Goal: Task Accomplishment & Management: Manage account settings

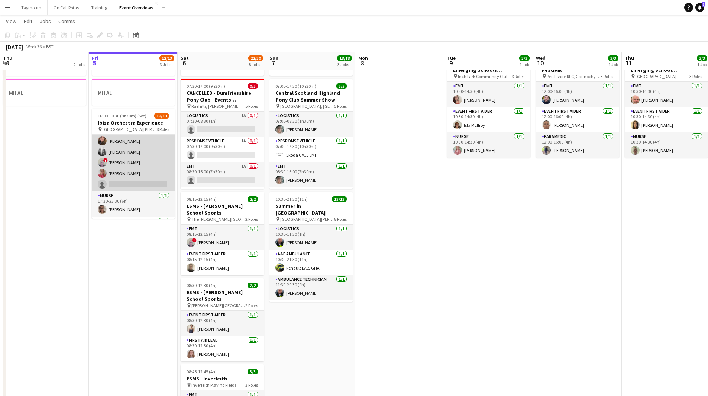
scroll to position [112, 0]
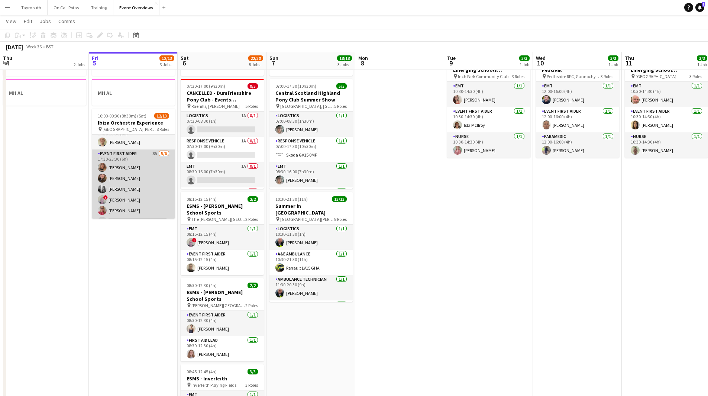
click at [156, 177] on app-card-role "Event First Aider 8A [DATE] 17:30-23:30 (6h) [PERSON_NAME] [PERSON_NAME] [PERSO…" at bounding box center [133, 188] width 83 height 79
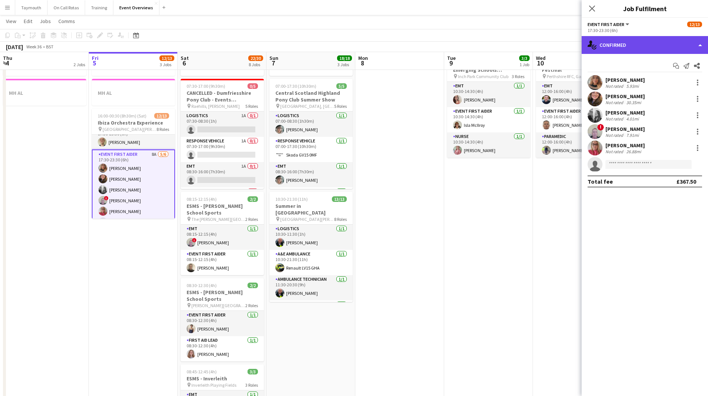
drag, startPoint x: 649, startPoint y: 46, endPoint x: 649, endPoint y: 52, distance: 6.0
click at [649, 46] on div "single-neutral-actions-check-2 Confirmed" at bounding box center [645, 45] width 126 height 18
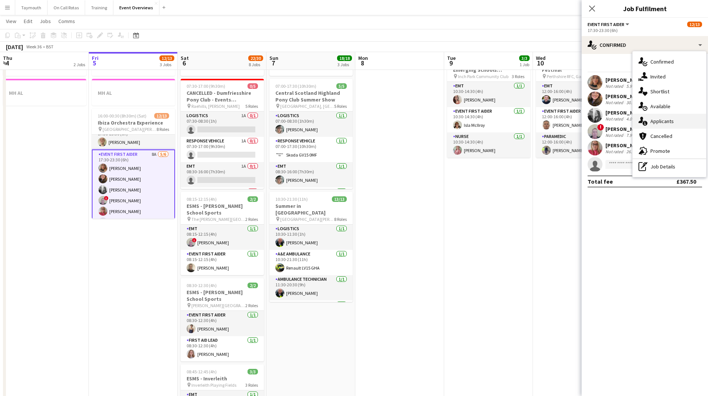
click at [673, 119] on span "Applicants" at bounding box center [661, 121] width 23 height 7
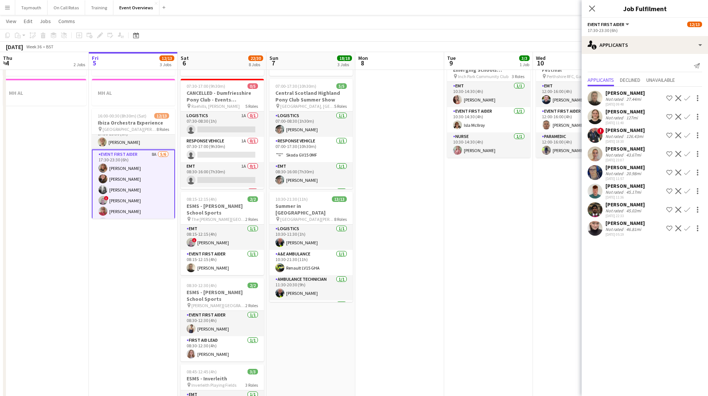
click at [10, 9] on app-icon "Menu" at bounding box center [7, 7] width 6 height 6
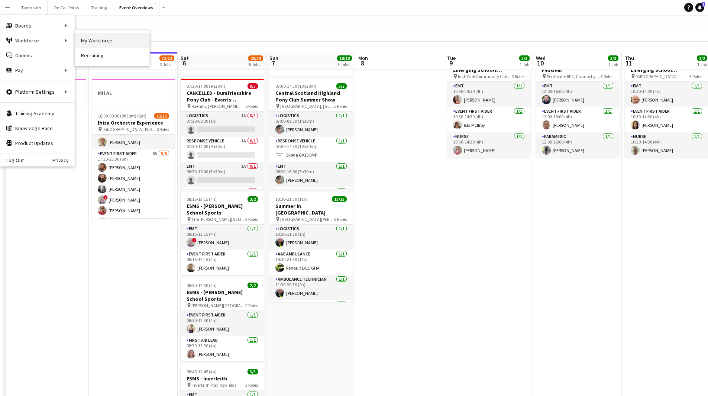
click at [92, 40] on link "My Workforce" at bounding box center [112, 40] width 74 height 15
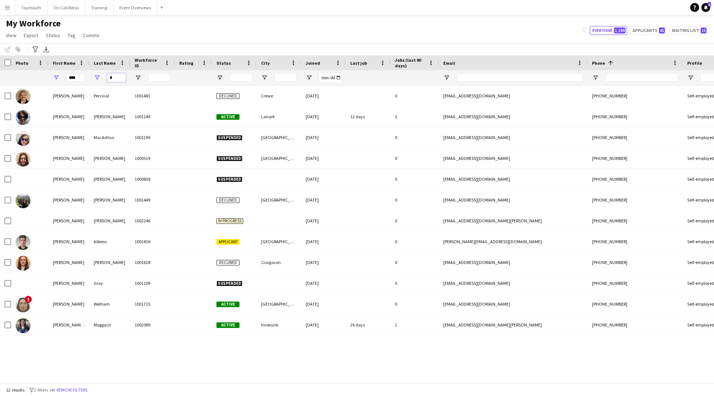
drag, startPoint x: 88, startPoint y: 78, endPoint x: 46, endPoint y: 77, distance: 42.0
click at [46, 77] on div "**** *" at bounding box center [460, 77] width 920 height 15
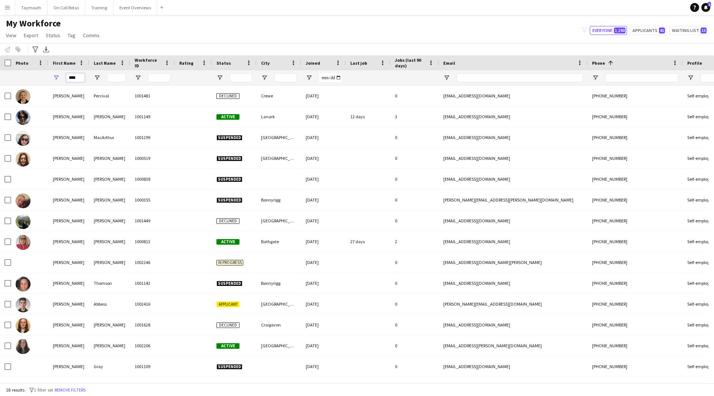
drag, startPoint x: 82, startPoint y: 78, endPoint x: -218, endPoint y: 49, distance: 301.8
click at [0, 49] on html "Menu Boards Boards Boards All jobs Status Workforce Workforce My Workforce Recr…" at bounding box center [357, 198] width 714 height 396
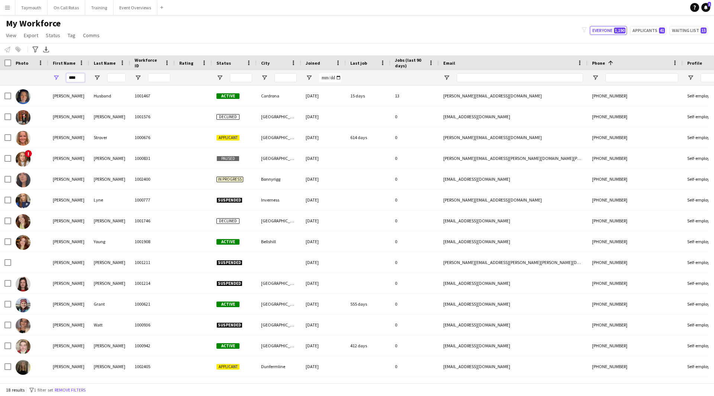
type input "****"
click at [118, 77] on input "Last Name Filter Input" at bounding box center [116, 77] width 19 height 9
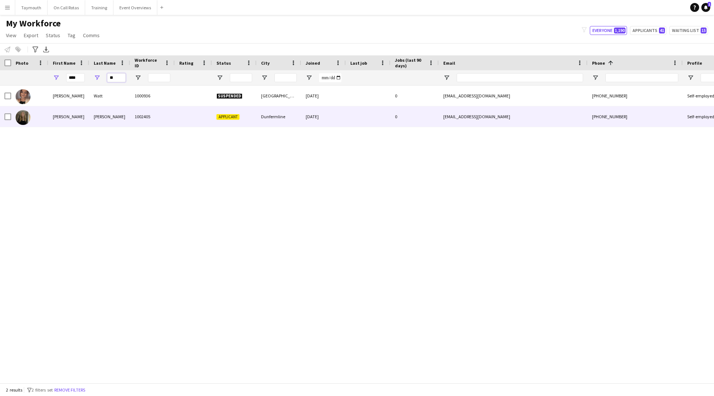
type input "**"
click at [122, 113] on div "[PERSON_NAME]" at bounding box center [109, 116] width 41 height 20
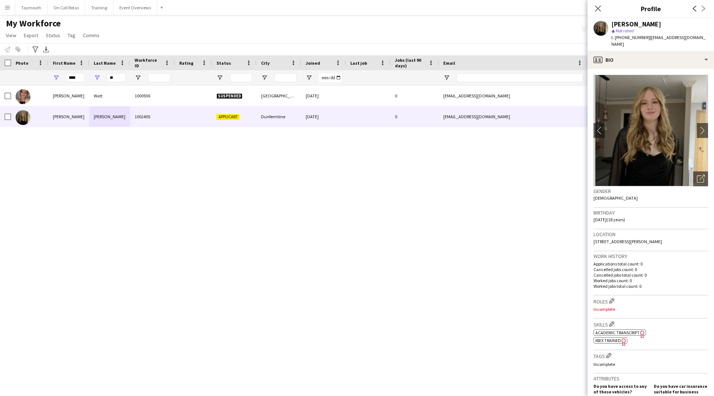
click at [634, 330] on span "Academic Transcript" at bounding box center [617, 333] width 44 height 6
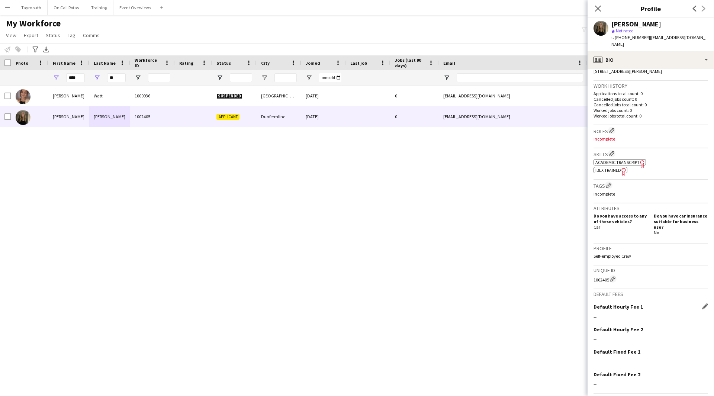
scroll to position [182, 0]
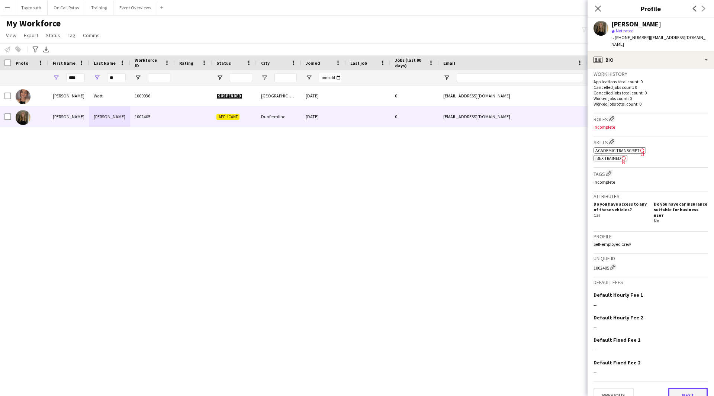
click at [681, 388] on button "Next" at bounding box center [688, 395] width 40 height 15
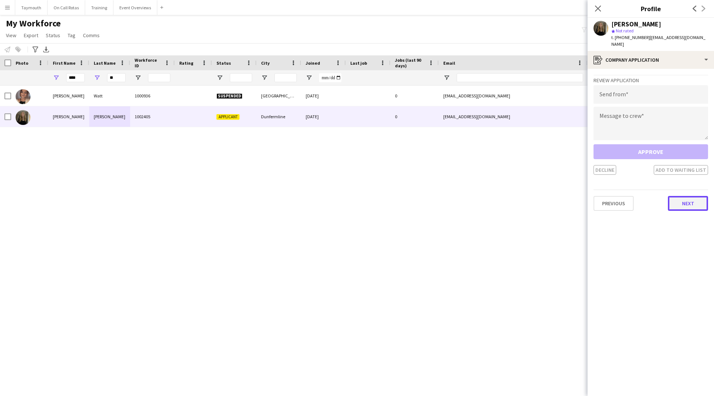
click at [681, 197] on button "Next" at bounding box center [688, 203] width 40 height 15
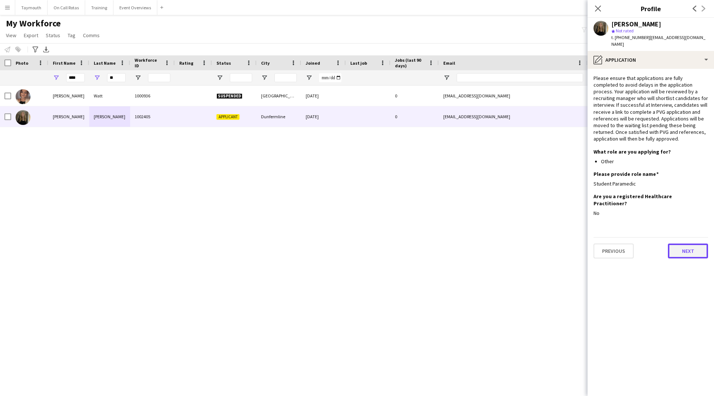
click at [681, 243] on button "Next" at bounding box center [688, 250] width 40 height 15
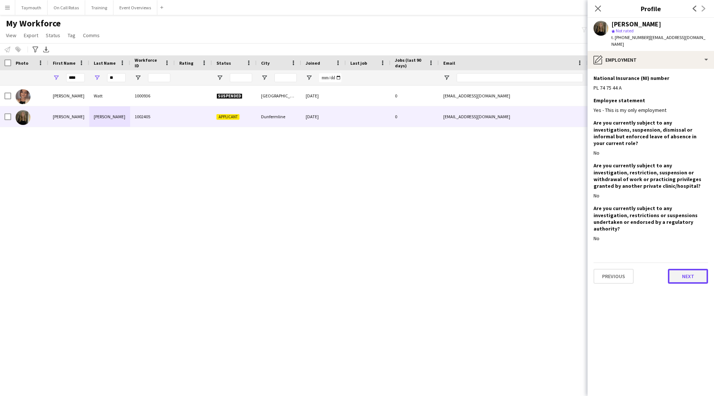
click at [679, 269] on button "Next" at bounding box center [688, 276] width 40 height 15
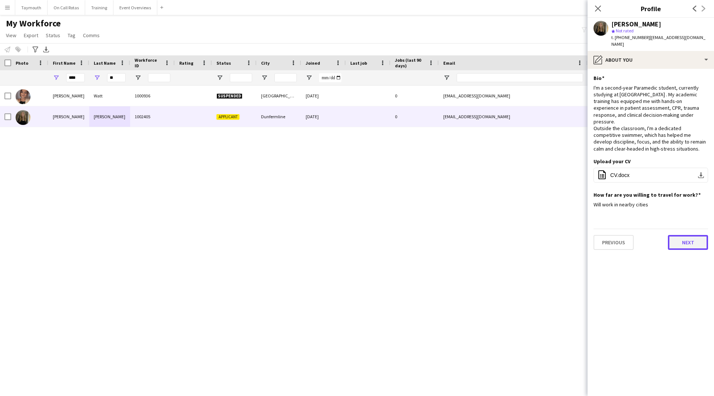
click at [692, 235] on button "Next" at bounding box center [688, 242] width 40 height 15
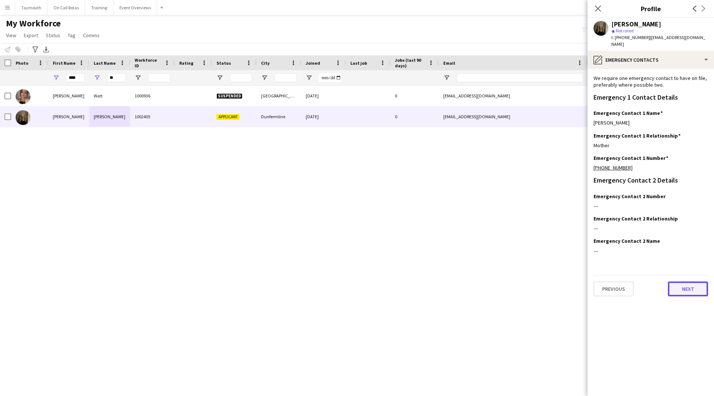
click at [693, 284] on button "Next" at bounding box center [688, 288] width 40 height 15
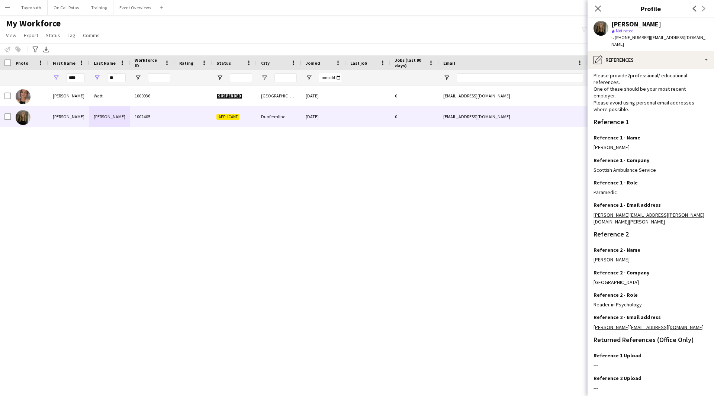
scroll to position [48, 0]
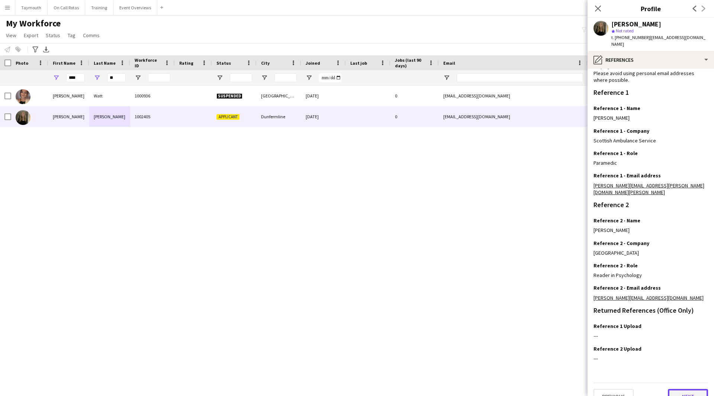
click at [676, 389] on button "Next" at bounding box center [688, 396] width 40 height 15
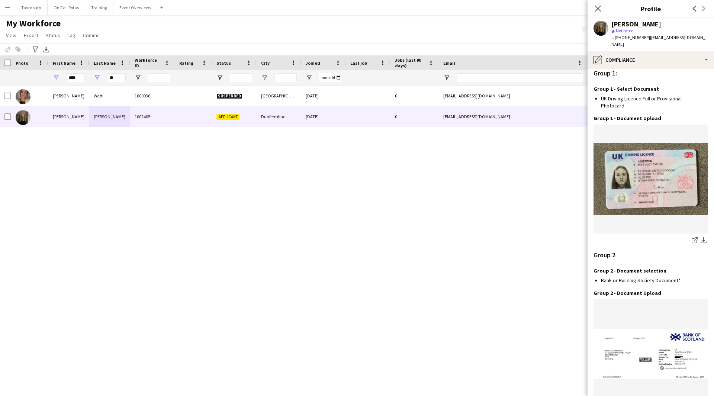
scroll to position [728, 0]
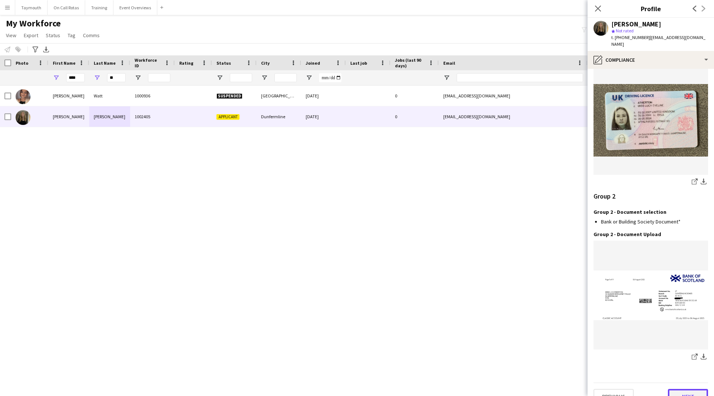
click at [681, 389] on button "Next" at bounding box center [688, 396] width 40 height 15
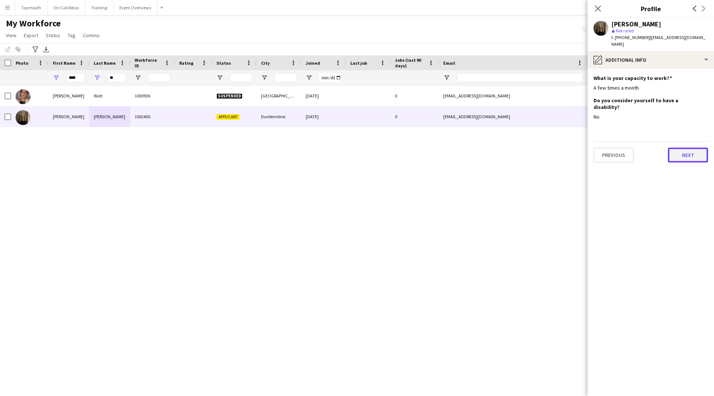
click at [689, 148] on button "Next" at bounding box center [688, 155] width 40 height 15
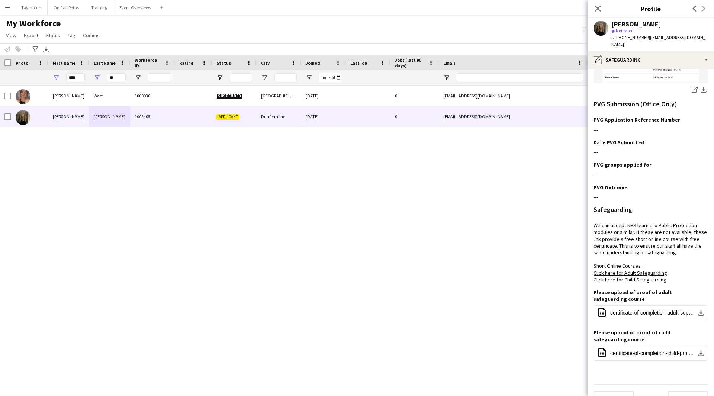
scroll to position [216, 0]
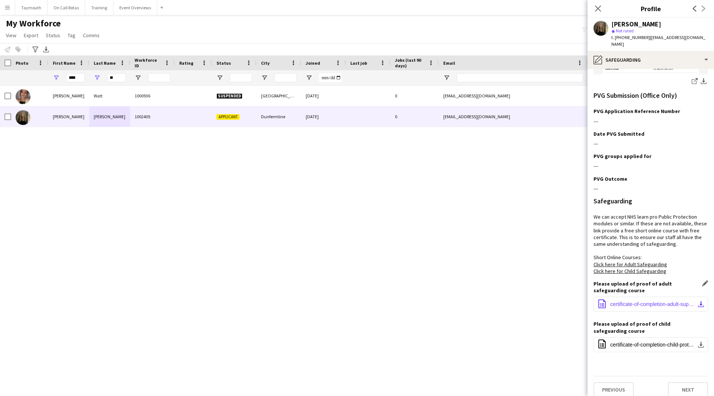
click at [698, 301] on app-icon "download-bottom" at bounding box center [701, 304] width 6 height 6
click at [693, 337] on button "office-file-sheet certificate-of-completion-child-protection-practice-level-2-s…" at bounding box center [650, 344] width 114 height 15
click at [668, 382] on button "Next" at bounding box center [688, 389] width 40 height 15
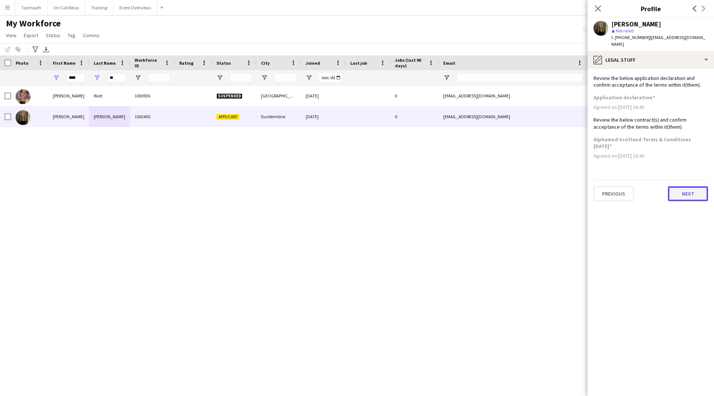
click at [691, 190] on button "Next" at bounding box center [688, 193] width 40 height 15
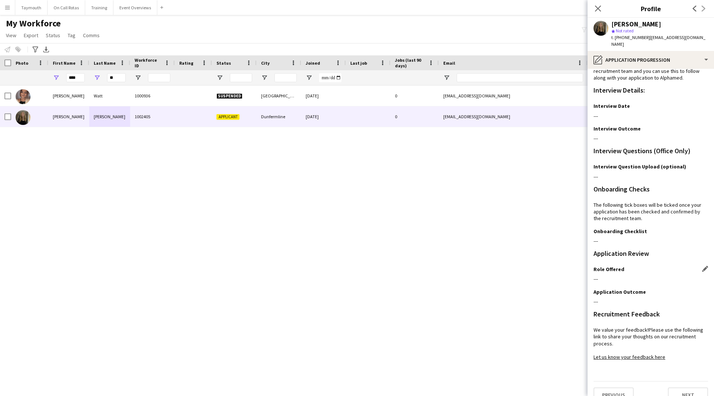
scroll to position [19, 0]
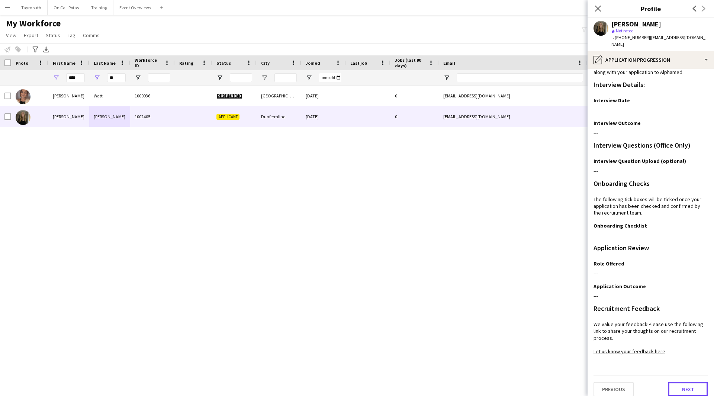
click at [692, 389] on button "Next" at bounding box center [688, 389] width 40 height 15
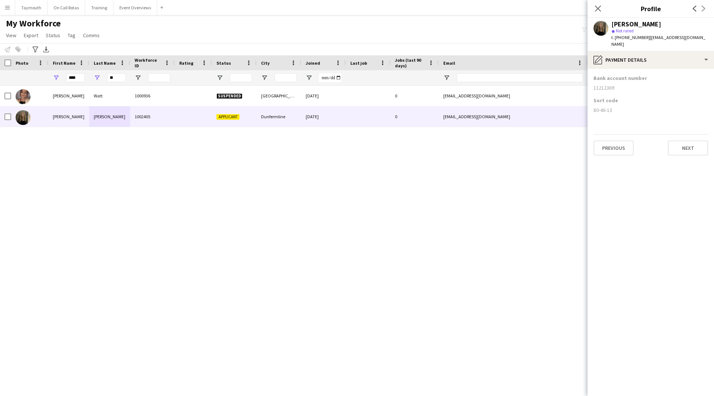
scroll to position [0, 0]
click at [684, 141] on button "Next" at bounding box center [688, 148] width 40 height 15
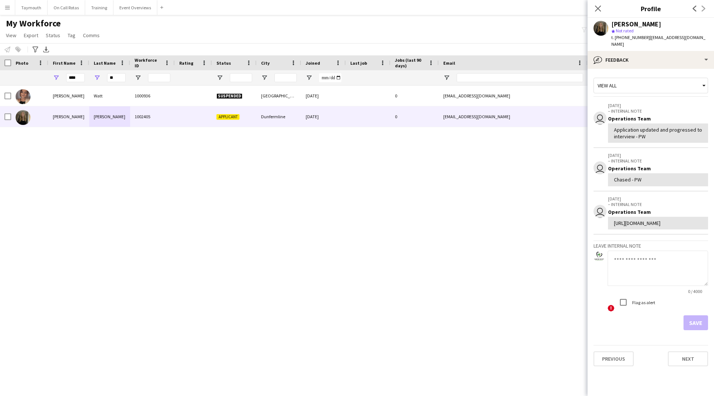
drag, startPoint x: 652, startPoint y: 280, endPoint x: 645, endPoint y: 275, distance: 8.0
click at [645, 277] on textarea at bounding box center [657, 268] width 100 height 35
type textarea "**********"
click at [696, 330] on button "Save" at bounding box center [695, 322] width 25 height 15
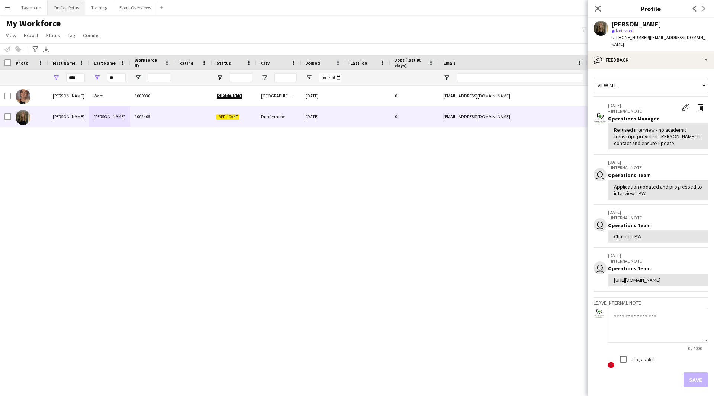
click at [66, 10] on button "On Call Rotas Close" at bounding box center [67, 7] width 38 height 14
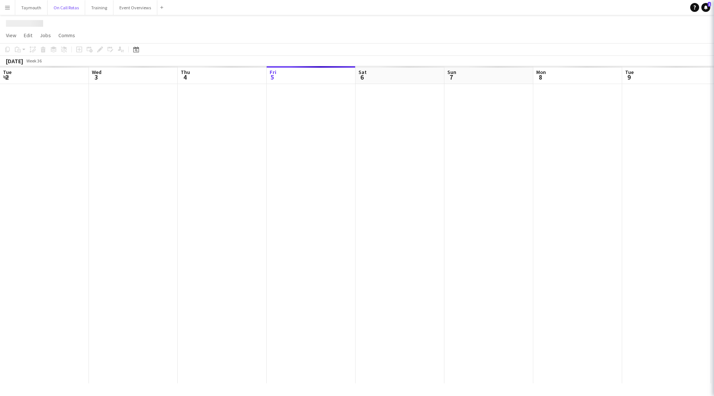
scroll to position [0, 178]
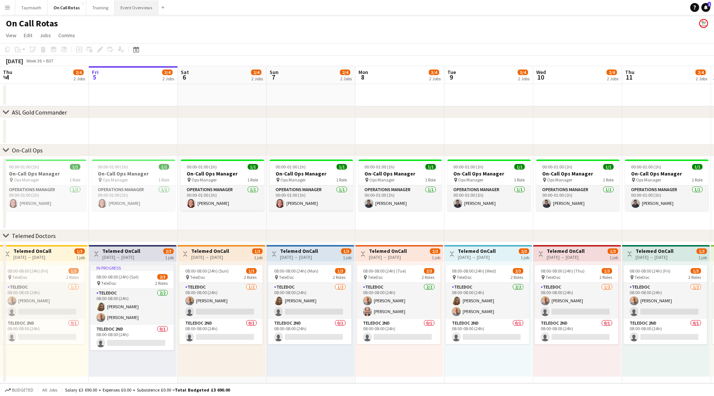
click at [133, 10] on button "Event Overviews Close" at bounding box center [136, 7] width 44 height 14
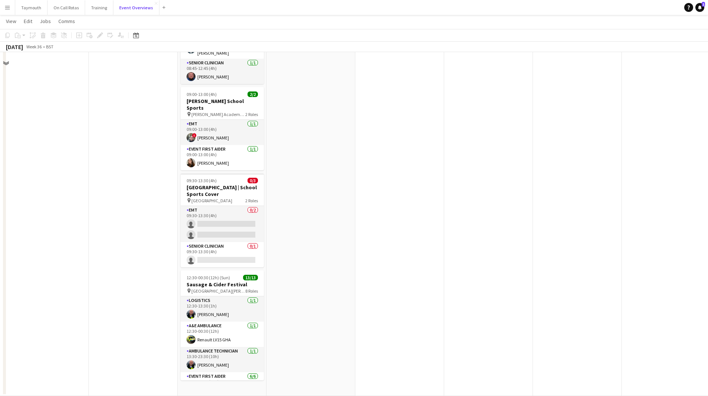
scroll to position [273, 0]
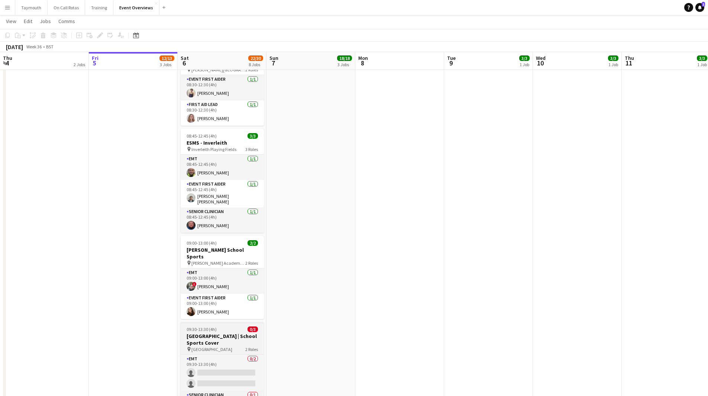
click at [214, 333] on h3 "[GEOGRAPHIC_DATA] | School Sports Cover" at bounding box center [222, 339] width 83 height 13
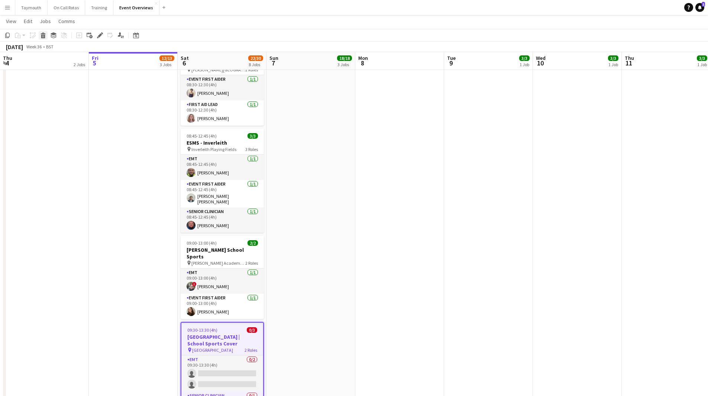
click at [41, 35] on icon at bounding box center [43, 37] width 4 height 4
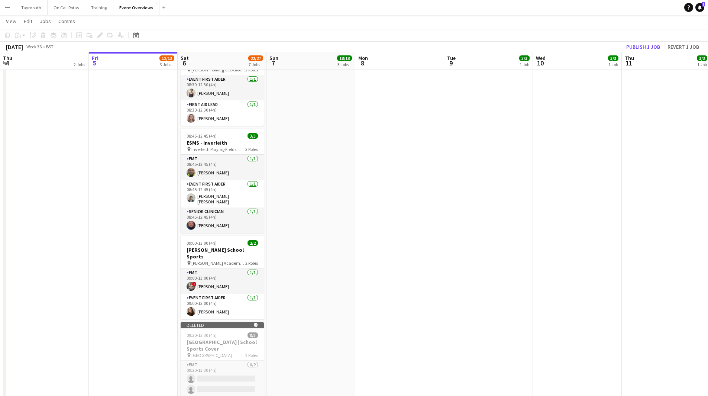
click at [504, 224] on app-date-cell "10:30-14:30 (4h) 3/3 Scottish Rugby | East Emerging Schools Championships | [GE…" at bounding box center [488, 177] width 89 height 734
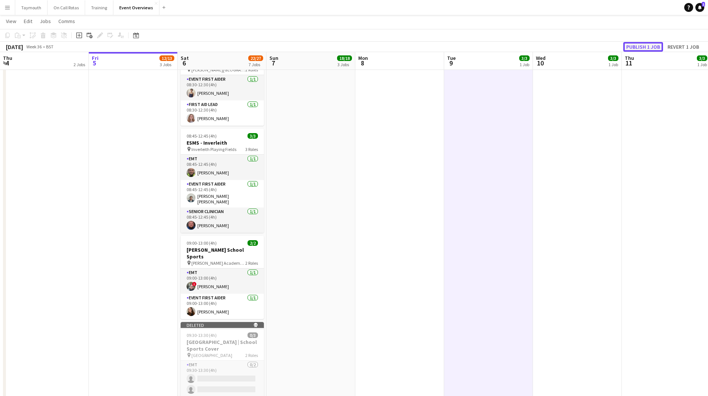
click at [636, 46] on button "Publish 1 job" at bounding box center [643, 47] width 40 height 10
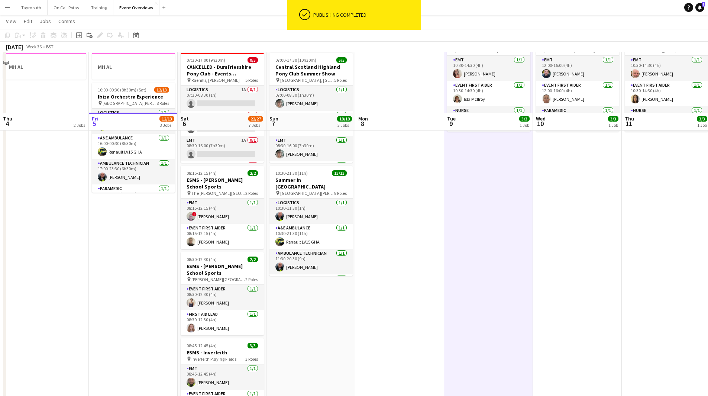
scroll to position [0, 0]
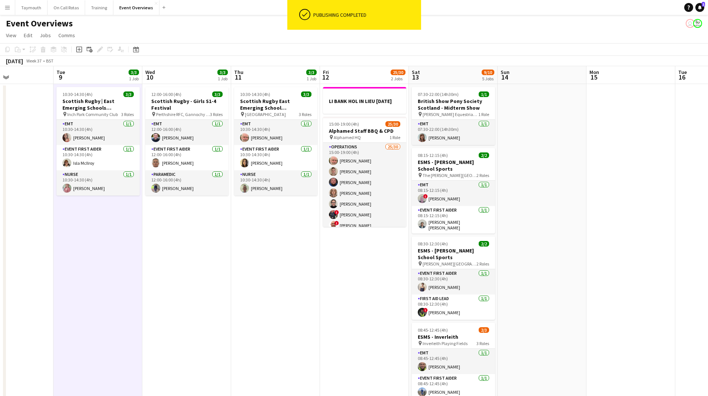
drag, startPoint x: 432, startPoint y: 288, endPoint x: 258, endPoint y: 323, distance: 177.4
click at [258, 323] on app-calendar-viewport "Fri 5 12/13 3 Jobs Sat 6 22/27 7 Jobs Sun 7 18/18 3 Jobs Mon 8 Tue 9 3/3 1 Job …" at bounding box center [354, 393] width 708 height 654
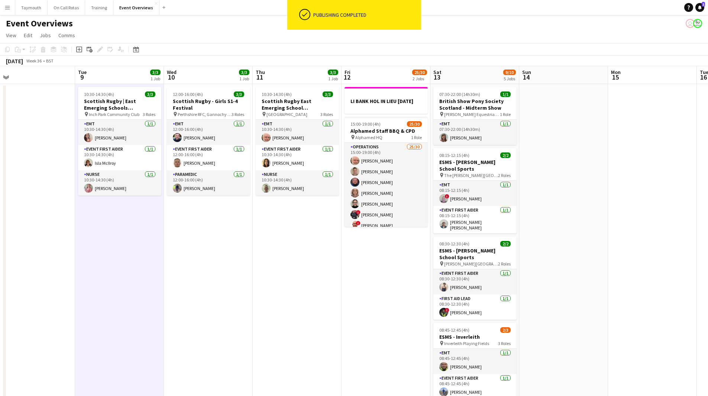
drag, startPoint x: 206, startPoint y: 303, endPoint x: 151, endPoint y: 304, distance: 55.0
click at [151, 304] on app-calendar-viewport "Fri 5 12/13 3 Jobs Sat 6 22/27 7 Jobs Sun 7 18/18 3 Jobs Mon 8 Tue 9 3/3 1 Job …" at bounding box center [354, 393] width 708 height 654
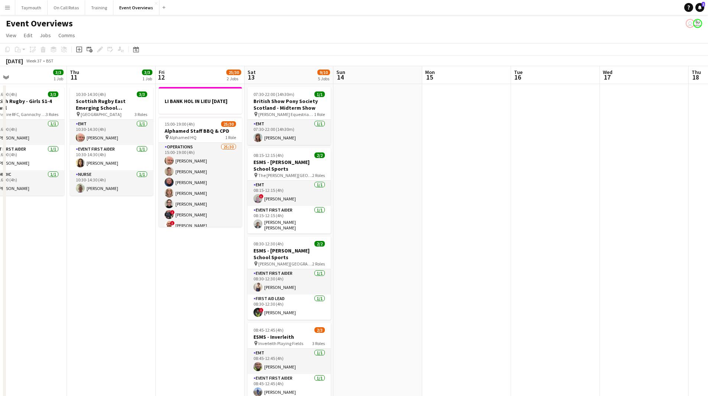
drag, startPoint x: 195, startPoint y: 271, endPoint x: 140, endPoint y: 279, distance: 55.5
click at [140, 279] on app-calendar-viewport "Sun 7 18/18 3 Jobs Mon 8 Tue 9 3/3 1 Job Wed 10 3/3 1 Job Thu 11 3/3 1 Job Fri …" at bounding box center [354, 393] width 708 height 654
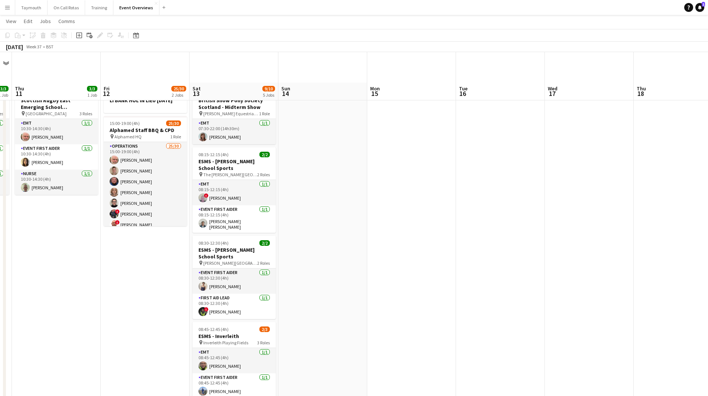
scroll to position [149, 0]
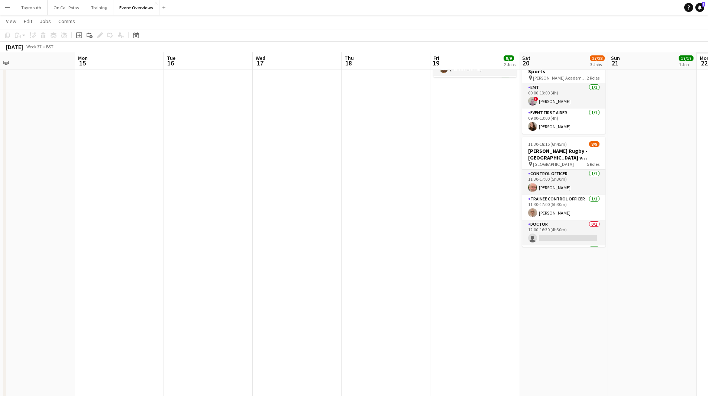
drag, startPoint x: 129, startPoint y: 307, endPoint x: 421, endPoint y: 294, distance: 291.7
click at [126, 307] on app-calendar-viewport "Thu 11 3/3 1 Job Fri 12 25/30 2 Jobs Sat 13 9/10 5 Jobs Sun 14 Mon 15 Tue 16 We…" at bounding box center [354, 225] width 708 height 691
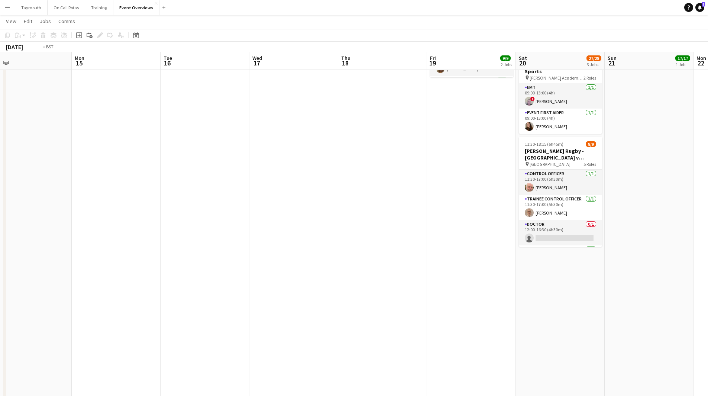
scroll to position [0, 237]
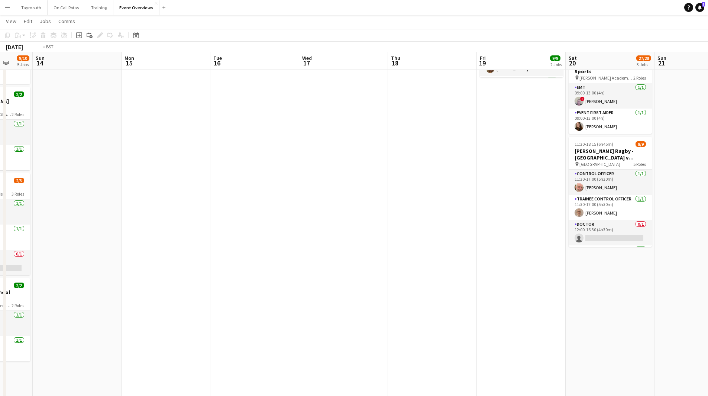
drag, startPoint x: 496, startPoint y: 300, endPoint x: 353, endPoint y: 302, distance: 143.5
click at [278, 310] on app-calendar-viewport "Thu 11 3/3 1 Job Fri 12 25/30 2 Jobs Sat 13 9/10 5 Jobs Sun 14 Mon 15 Tue 16 We…" at bounding box center [354, 225] width 708 height 691
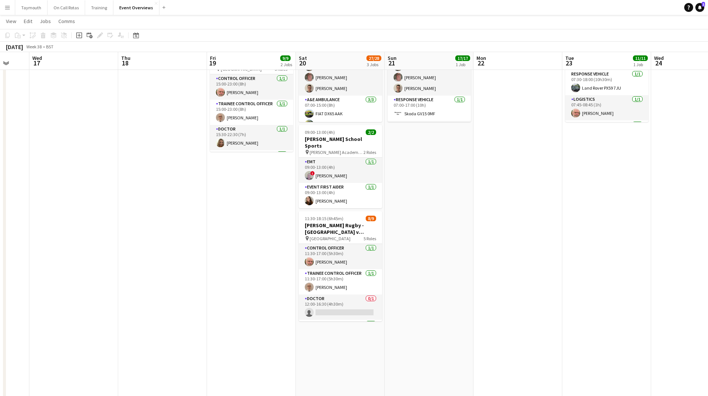
scroll to position [0, 286]
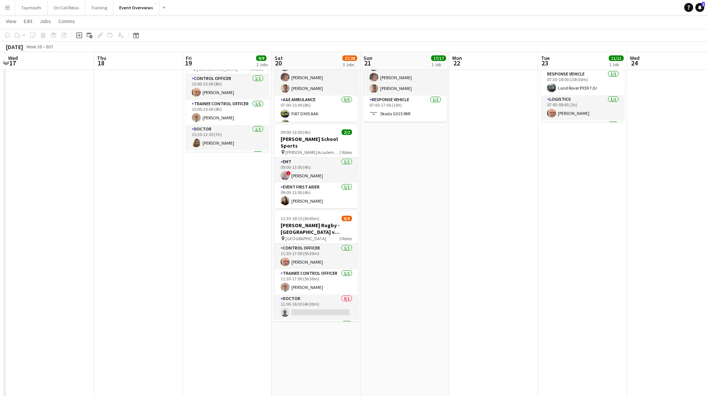
drag, startPoint x: 424, startPoint y: 272, endPoint x: 244, endPoint y: 275, distance: 180.3
click at [217, 282] on app-calendar-viewport "Sun 14 Mon 15 Tue 16 Wed 17 Thu 18 Fri 19 9/9 2 Jobs Sat 20 27/28 3 Jobs Sun 21…" at bounding box center [354, 300] width 708 height 691
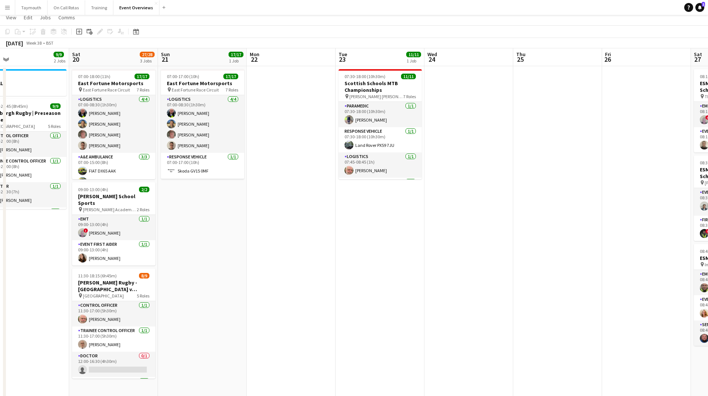
scroll to position [0, 0]
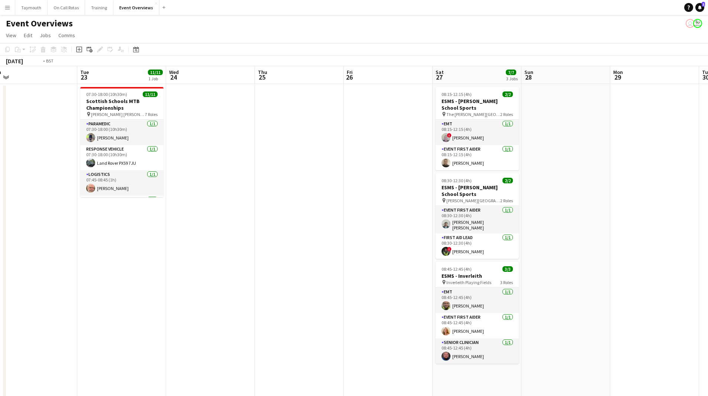
drag, startPoint x: 325, startPoint y: 296, endPoint x: 196, endPoint y: 300, distance: 129.8
click at [150, 302] on app-calendar-viewport "Fri 19 9/9 2 Jobs Sat 20 27/28 3 Jobs Sun 21 17/17 1 Job Mon 22 Tue 23 11/11 1 …" at bounding box center [354, 393] width 708 height 654
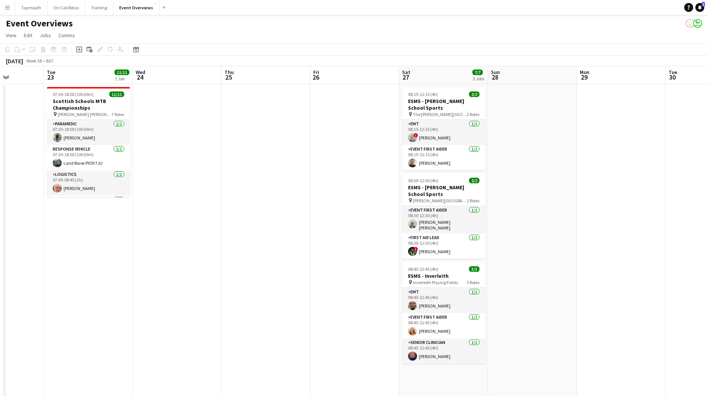
drag, startPoint x: 296, startPoint y: 298, endPoint x: 35, endPoint y: 304, distance: 260.3
click at [33, 306] on app-calendar-viewport "Sat 20 27/28 3 Jobs Sun 21 17/17 1 Job Mon 22 Tue 23 11/11 1 Job Wed 24 Thu 25 …" at bounding box center [354, 393] width 708 height 654
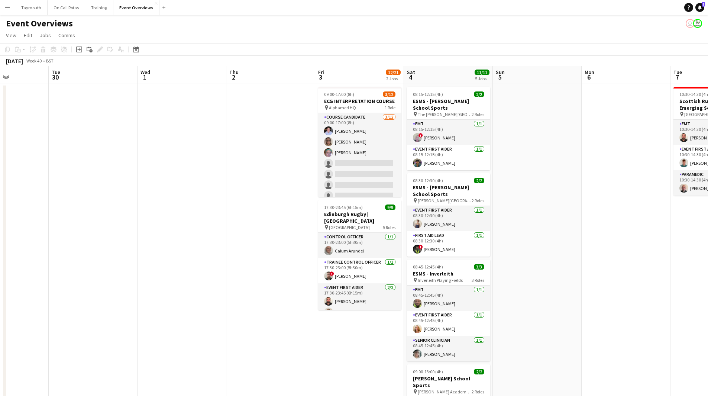
drag, startPoint x: 416, startPoint y: 303, endPoint x: 97, endPoint y: 322, distance: 319.4
click at [76, 324] on app-calendar-viewport "Sat 27 7/7 3 Jobs Sun 28 Mon 29 Tue 30 Wed 1 Thu 2 Fri 3 12/21 2 Jobs Sat 4 11/…" at bounding box center [354, 393] width 708 height 654
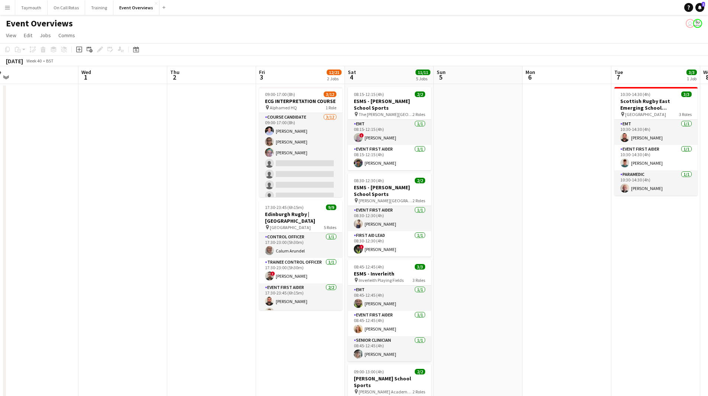
drag, startPoint x: 214, startPoint y: 307, endPoint x: 164, endPoint y: 318, distance: 50.7
click at [164, 318] on app-calendar-viewport "Sat 27 7/7 3 Jobs Sun 28 Mon 29 Tue 30 Wed 1 Thu 2 Fri 3 12/21 2 Jobs Sat 4 11/…" at bounding box center [354, 393] width 708 height 654
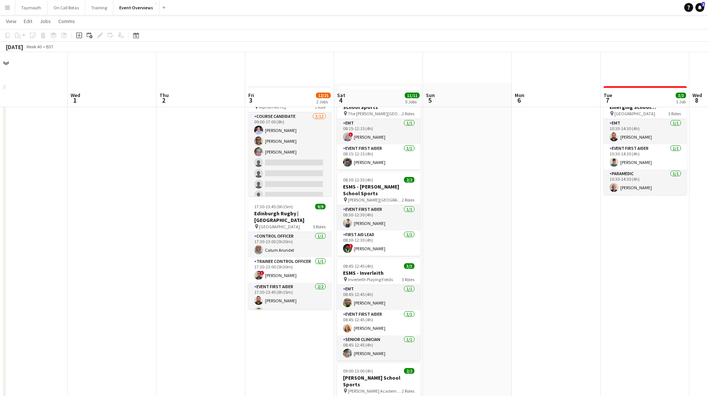
scroll to position [149, 0]
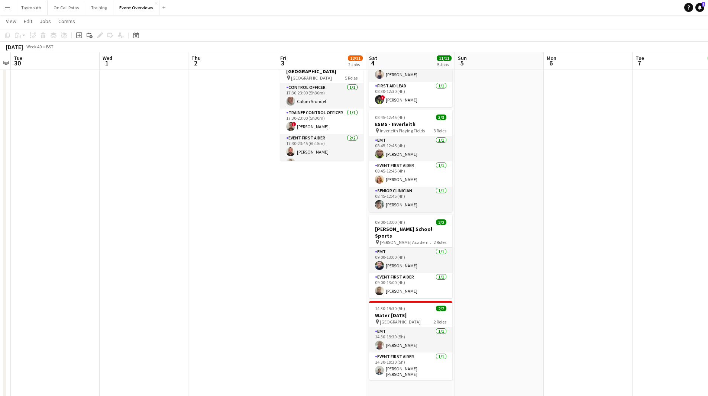
drag, startPoint x: 510, startPoint y: 284, endPoint x: 202, endPoint y: 306, distance: 308.6
click at [182, 309] on app-calendar-viewport "Sat 27 7/7 3 Jobs Sun 28 Mon 29 Tue 30 Wed 1 Thu 2 Fri 3 12/21 2 Jobs Sat 4 11/…" at bounding box center [354, 225] width 708 height 691
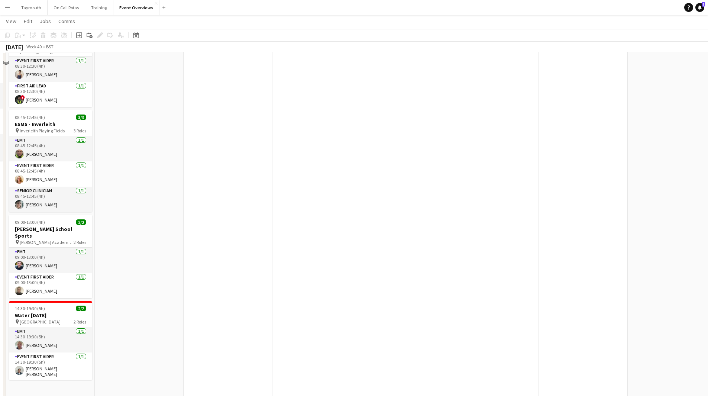
scroll to position [0, 0]
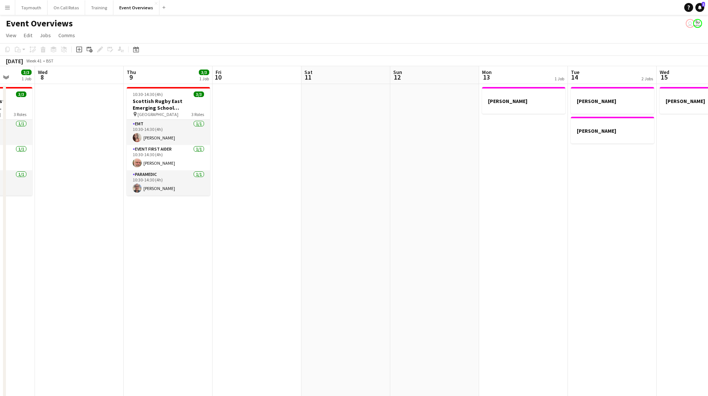
drag, startPoint x: 519, startPoint y: 272, endPoint x: 257, endPoint y: 314, distance: 265.8
click at [125, 324] on app-calendar-viewport "Sat 4 11/11 5 Jobs Sun 5 Mon 6 Tue 7 3/3 1 Job Wed 8 Thu 9 3/3 1 Job Fri 10 Sat…" at bounding box center [354, 393] width 708 height 654
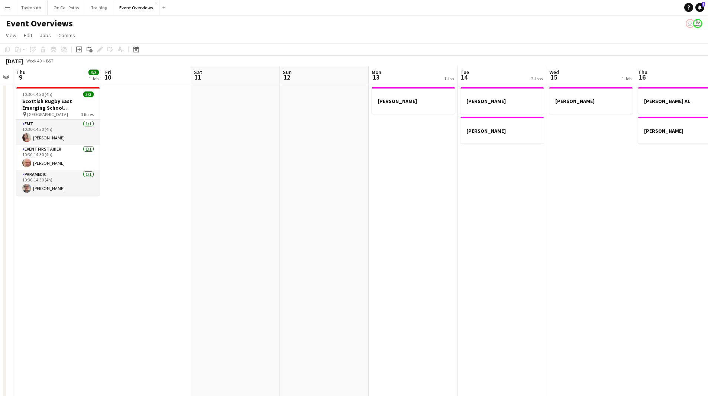
drag, startPoint x: 298, startPoint y: 319, endPoint x: 109, endPoint y: 329, distance: 189.1
click at [109, 329] on app-calendar-viewport "Mon 6 Tue 7 3/3 1 Job Wed 8 Thu 9 3/3 1 Job Fri 10 Sat 11 Sun 12 Mon 13 1 Job T…" at bounding box center [354, 393] width 708 height 654
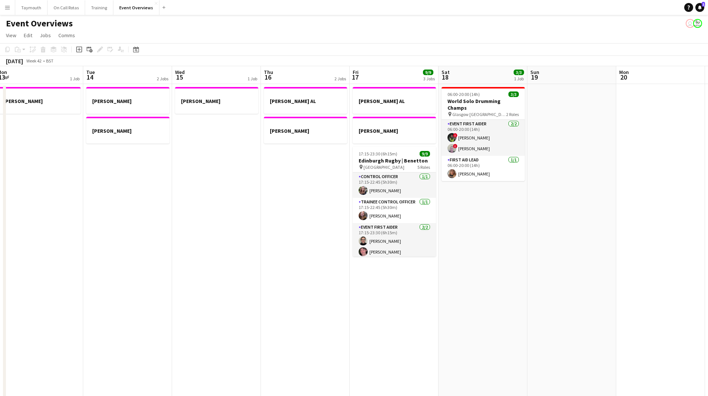
drag, startPoint x: 353, startPoint y: 303, endPoint x: 158, endPoint y: 316, distance: 195.6
click at [158, 316] on app-calendar-viewport "Fri 10 Sat 11 Sun 12 Mon 13 1 Job Tue 14 2 Jobs Wed 15 1 Job Thu 16 2 Jobs Fri …" at bounding box center [354, 393] width 708 height 654
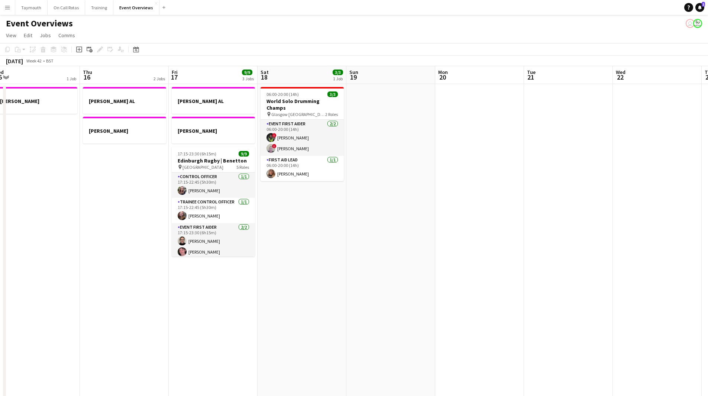
drag, startPoint x: 389, startPoint y: 298, endPoint x: 208, endPoint y: 319, distance: 182.2
click at [208, 319] on app-calendar-viewport "Sun 12 Mon 13 1 Job Tue 14 2 Jobs Wed 15 1 Job Thu 16 2 Jobs Fri 17 9/9 3 Jobs …" at bounding box center [354, 393] width 708 height 654
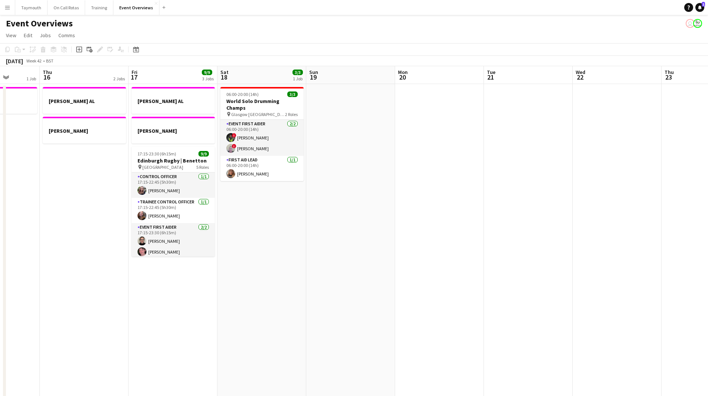
drag, startPoint x: 431, startPoint y: 288, endPoint x: 77, endPoint y: 321, distance: 355.7
click at [7, 329] on app-calendar-viewport "Sun 12 Mon 13 1 Job Tue 14 2 Jobs Wed 15 1 Job Thu 16 2 Jobs Fri 17 9/9 3 Jobs …" at bounding box center [354, 393] width 708 height 654
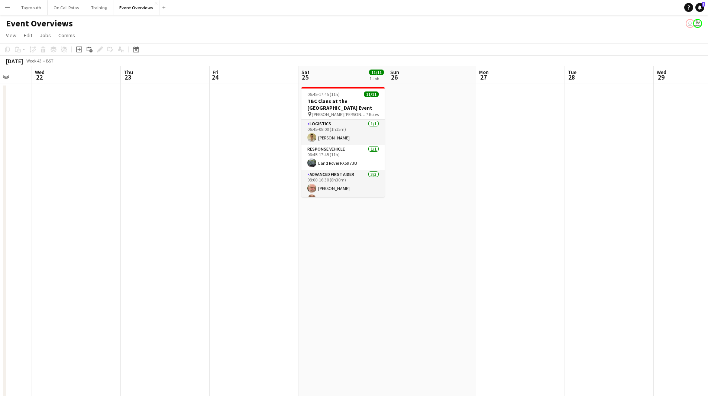
drag, startPoint x: 170, startPoint y: 337, endPoint x: 71, endPoint y: 349, distance: 100.4
click at [71, 349] on app-calendar-viewport "Sun 19 Mon 20 Tue 21 Wed 22 Thu 23 Fri 24 Sat 25 11/11 1 Job Sun 26 Mon 27 Tue …" at bounding box center [354, 393] width 708 height 654
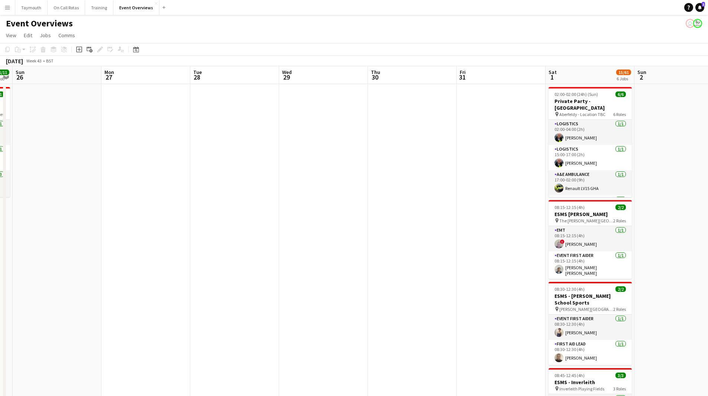
drag, startPoint x: 67, startPoint y: 352, endPoint x: 41, endPoint y: 349, distance: 26.5
click at [0, 353] on html "Menu Boards Boards Boards All jobs Status Workforce Workforce My Workforce Recr…" at bounding box center [354, 360] width 708 height 720
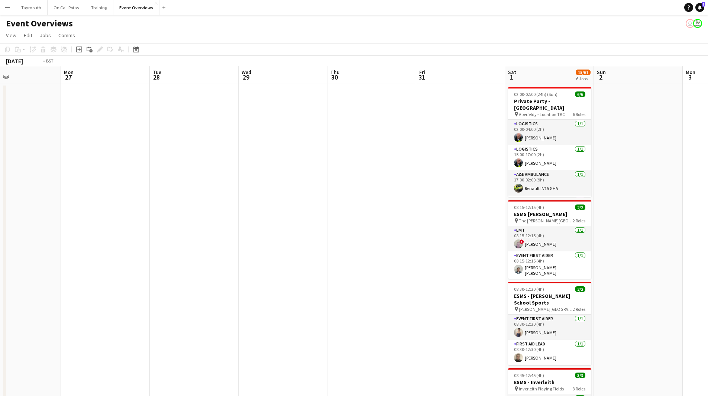
scroll to position [0, 230]
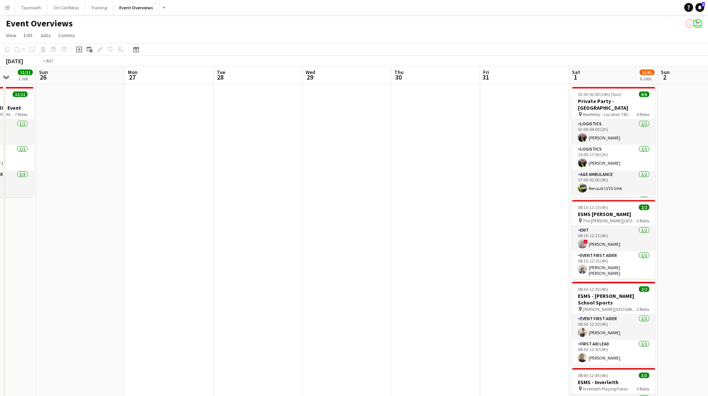
drag, startPoint x: 293, startPoint y: 332, endPoint x: 103, endPoint y: 348, distance: 189.8
click at [103, 348] on app-calendar-viewport "Thu 23 Fri 24 Sat 25 11/11 1 Job Sun 26 Mon 27 Tue 28 Wed 29 Thu 30 Fri 31 Sat …" at bounding box center [354, 393] width 708 height 654
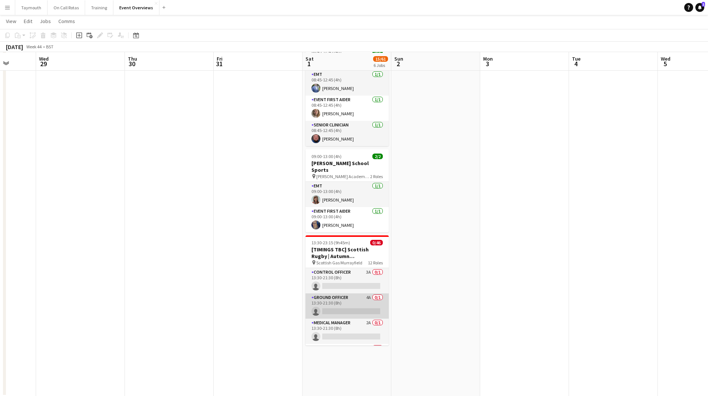
scroll to position [324, 0]
click at [359, 293] on app-card-role "Ground Officer 4A 0/1 13:30-21:30 (8h) single-neutral-actions" at bounding box center [347, 305] width 83 height 25
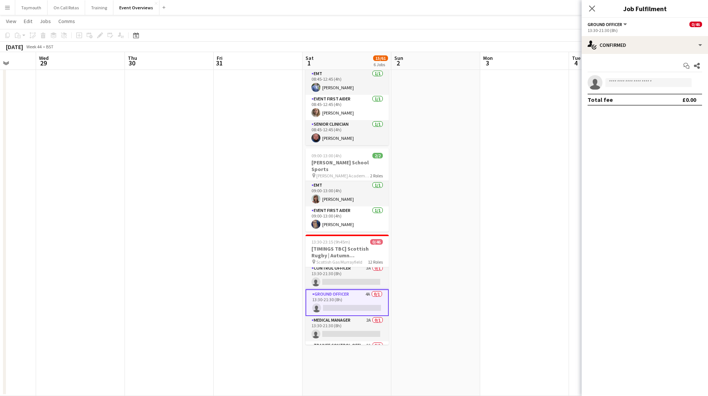
scroll to position [0, 0]
click at [347, 319] on app-card-role "Medical Manager 2A 0/1 13:30-21:30 (8h) single-neutral-actions" at bounding box center [347, 331] width 83 height 25
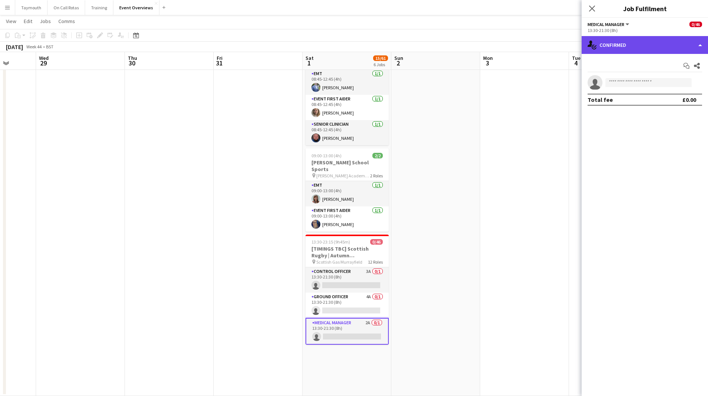
click at [668, 43] on div "single-neutral-actions-check-2 Confirmed" at bounding box center [645, 45] width 126 height 18
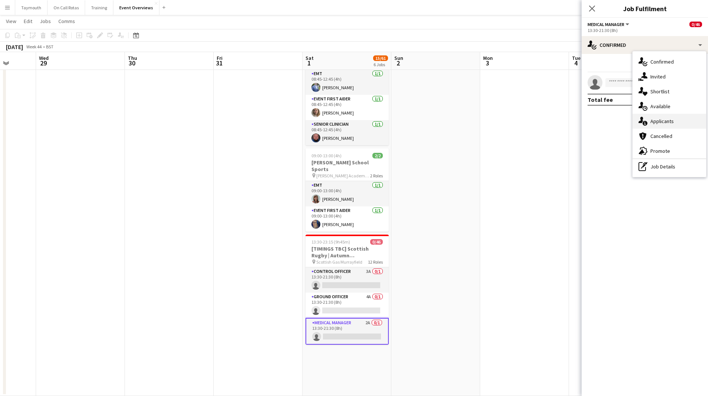
click at [665, 123] on span "Applicants" at bounding box center [661, 121] width 23 height 7
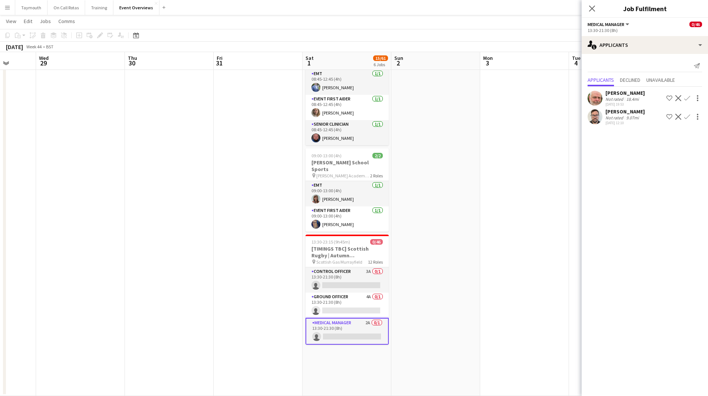
click at [487, 177] on app-date-cell at bounding box center [524, 78] width 89 height 636
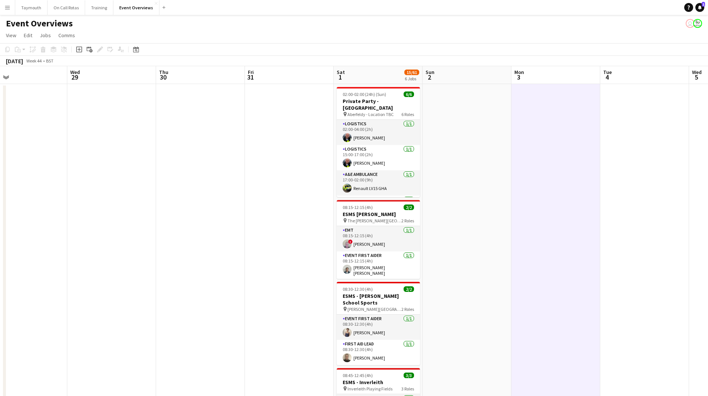
drag, startPoint x: 588, startPoint y: 183, endPoint x: 56, endPoint y: 189, distance: 532.7
click at [60, 190] on app-calendar-viewport "Sun 26 Mon 27 Tue 28 Wed 29 Thu 30 Fri 31 Sat 1 15/61 6 Jobs Sun 2 Mon 3 Tue 4 …" at bounding box center [354, 393] width 708 height 654
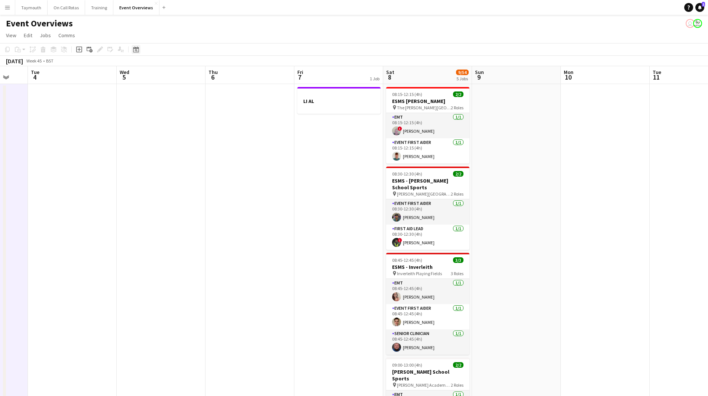
click at [136, 49] on icon "Date picker" at bounding box center [136, 49] width 6 height 6
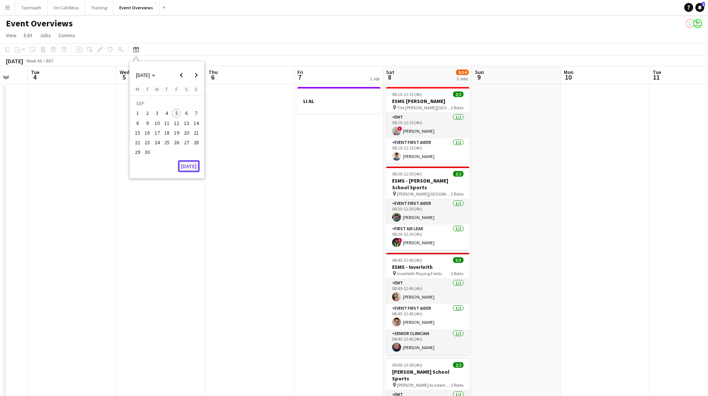
click at [187, 168] on button "[DATE]" at bounding box center [189, 166] width 22 height 12
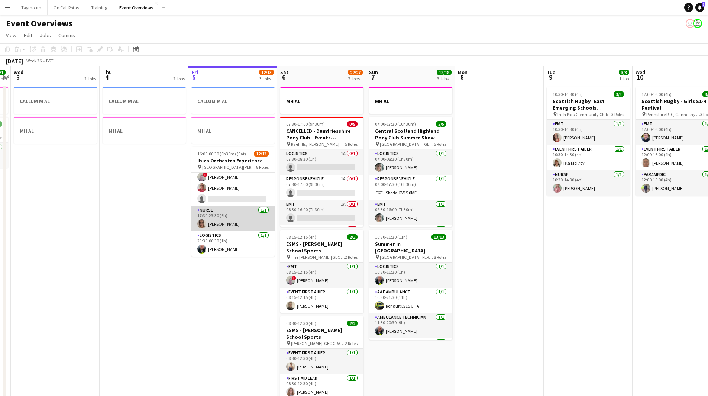
click at [244, 217] on app-card-role "Nurse [DATE] 17:30-23:30 (6h) [PERSON_NAME]" at bounding box center [232, 218] width 83 height 25
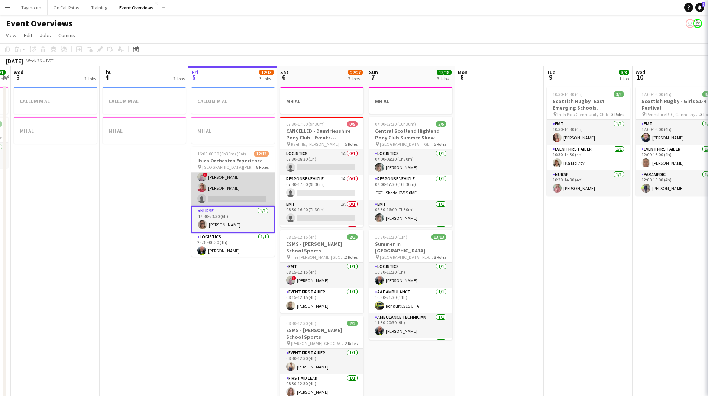
click at [248, 190] on app-card-role "Event First Aider 8A [DATE] 17:30-23:30 (6h) [PERSON_NAME] [PERSON_NAME] [PERSO…" at bounding box center [232, 166] width 83 height 79
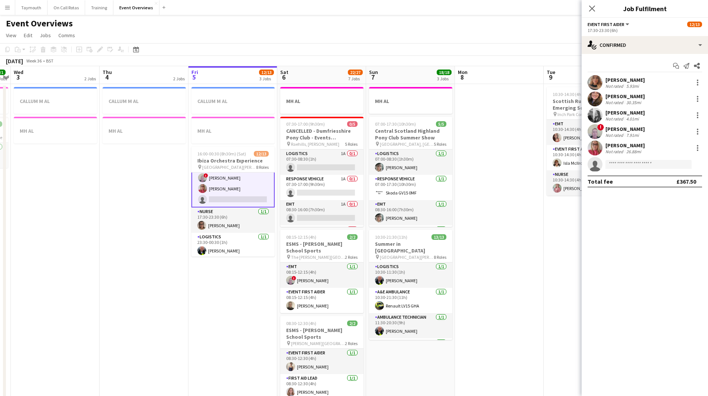
scroll to position [173, 0]
click at [666, 43] on div "single-neutral-actions-check-2 Confirmed" at bounding box center [645, 45] width 126 height 18
click at [674, 125] on div "single-neutral-actions-information Applicants" at bounding box center [670, 121] width 74 height 15
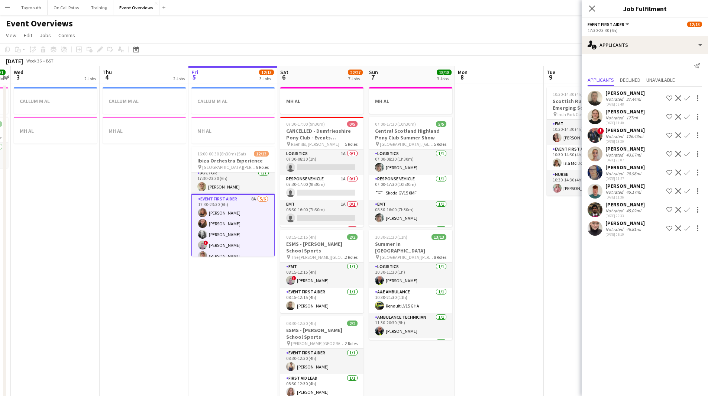
scroll to position [99, 0]
click at [248, 212] on app-card-role "Event First Aider 8A [DATE] 17:30-23:30 (6h) [PERSON_NAME] [PERSON_NAME] [PERSO…" at bounding box center [232, 240] width 83 height 81
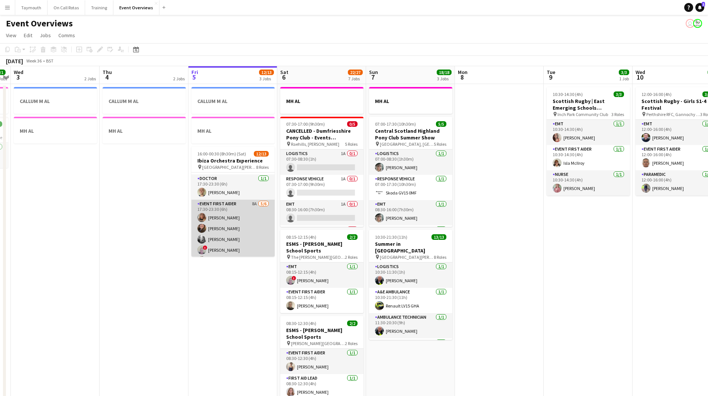
click at [248, 212] on app-card-role "Event First Aider 8A [DATE] 17:30-23:30 (6h) [PERSON_NAME] [PERSON_NAME] [PERSO…" at bounding box center [232, 239] width 83 height 79
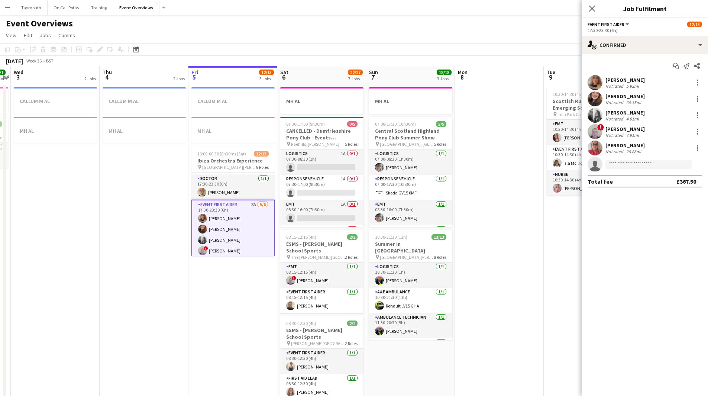
click at [613, 152] on div "Not rated" at bounding box center [615, 152] width 19 height 6
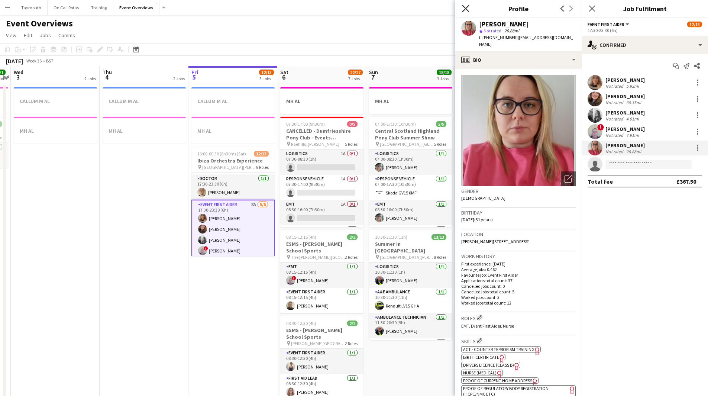
click at [463, 6] on icon "Close pop-in" at bounding box center [465, 8] width 7 height 7
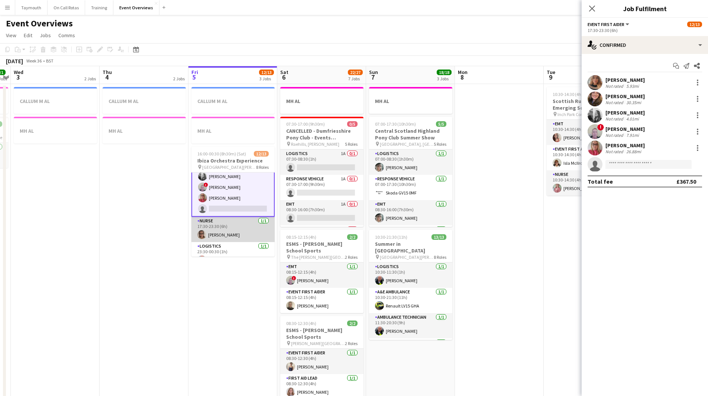
scroll to position [174, 0]
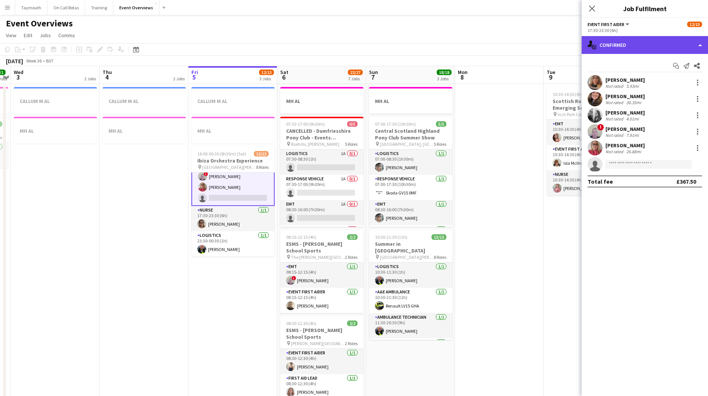
click at [621, 45] on div "single-neutral-actions-check-2 Confirmed" at bounding box center [645, 45] width 126 height 18
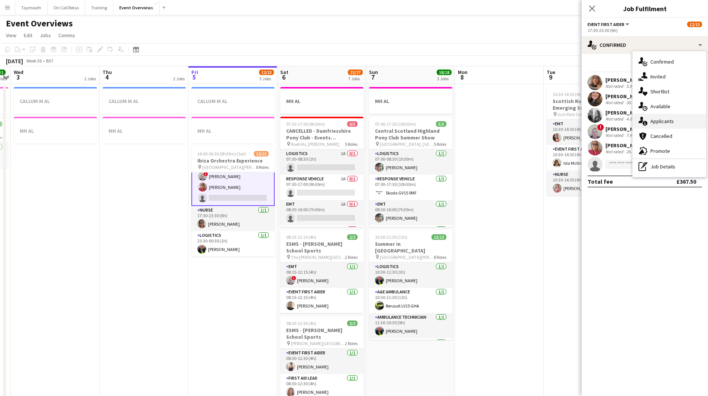
click at [677, 120] on div "single-neutral-actions-information Applicants" at bounding box center [670, 121] width 74 height 15
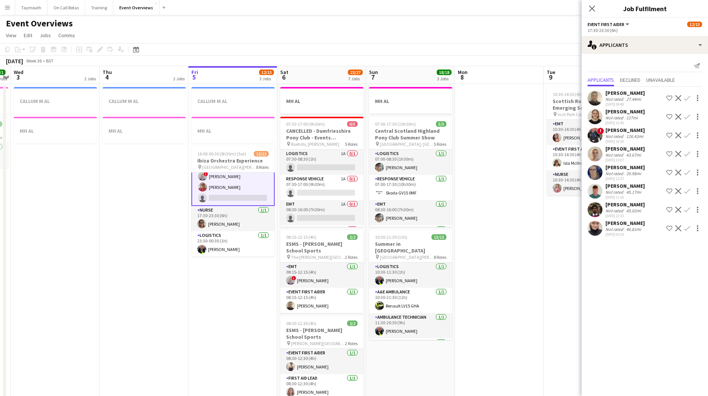
click at [614, 137] on div "Not rated" at bounding box center [615, 136] width 19 height 6
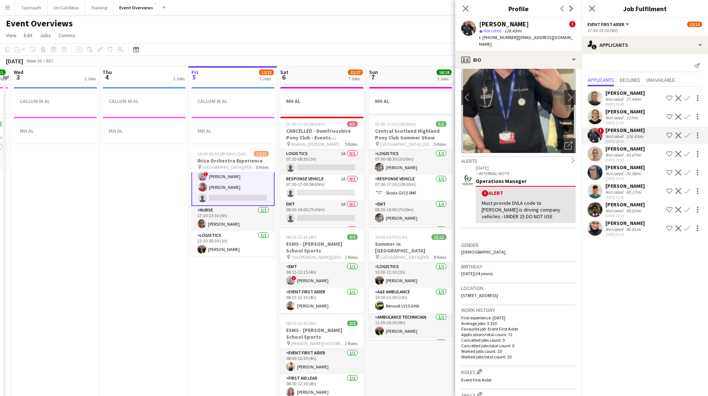
scroll to position [0, 0]
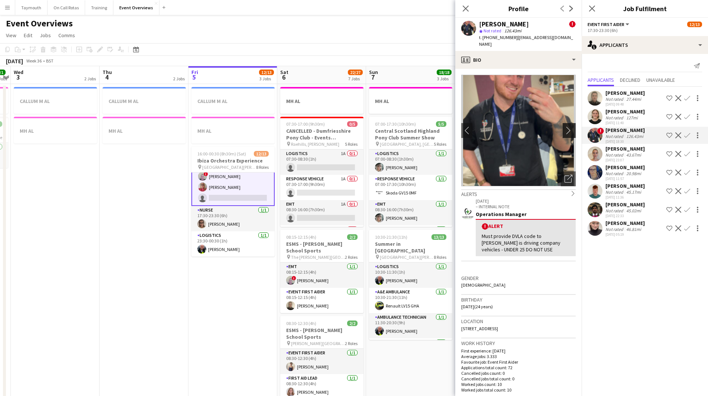
click at [563, 123] on button "chevron-right" at bounding box center [570, 130] width 15 height 15
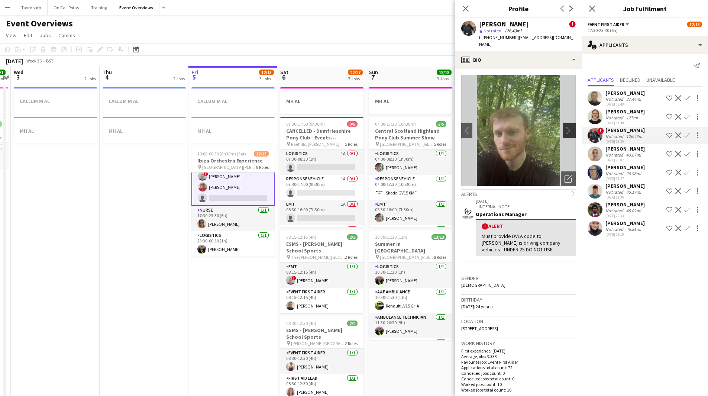
click at [563, 123] on button "chevron-right" at bounding box center [570, 130] width 15 height 15
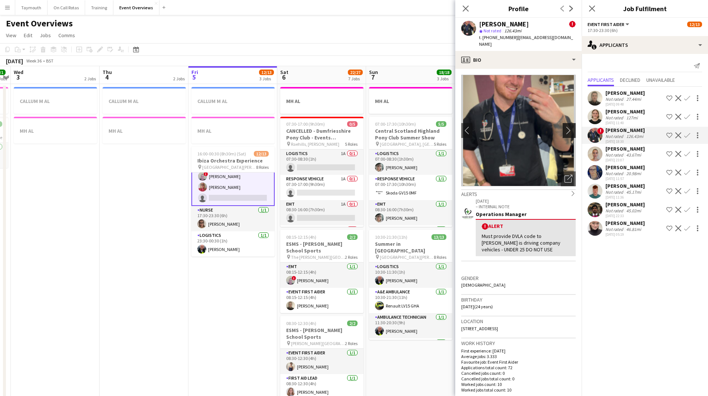
click at [563, 123] on button "chevron-right" at bounding box center [570, 130] width 15 height 15
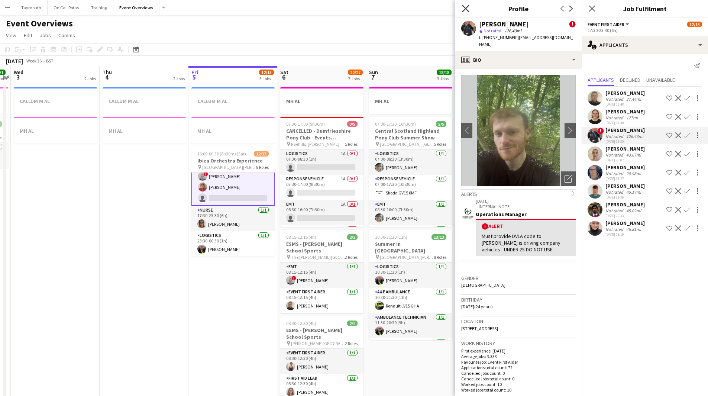
click at [464, 8] on icon "Close pop-in" at bounding box center [465, 8] width 7 height 7
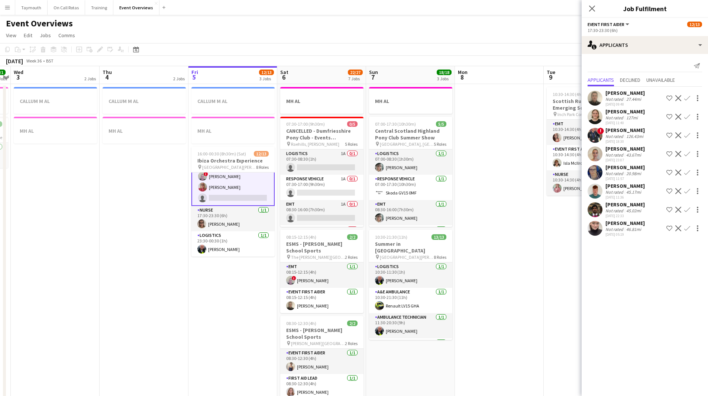
click at [223, 303] on app-date-cell "CALLUM M AL MH AL 16:00-00:30 (8h30m) (Sat) 12/13 Ibiza Orchestra Experience pi…" at bounding box center [232, 402] width 89 height 636
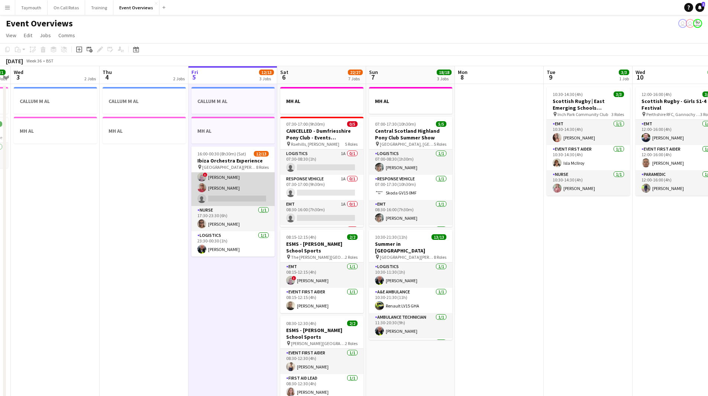
click at [239, 187] on app-card-role "Event First Aider 8A [DATE] 17:30-23:30 (6h) [PERSON_NAME] [PERSON_NAME] [PERSO…" at bounding box center [232, 166] width 83 height 79
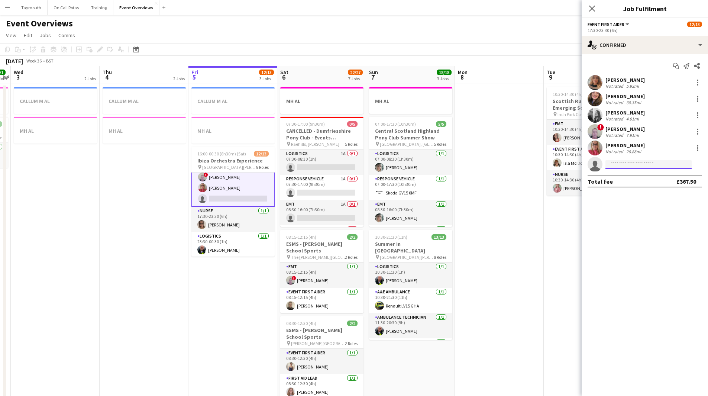
click at [630, 165] on input at bounding box center [649, 164] width 86 height 9
type input "****"
click at [633, 182] on span "[EMAIL_ADDRESS][DOMAIN_NAME]" at bounding box center [648, 181] width 74 height 6
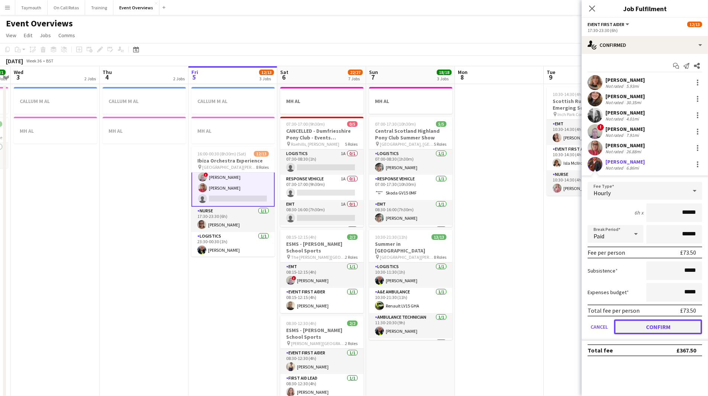
click at [662, 328] on button "Confirm" at bounding box center [658, 326] width 88 height 15
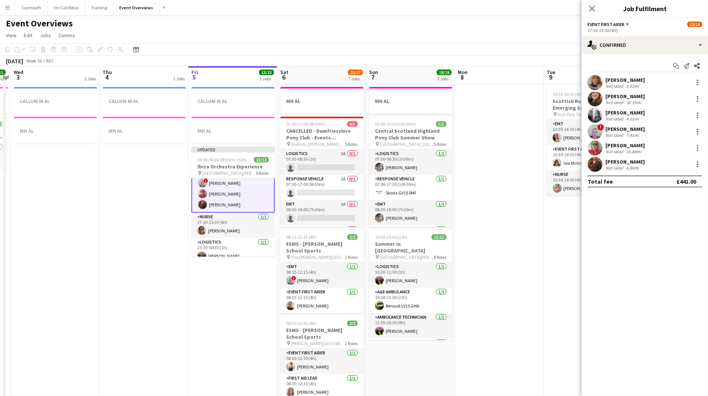
click at [540, 264] on app-date-cell at bounding box center [499, 402] width 89 height 636
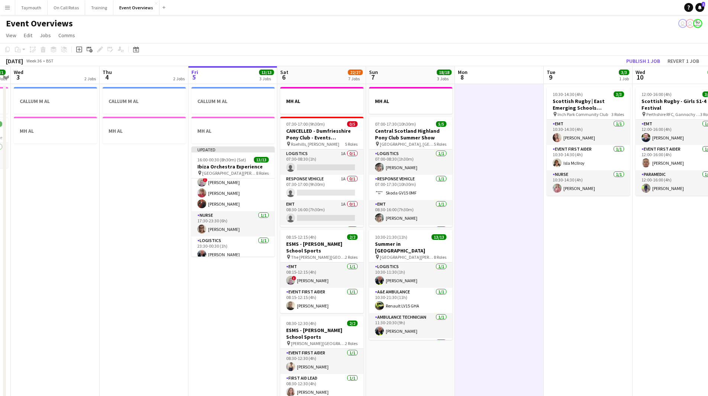
scroll to position [172, 0]
click at [636, 61] on button "Publish 1 job" at bounding box center [643, 61] width 40 height 10
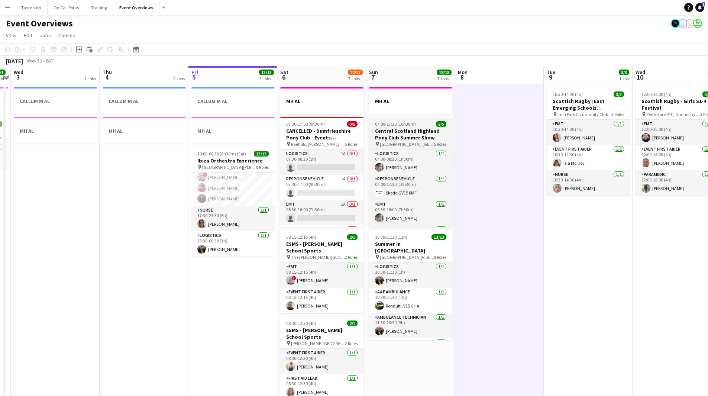
click at [418, 129] on h3 "Central Scotland Highland Pony Club Summer Show" at bounding box center [410, 133] width 83 height 13
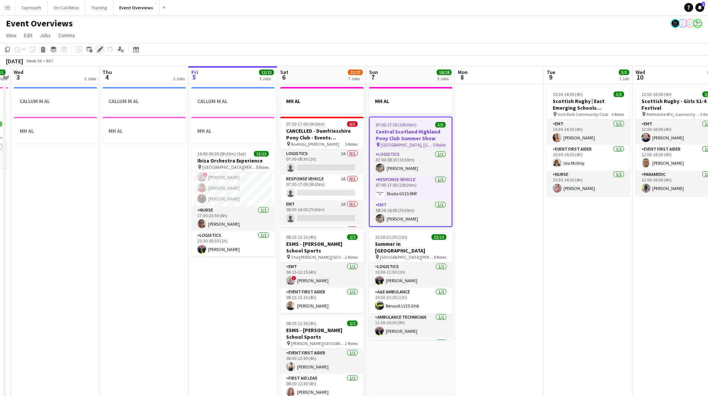
click at [97, 51] on icon "Edit" at bounding box center [100, 49] width 6 height 6
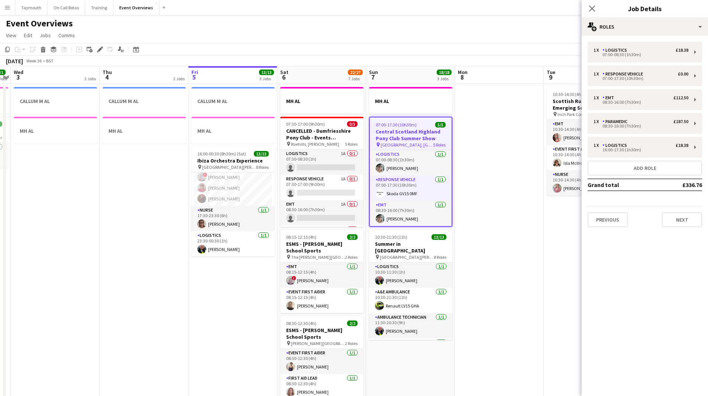
click at [532, 233] on app-date-cell at bounding box center [499, 402] width 89 height 636
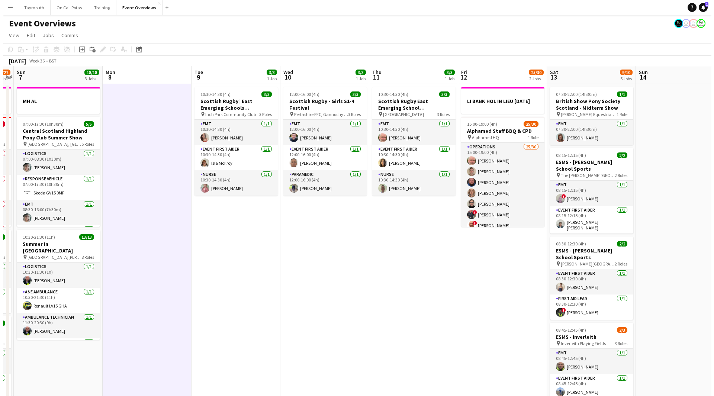
scroll to position [0, 223]
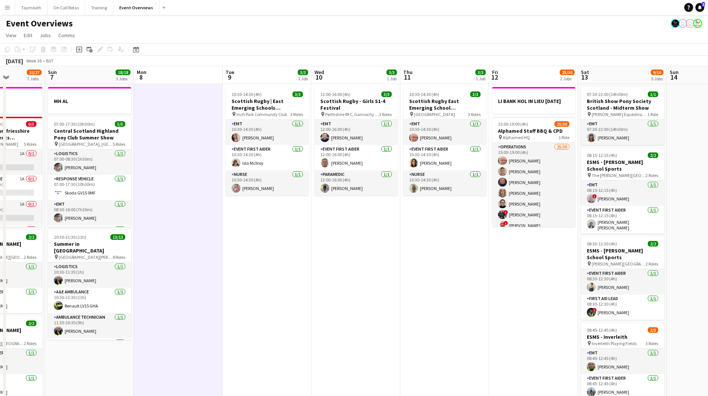
drag, startPoint x: 514, startPoint y: 252, endPoint x: 249, endPoint y: 259, distance: 265.5
click at [249, 259] on app-calendar-viewport "Thu 4 2 Jobs Fri 5 13/13 3 Jobs Sat 6 22/27 7 Jobs Sun 7 18/18 3 Jobs Mon 8 Tue…" at bounding box center [354, 393] width 708 height 654
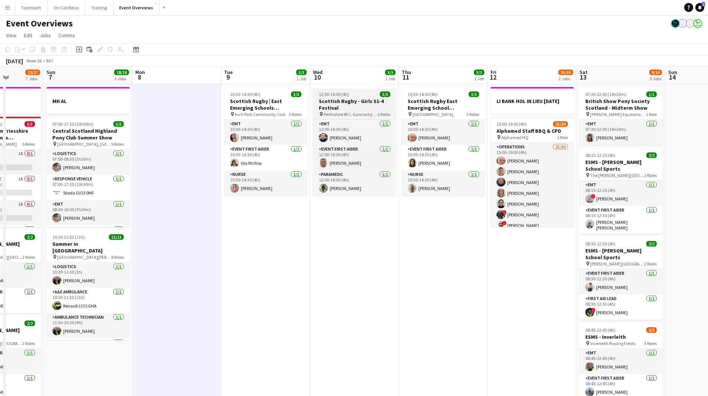
click at [331, 103] on h3 "Scottish Rugby - Girls S1-4 Festival" at bounding box center [354, 104] width 83 height 13
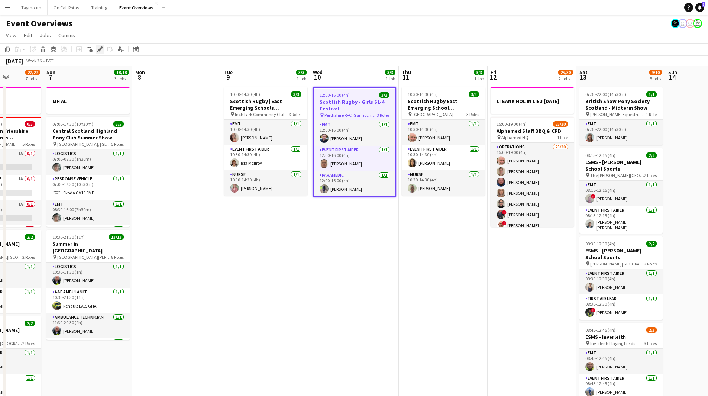
click at [102, 51] on icon "Edit" at bounding box center [100, 49] width 6 height 6
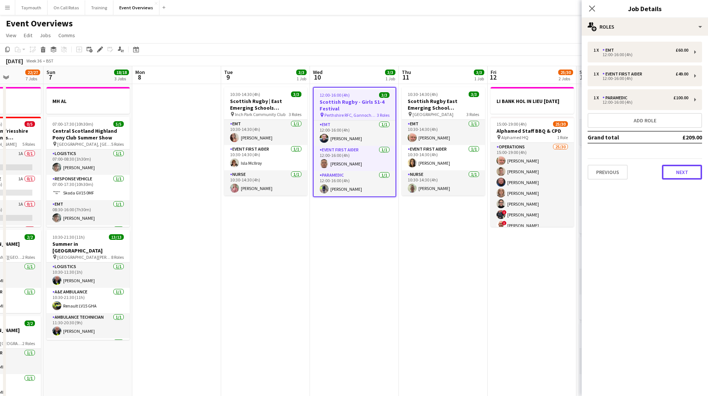
click at [681, 167] on button "Next" at bounding box center [682, 172] width 40 height 15
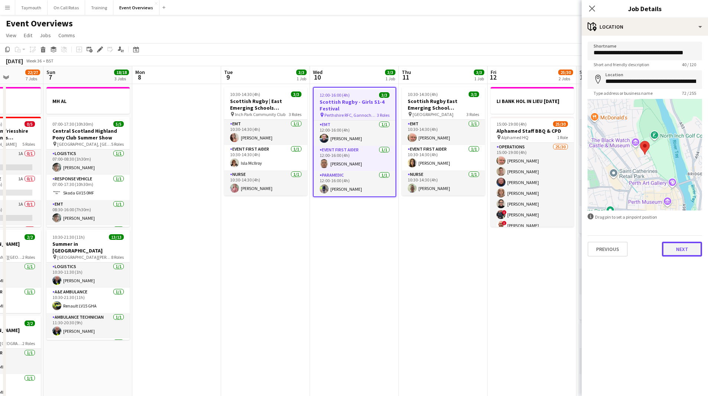
click at [672, 245] on button "Next" at bounding box center [682, 249] width 40 height 15
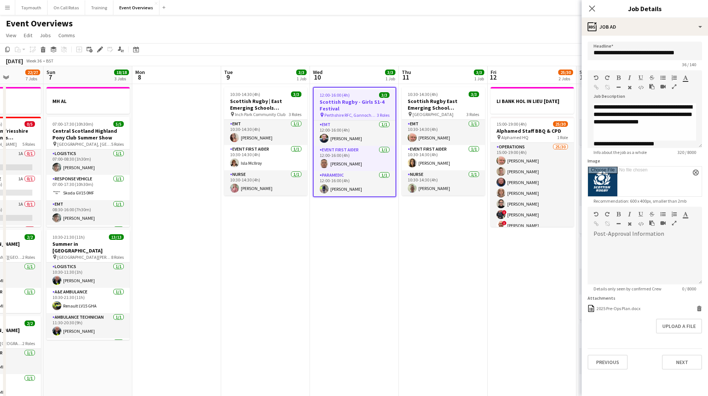
click at [445, 301] on app-date-cell "10:30-14:30 (4h) 3/3 Scottish Rugby East Emerging School Championships | [GEOGR…" at bounding box center [443, 402] width 89 height 636
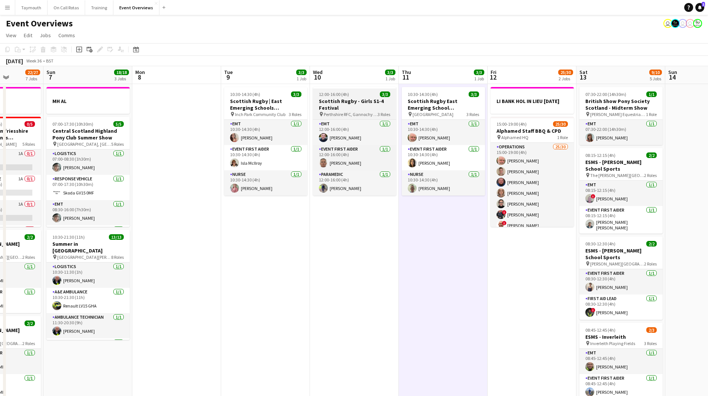
click at [339, 94] on span "12:00-16:00 (4h)" at bounding box center [334, 94] width 30 height 6
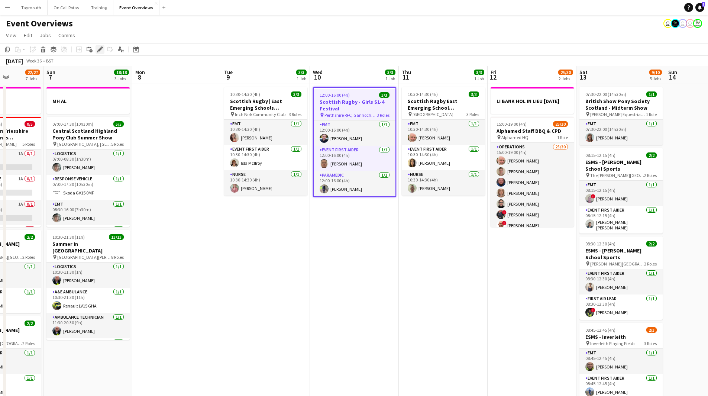
click at [101, 50] on icon "Edit" at bounding box center [100, 49] width 6 height 6
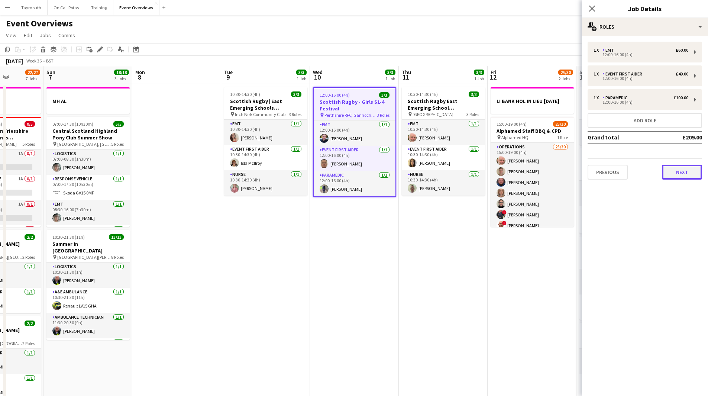
click at [684, 174] on button "Next" at bounding box center [682, 172] width 40 height 15
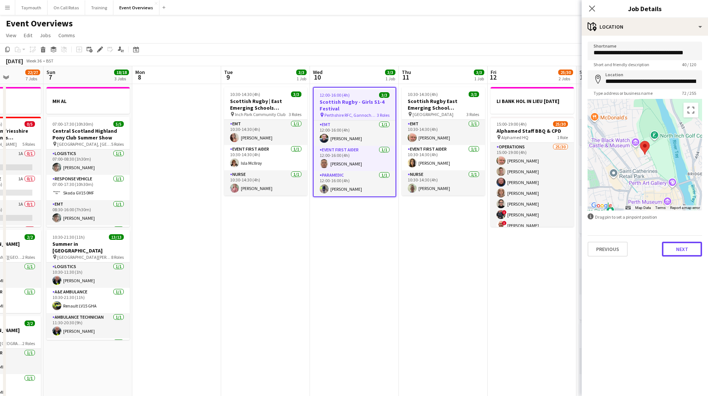
click at [679, 248] on button "Next" at bounding box center [682, 249] width 40 height 15
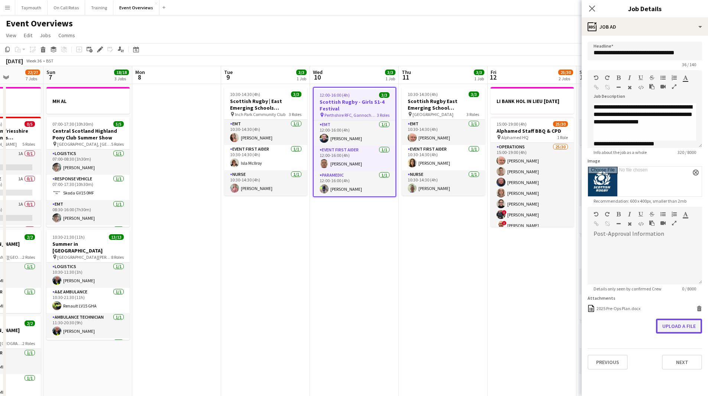
click at [692, 327] on button "Upload a file" at bounding box center [679, 326] width 46 height 15
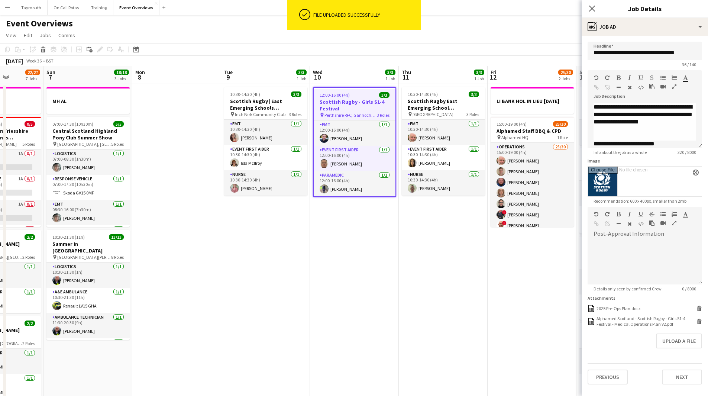
click at [444, 288] on app-date-cell "10:30-14:30 (4h) 3/3 Scottish Rugby East Emerging School Championships | [GEOGR…" at bounding box center [443, 402] width 89 height 636
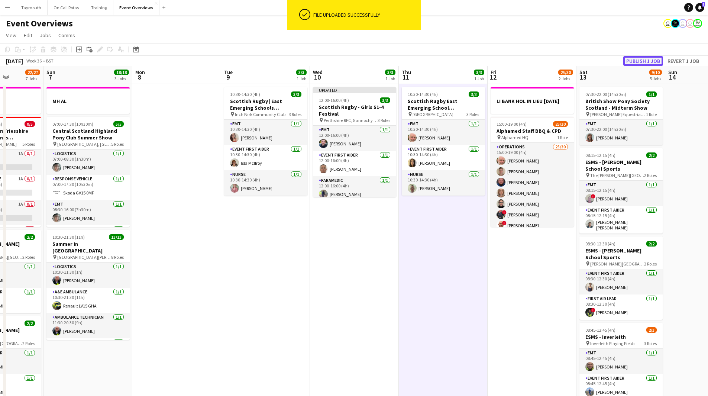
click at [634, 59] on button "Publish 1 job" at bounding box center [643, 61] width 40 height 10
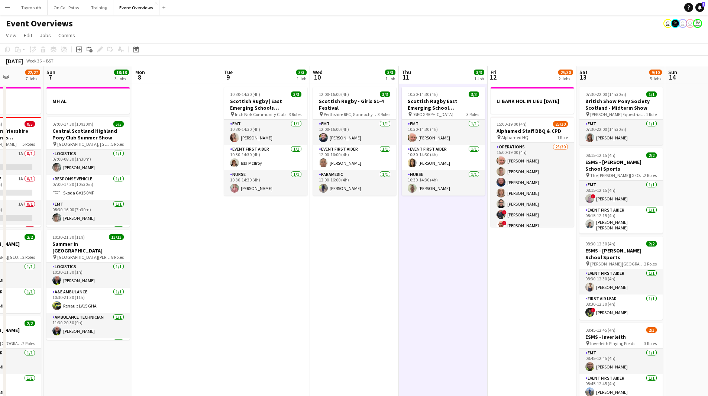
drag, startPoint x: 7, startPoint y: 6, endPoint x: 14, endPoint y: 14, distance: 11.3
click at [7, 6] on app-icon "Menu" at bounding box center [7, 7] width 6 height 6
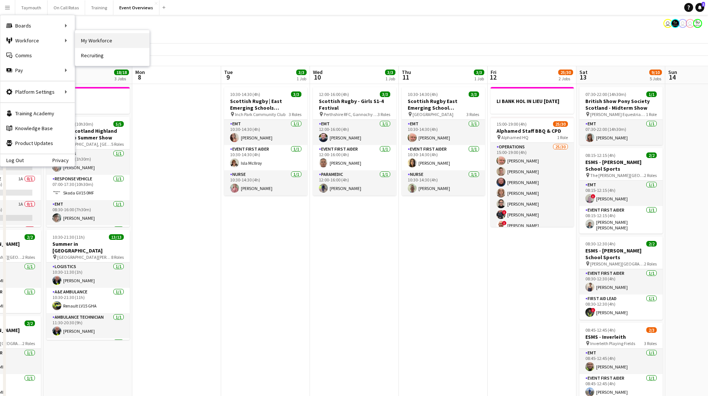
click at [112, 36] on link "My Workforce" at bounding box center [112, 40] width 74 height 15
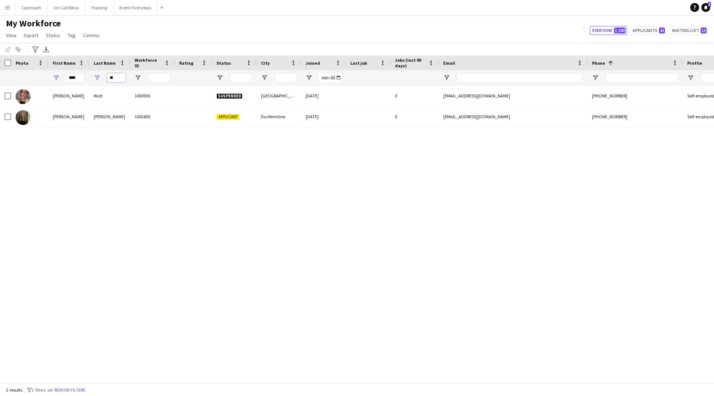
drag, startPoint x: 113, startPoint y: 76, endPoint x: 98, endPoint y: 76, distance: 15.6
click at [98, 76] on div "**" at bounding box center [109, 77] width 41 height 15
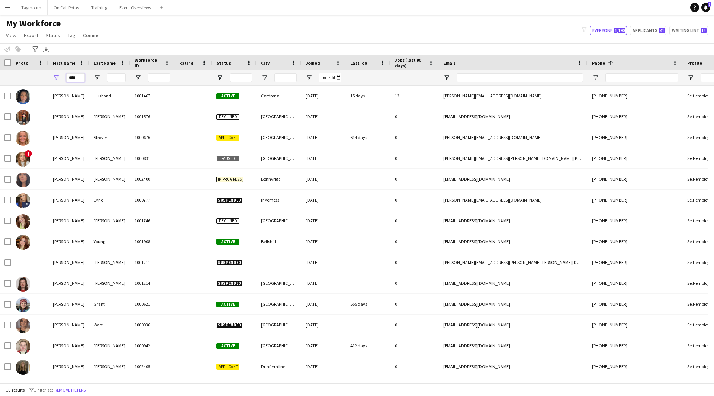
drag, startPoint x: 79, startPoint y: 78, endPoint x: -116, endPoint y: 62, distance: 195.1
click at [0, 62] on html "Menu Boards Boards Boards All jobs Status Workforce Workforce My Workforce Recr…" at bounding box center [357, 198] width 714 height 396
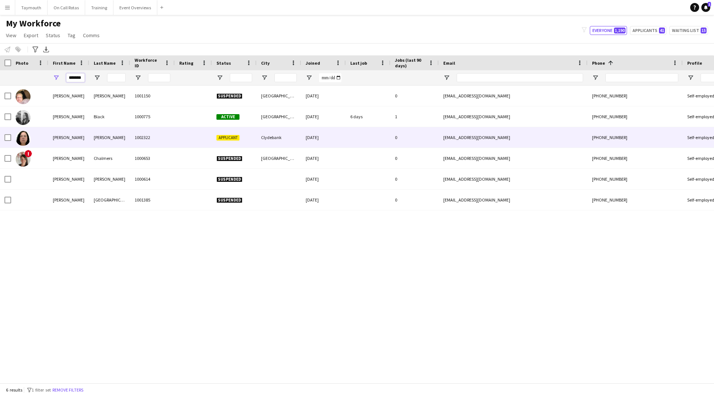
type input "*******"
click at [127, 135] on div "[PERSON_NAME]" at bounding box center [109, 137] width 41 height 20
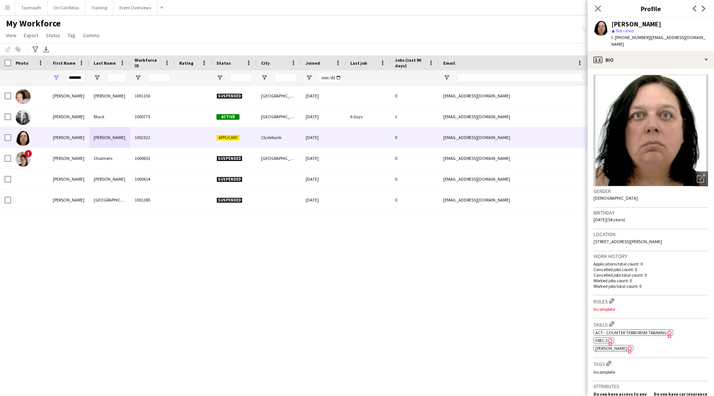
click at [608, 338] on icon "Freelancer has uploaded a photo validation of skill. Click to see" at bounding box center [610, 342] width 8 height 8
drag, startPoint x: 68, startPoint y: 75, endPoint x: 435, endPoint y: 81, distance: 366.5
click at [427, 81] on div "*******" at bounding box center [460, 77] width 920 height 15
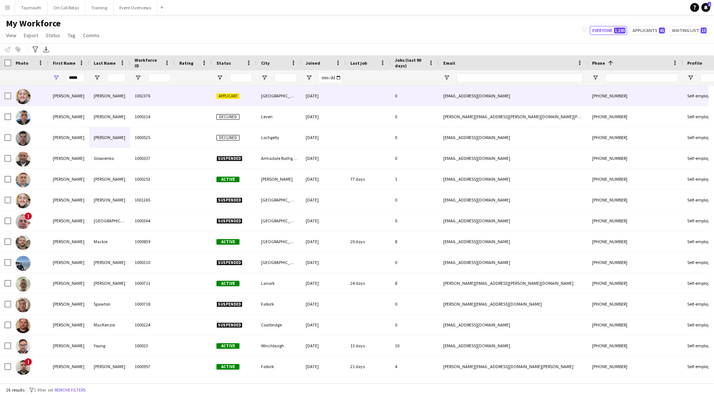
click at [116, 100] on div "[PERSON_NAME]" at bounding box center [109, 95] width 41 height 20
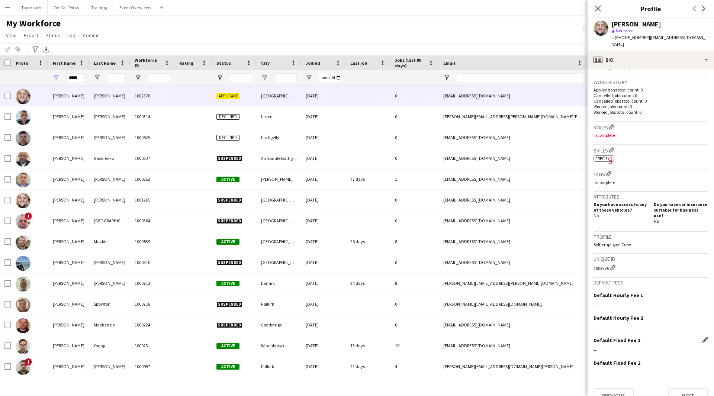
scroll to position [174, 0]
click at [694, 388] on button "Next" at bounding box center [688, 395] width 40 height 15
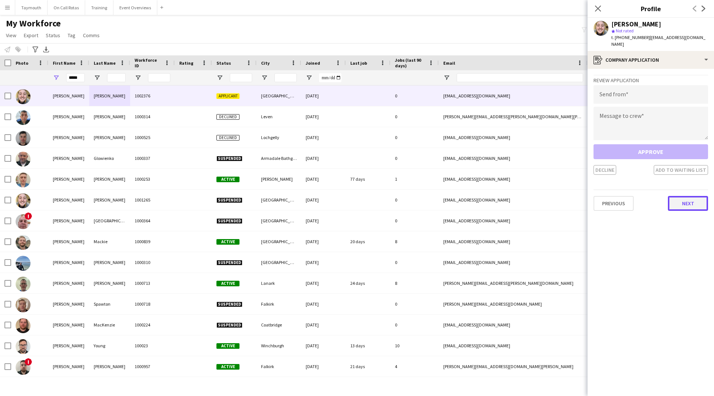
click at [691, 201] on button "Next" at bounding box center [688, 203] width 40 height 15
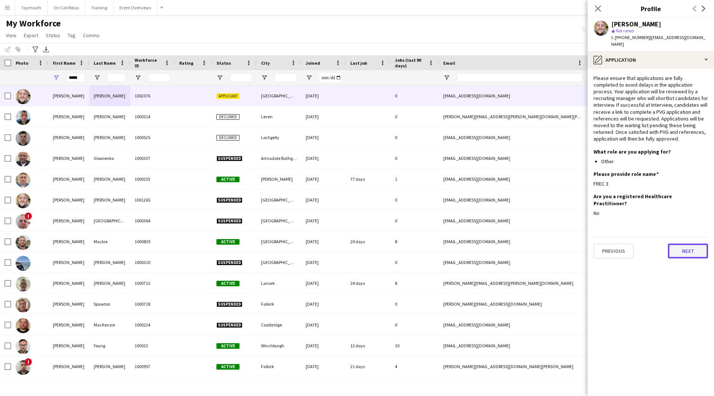
click at [691, 243] on button "Next" at bounding box center [688, 250] width 40 height 15
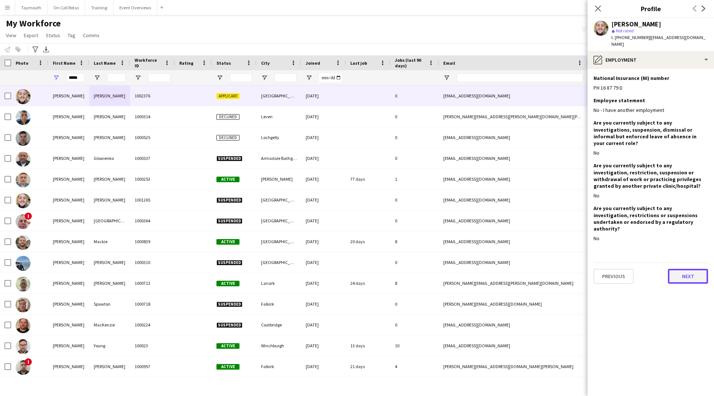
click at [680, 269] on button "Next" at bounding box center [688, 276] width 40 height 15
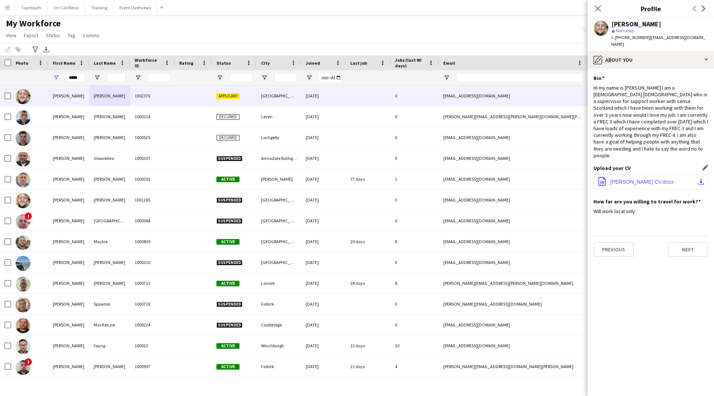
click at [704, 174] on button "office-file-sheet [PERSON_NAME] CV.docx download-bottom" at bounding box center [650, 181] width 114 height 15
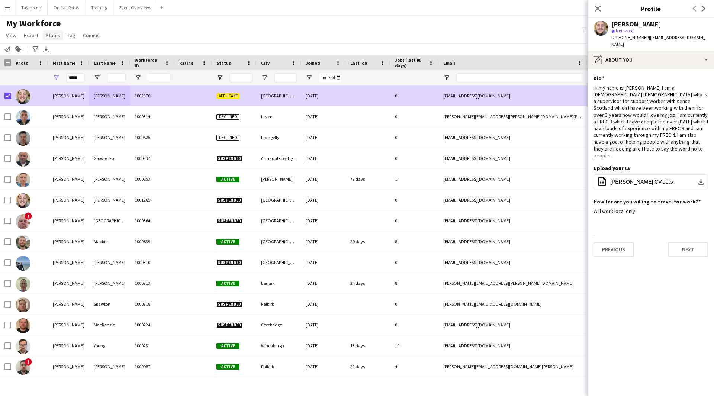
click at [55, 33] on span "Status" at bounding box center [53, 35] width 14 height 7
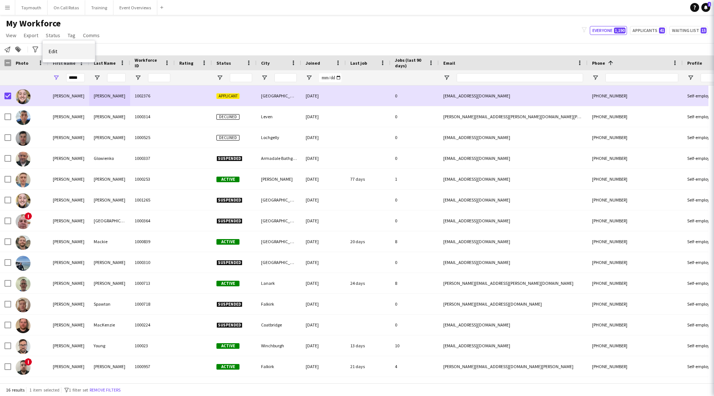
click at [54, 47] on link "Edit" at bounding box center [69, 51] width 52 height 16
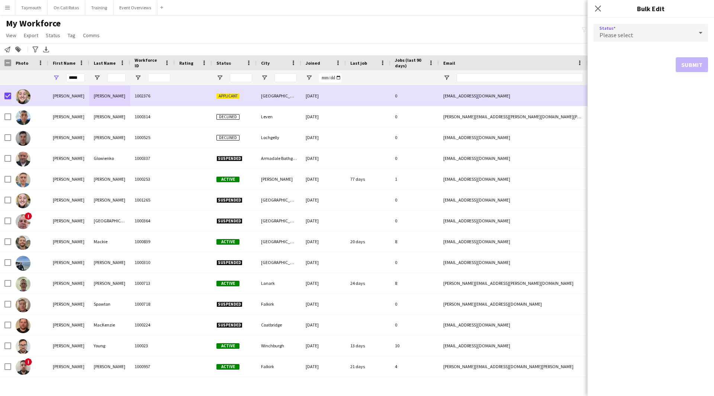
click at [636, 36] on div "Please select" at bounding box center [643, 33] width 100 height 18
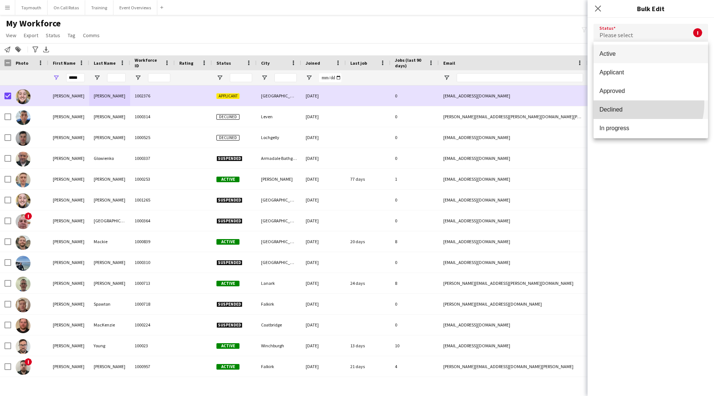
click at [633, 103] on mat-option "Declined" at bounding box center [650, 109] width 114 height 19
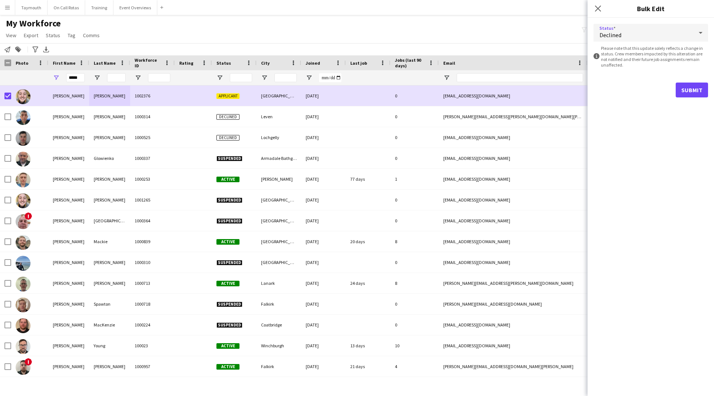
click at [691, 79] on form "Status Declined information-circle Please note that this update solely reflects…" at bounding box center [650, 60] width 114 height 85
click at [691, 89] on button "Submit" at bounding box center [691, 90] width 32 height 15
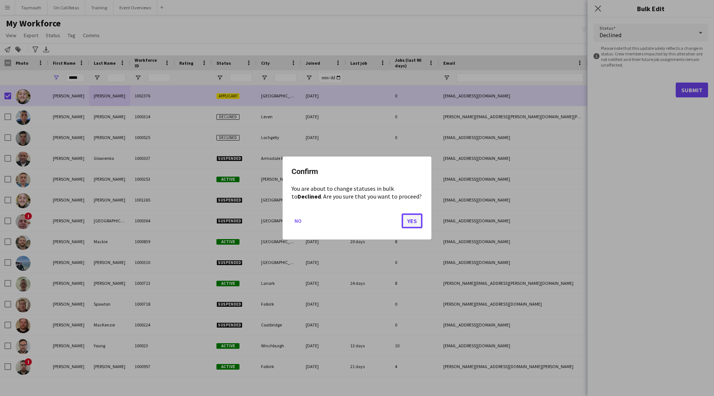
click at [410, 226] on button "Yes" at bounding box center [411, 220] width 21 height 15
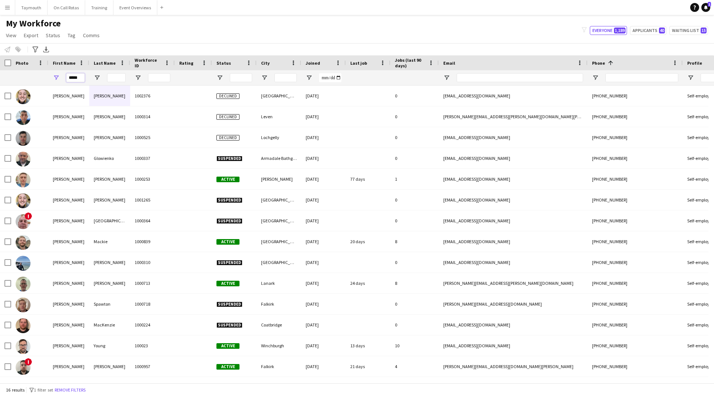
drag, startPoint x: 83, startPoint y: 77, endPoint x: -39, endPoint y: 71, distance: 121.7
click at [0, 71] on html "Menu Boards Boards Boards All jobs Status Workforce Workforce My Workforce Recr…" at bounding box center [357, 198] width 714 height 396
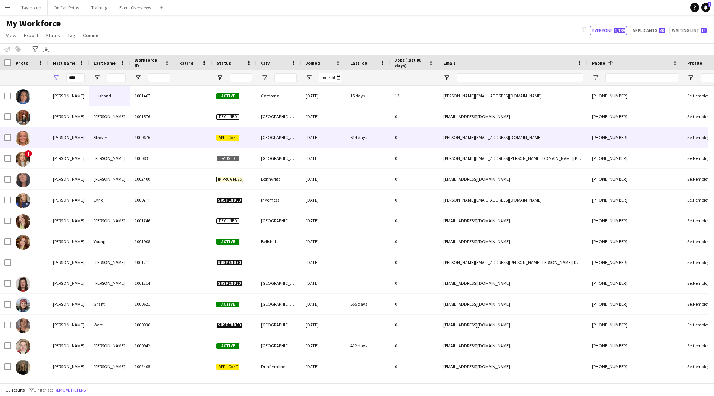
click at [163, 143] on div "1000676" at bounding box center [152, 137] width 45 height 20
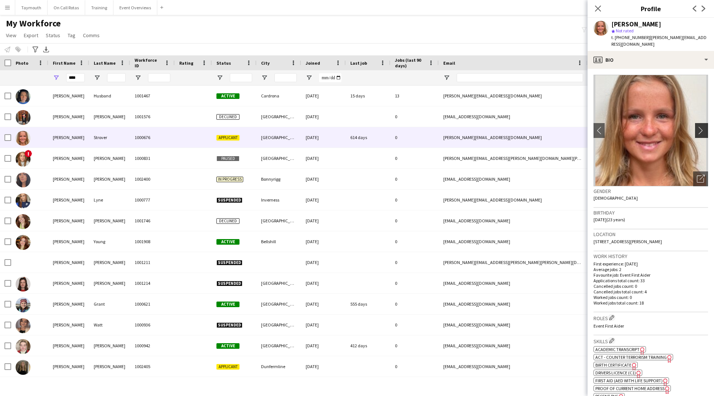
click at [698, 126] on app-icon "chevron-right" at bounding box center [703, 130] width 12 height 8
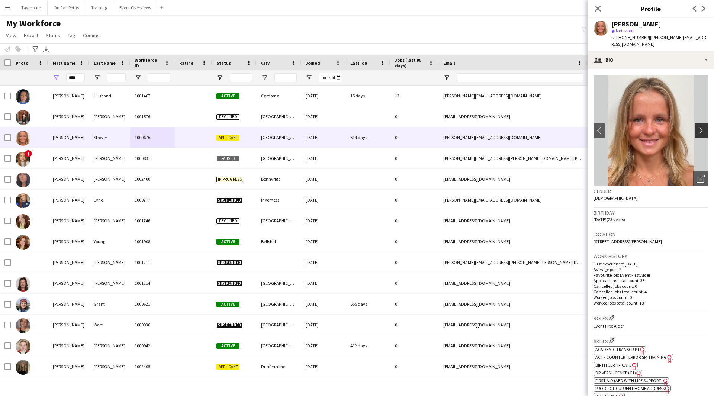
click at [698, 126] on app-icon "chevron-right" at bounding box center [703, 130] width 12 height 8
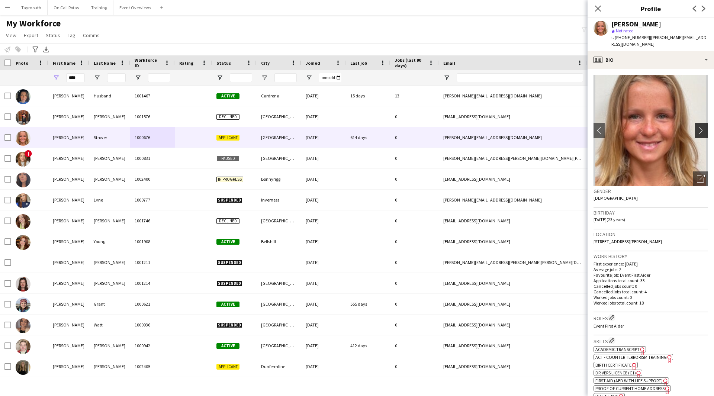
click at [698, 126] on app-icon "chevron-right" at bounding box center [703, 130] width 12 height 8
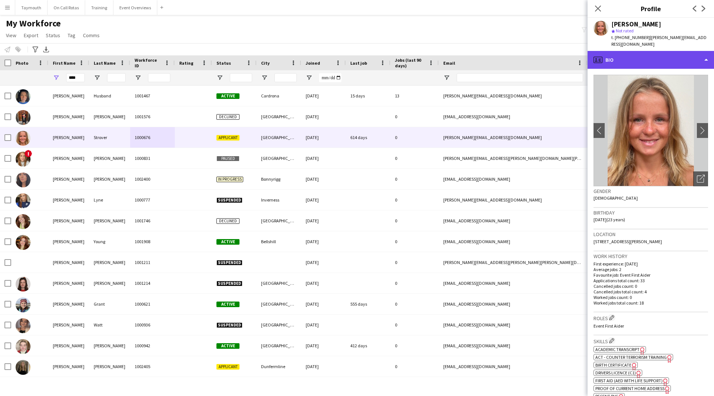
click at [666, 57] on div "profile Bio" at bounding box center [650, 60] width 126 height 18
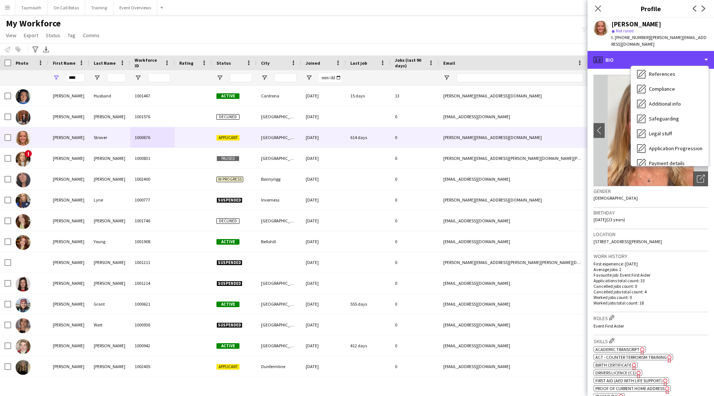
scroll to position [129, 0]
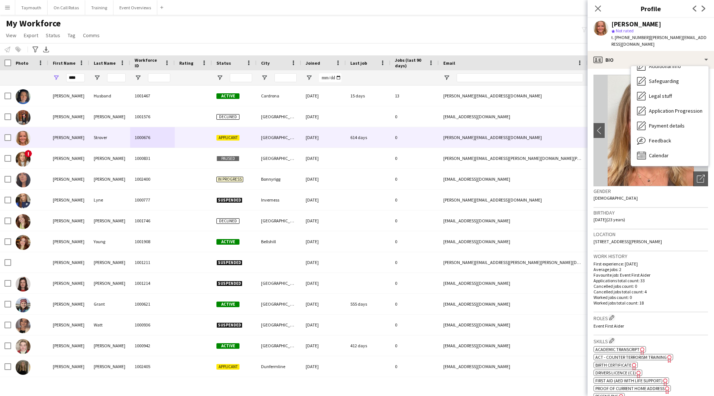
click at [671, 157] on div "Bio Bio Company application Company application Application Application Employm…" at bounding box center [669, 116] width 77 height 100
click at [672, 148] on div "Calendar Calendar" at bounding box center [669, 155] width 77 height 15
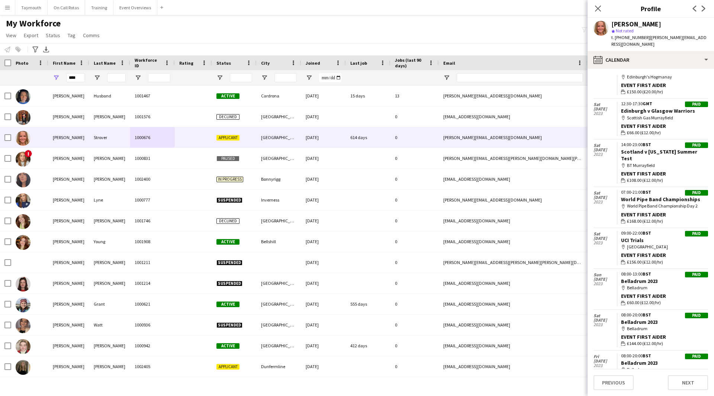
scroll to position [0, 0]
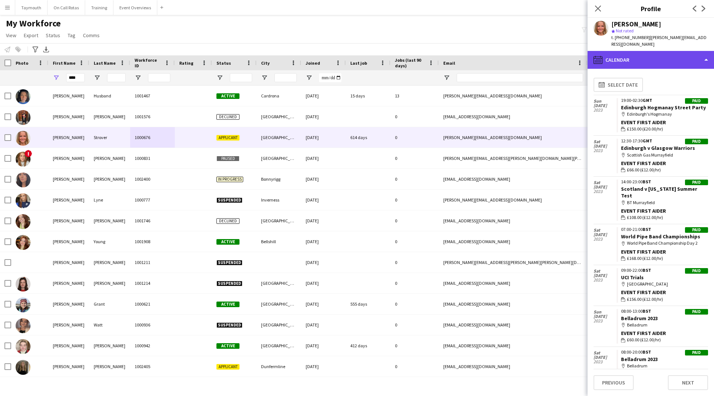
click at [670, 51] on div "calendar-full Calendar" at bounding box center [650, 60] width 126 height 18
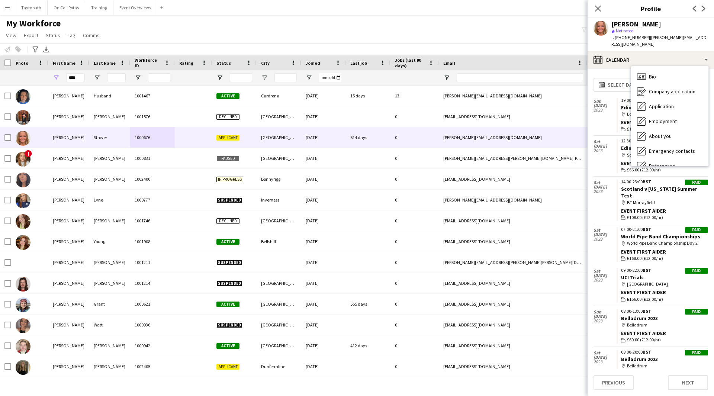
click at [658, 70] on div "Bio Bio" at bounding box center [669, 76] width 77 height 15
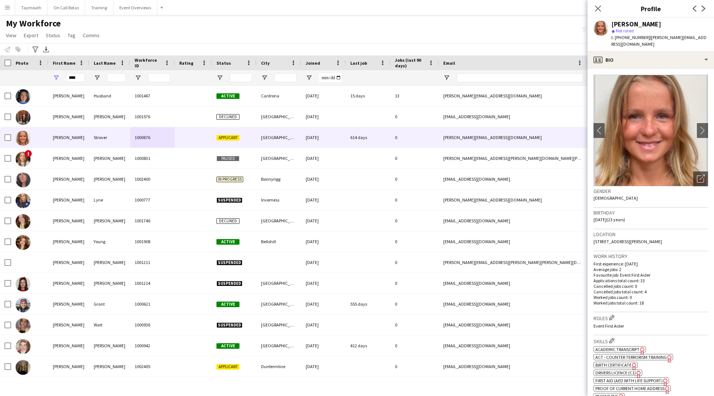
click at [624, 350] on span "Academic Transcript" at bounding box center [617, 349] width 44 height 6
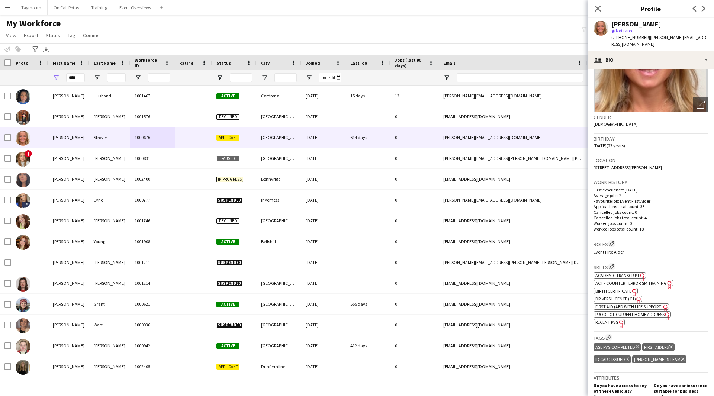
scroll to position [74, 0]
click at [636, 306] on span "First Aid (AED with life support)" at bounding box center [628, 306] width 67 height 6
click at [640, 311] on span "Proof of Current Home Address" at bounding box center [629, 314] width 69 height 6
drag, startPoint x: 76, startPoint y: 78, endPoint x: -112, endPoint y: 72, distance: 187.8
click at [0, 72] on html "Menu Boards Boards Boards All jobs Status Workforce Workforce My Workforce Recr…" at bounding box center [357, 198] width 714 height 396
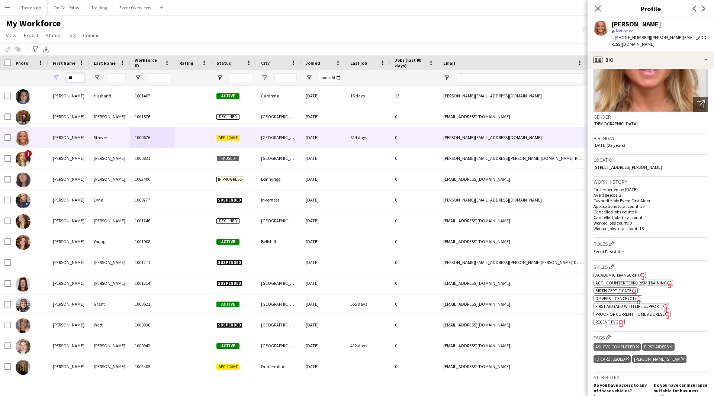
type input "*"
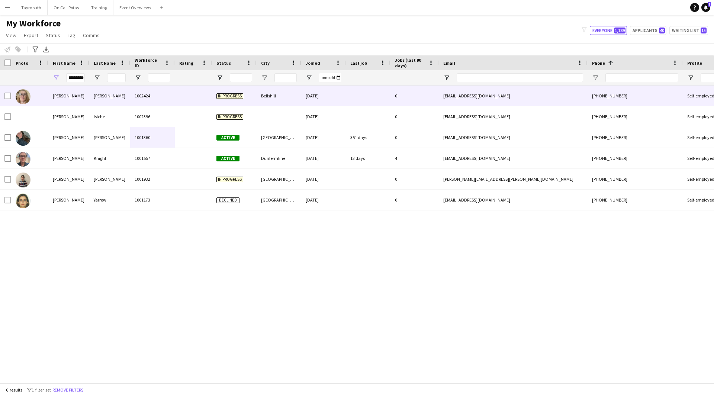
click at [127, 100] on div "[PERSON_NAME]" at bounding box center [109, 95] width 41 height 20
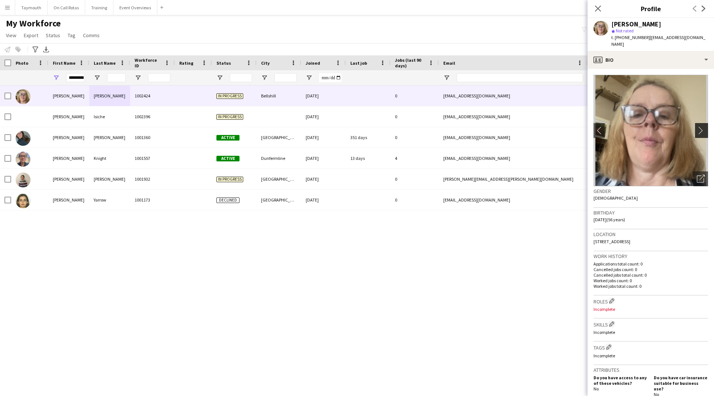
click at [697, 126] on app-icon "chevron-right" at bounding box center [703, 130] width 12 height 8
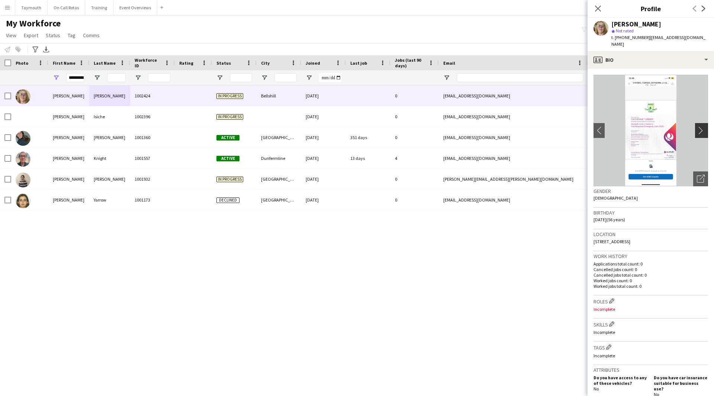
click at [697, 126] on app-icon "chevron-right" at bounding box center [703, 130] width 12 height 8
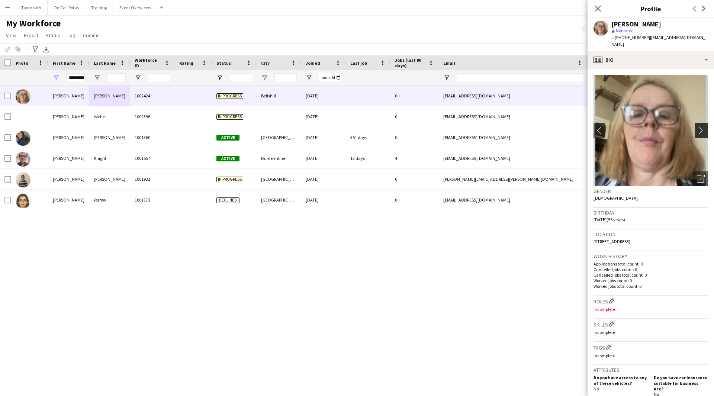
click at [697, 126] on app-icon "chevron-right" at bounding box center [703, 130] width 12 height 8
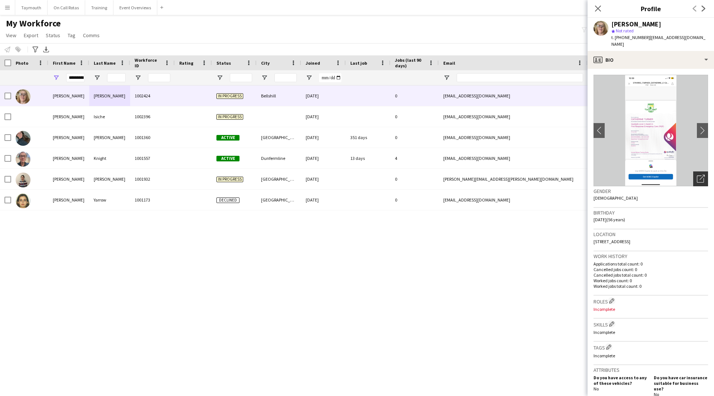
click at [697, 175] on icon "Open photos pop-in" at bounding box center [701, 179] width 8 height 8
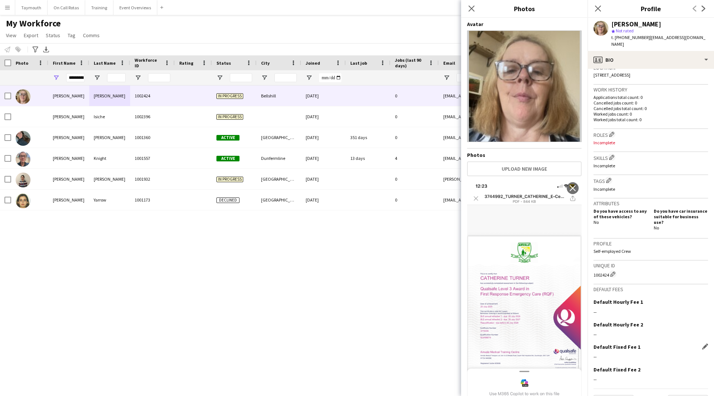
scroll to position [174, 0]
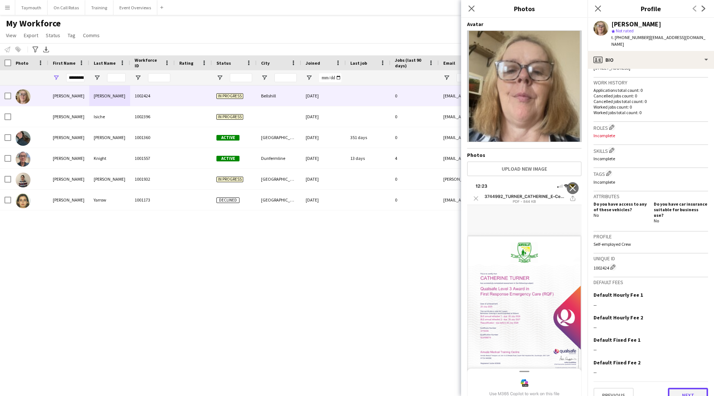
click at [680, 388] on button "Next" at bounding box center [688, 395] width 40 height 15
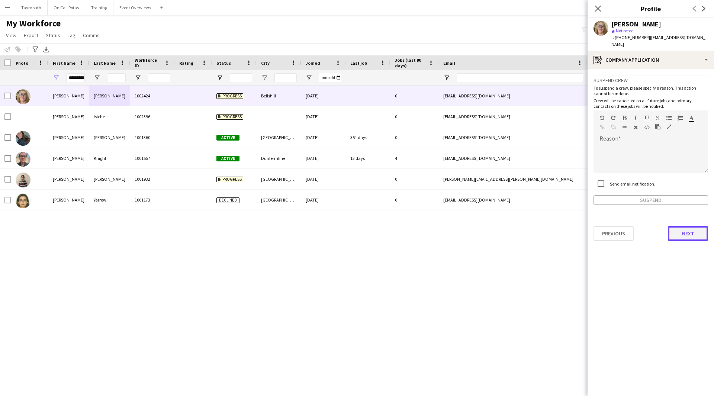
click at [693, 226] on button "Next" at bounding box center [688, 233] width 40 height 15
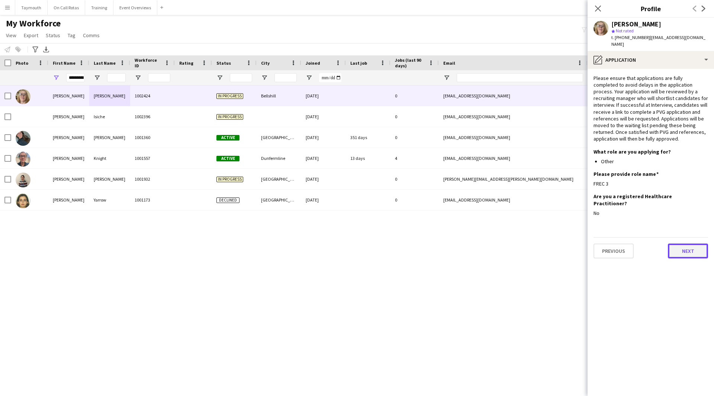
click at [689, 243] on button "Next" at bounding box center [688, 250] width 40 height 15
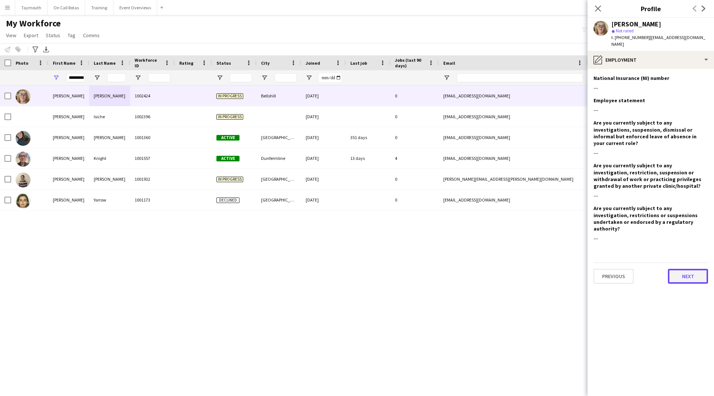
click at [694, 269] on button "Next" at bounding box center [688, 276] width 40 height 15
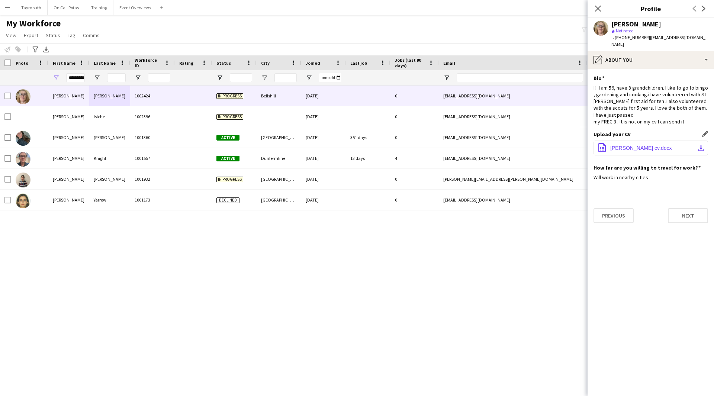
click at [660, 155] on button "office-file-sheet [PERSON_NAME] cv.docx download-bottom" at bounding box center [650, 148] width 114 height 15
click at [688, 223] on button "Next" at bounding box center [688, 215] width 40 height 15
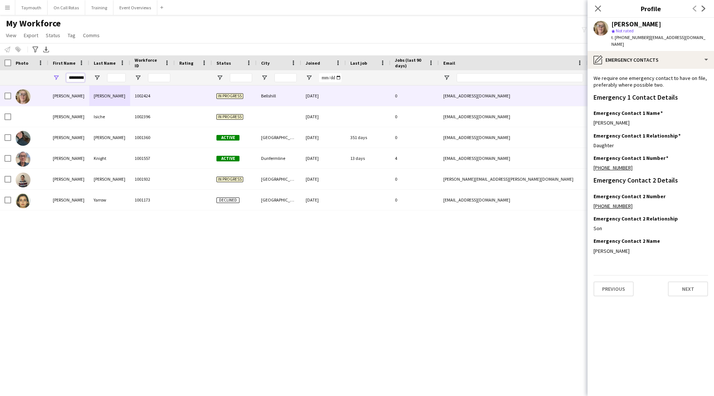
drag, startPoint x: 69, startPoint y: 80, endPoint x: 267, endPoint y: 87, distance: 198.3
click at [268, 85] on div "Workforce Details Photo First Name" at bounding box center [357, 218] width 714 height 327
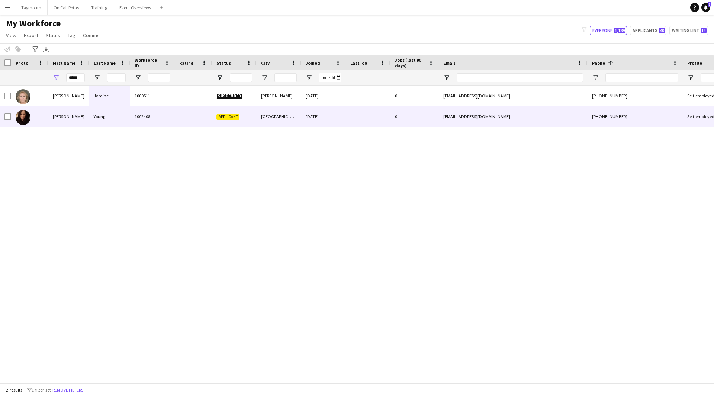
click at [137, 114] on div "1002408" at bounding box center [152, 116] width 45 height 20
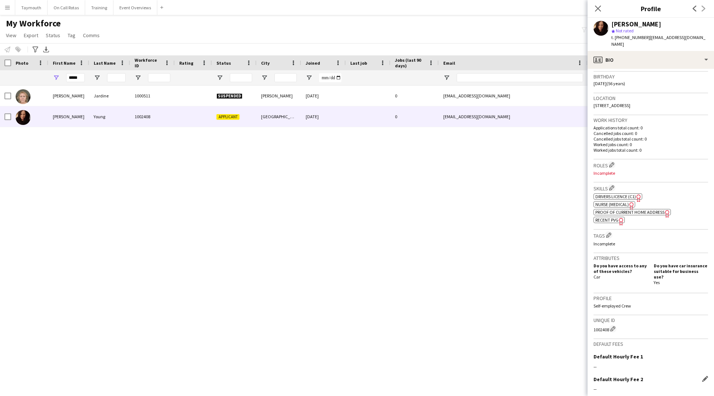
scroll to position [198, 0]
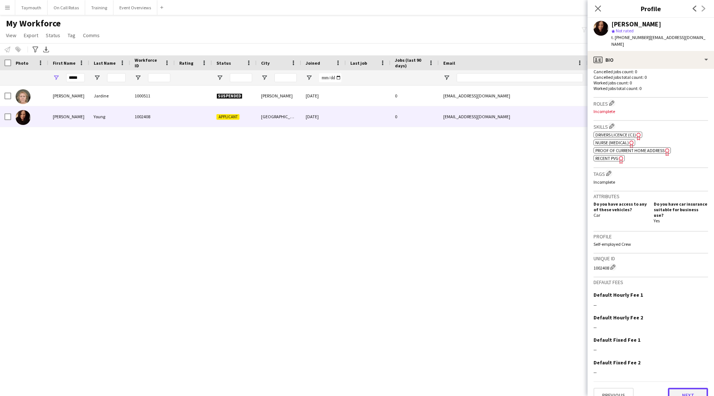
click at [671, 388] on button "Next" at bounding box center [688, 395] width 40 height 15
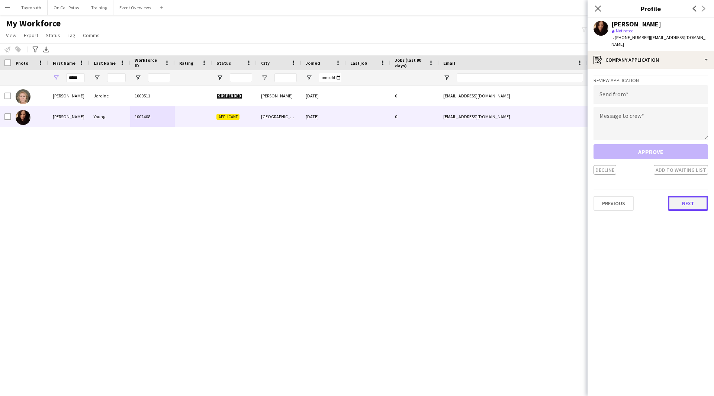
click at [673, 198] on button "Next" at bounding box center [688, 203] width 40 height 15
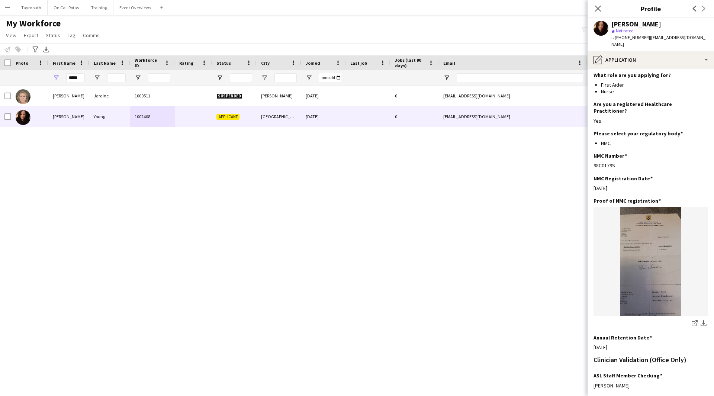
scroll to position [126, 0]
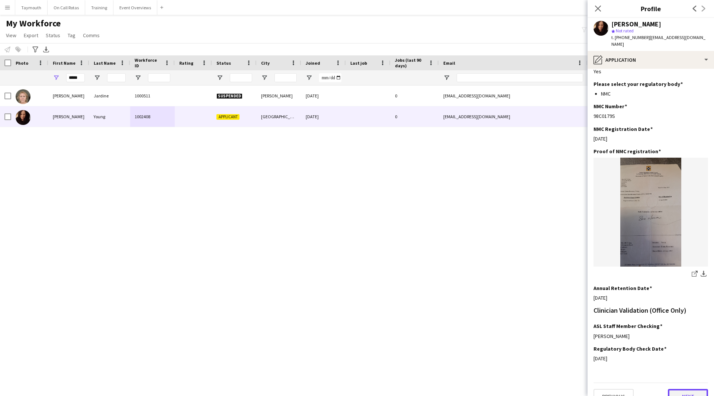
click at [670, 389] on button "Next" at bounding box center [688, 396] width 40 height 15
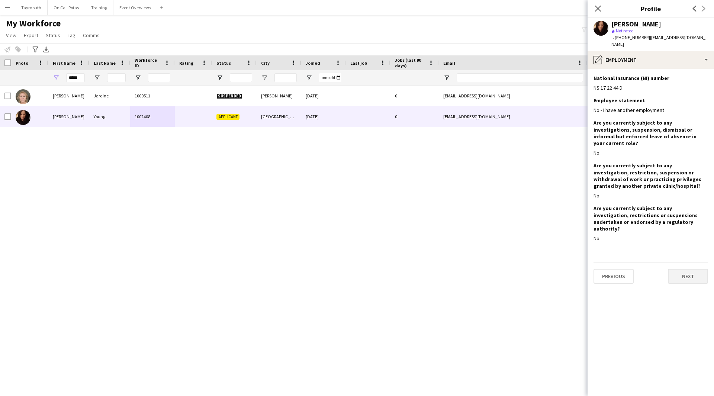
scroll to position [0, 0]
click at [690, 269] on button "Next" at bounding box center [688, 276] width 40 height 15
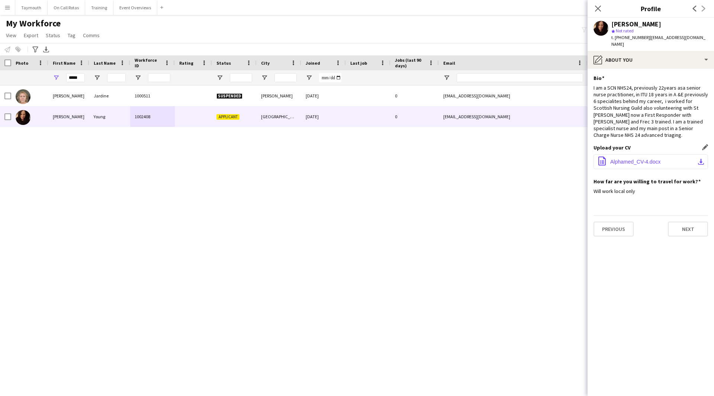
click at [698, 159] on app-icon "download-bottom" at bounding box center [701, 162] width 6 height 6
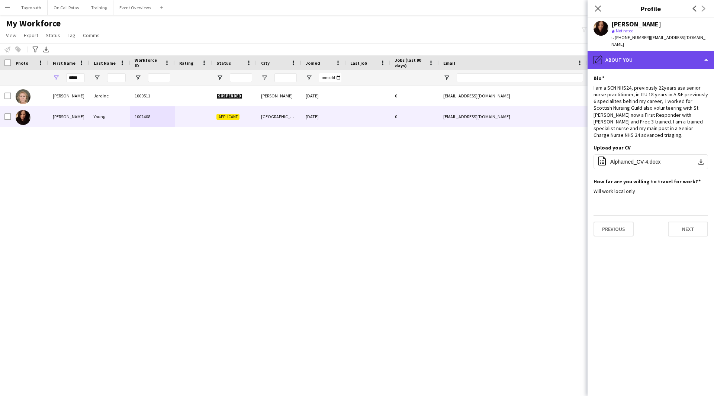
drag, startPoint x: 678, startPoint y: 51, endPoint x: 680, endPoint y: 54, distance: 4.0
click at [678, 51] on div "pencil4 About you" at bounding box center [650, 60] width 126 height 18
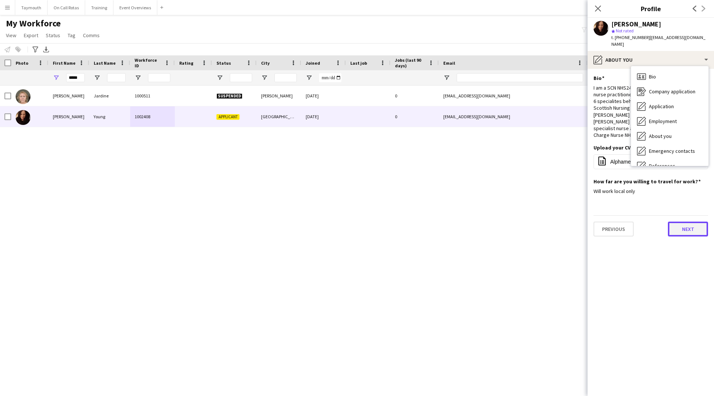
click at [689, 223] on button "Next" at bounding box center [688, 229] width 40 height 15
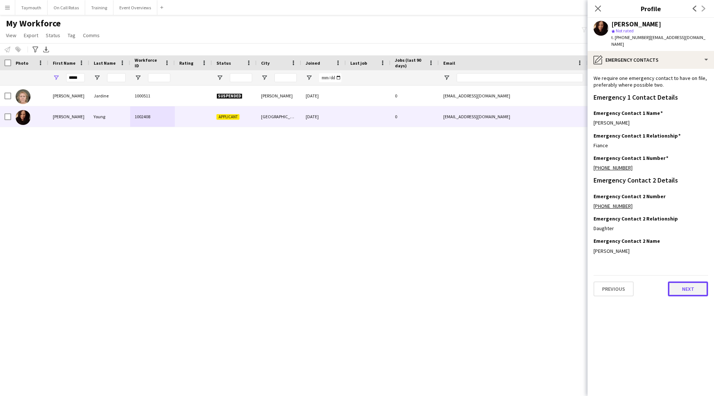
click at [681, 284] on button "Next" at bounding box center [688, 288] width 40 height 15
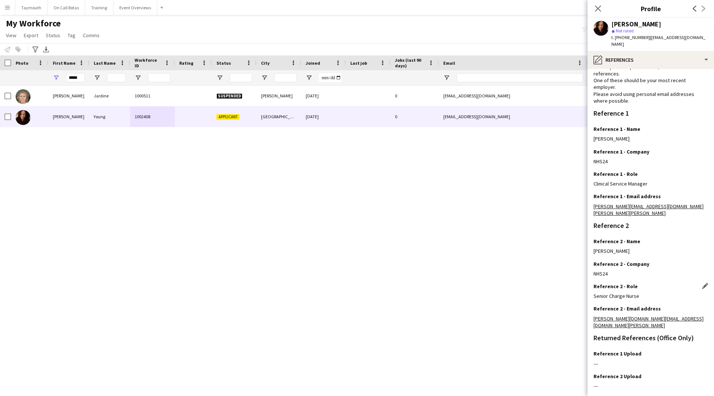
scroll to position [48, 0]
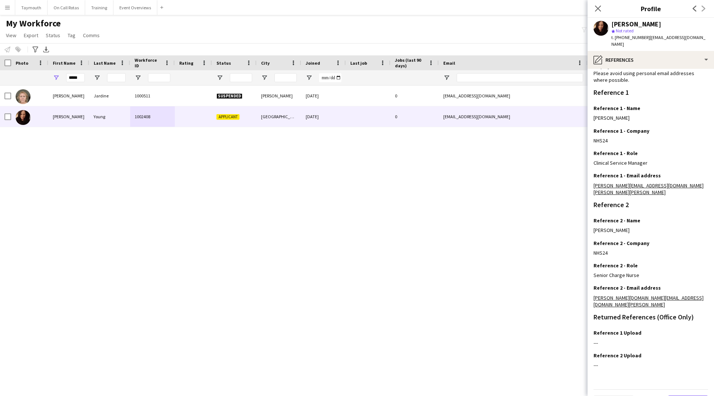
click at [679, 395] on button "Next" at bounding box center [688, 402] width 40 height 15
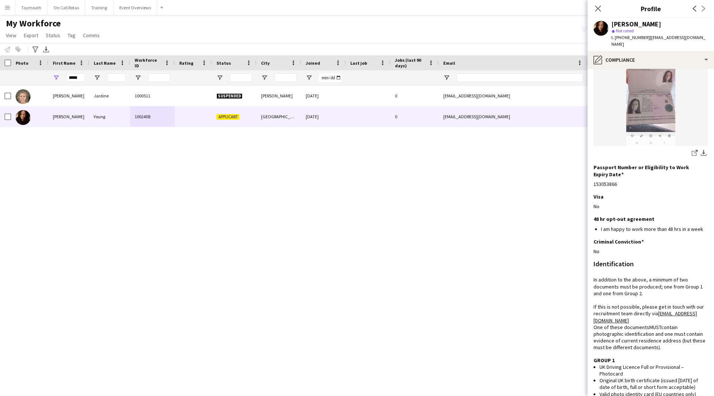
scroll to position [223, 0]
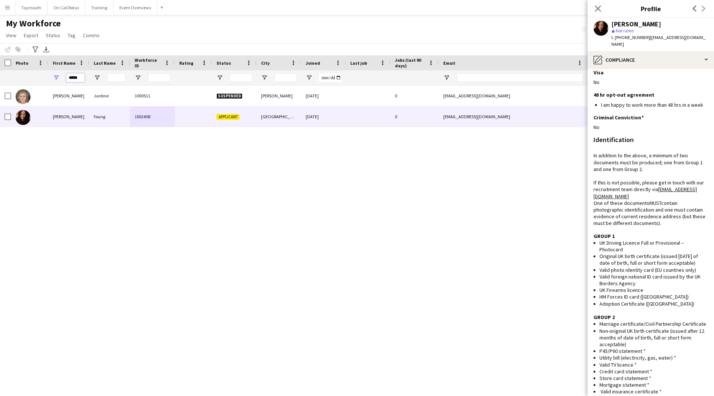
drag, startPoint x: 81, startPoint y: 76, endPoint x: -187, endPoint y: 41, distance: 271.0
click at [0, 41] on html "Menu Boards Boards Boards All jobs Status Workforce Workforce My Workforce Recr…" at bounding box center [357, 198] width 714 height 396
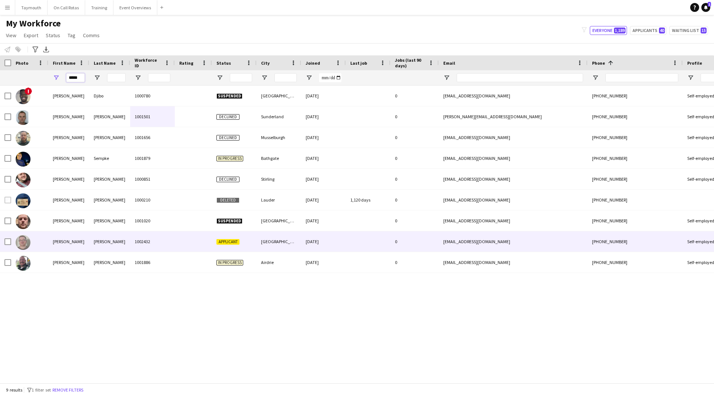
type input "*****"
click at [161, 248] on div "1002432" at bounding box center [152, 241] width 45 height 20
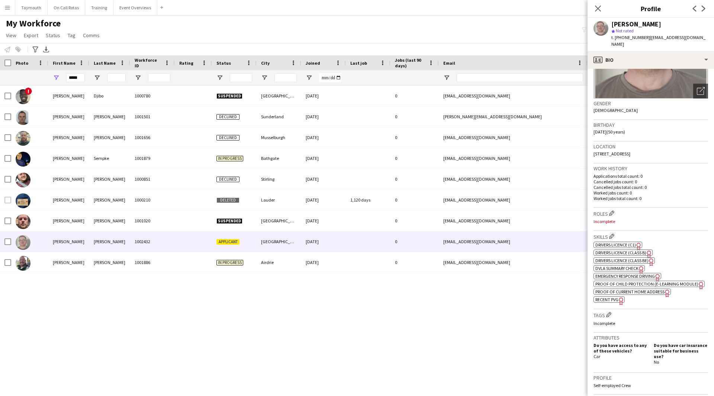
scroll to position [235, 0]
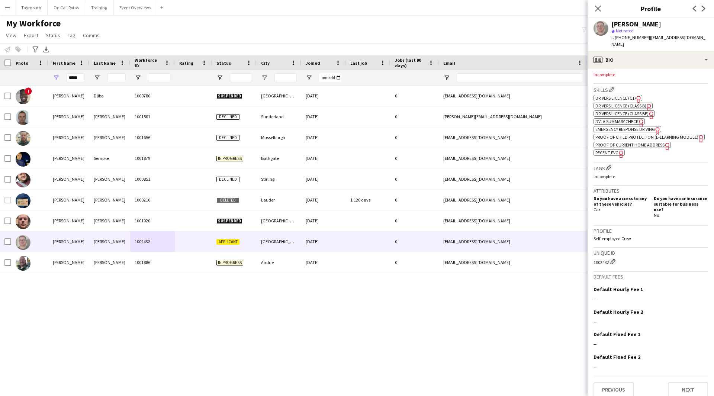
click at [621, 126] on span "Emergency Response Driving" at bounding box center [624, 129] width 59 height 6
click at [678, 384] on button "Next" at bounding box center [688, 389] width 40 height 15
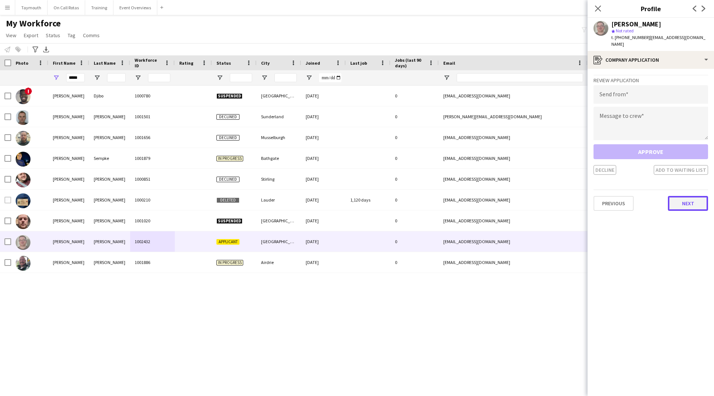
click at [678, 197] on button "Next" at bounding box center [688, 203] width 40 height 15
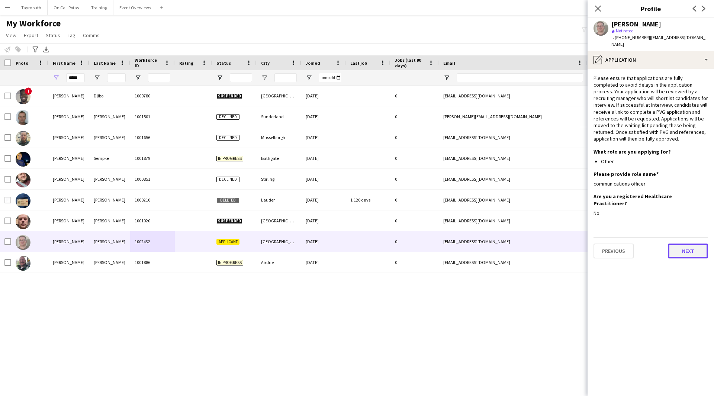
click at [684, 243] on button "Next" at bounding box center [688, 250] width 40 height 15
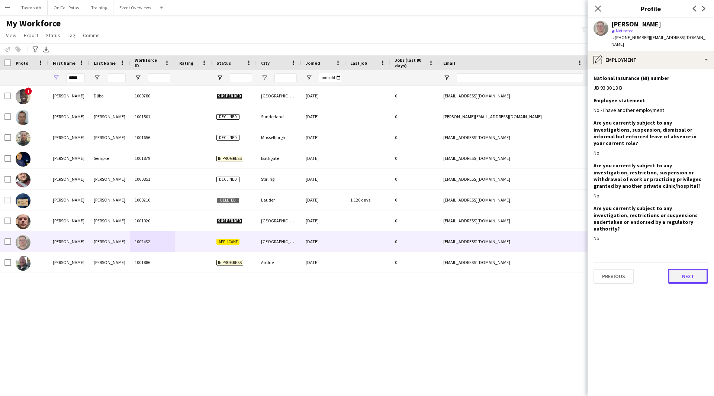
click at [687, 269] on button "Next" at bounding box center [688, 276] width 40 height 15
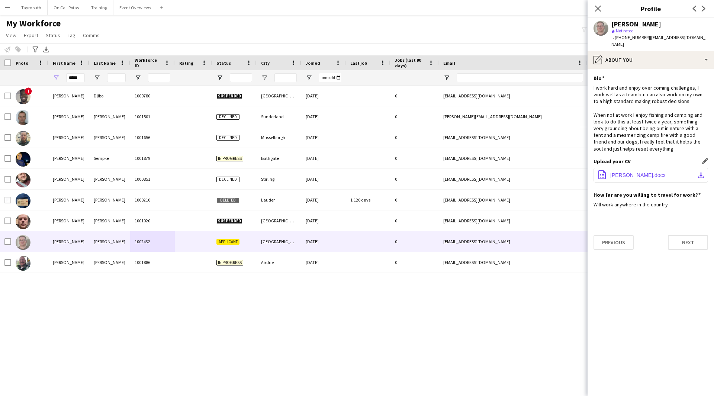
click at [695, 173] on button "office-file-sheet [PERSON_NAME].docx download-bottom" at bounding box center [650, 175] width 114 height 15
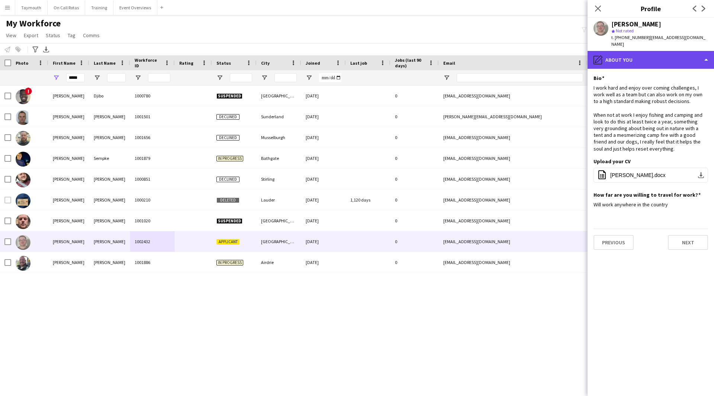
drag, startPoint x: 659, startPoint y: 61, endPoint x: 666, endPoint y: 120, distance: 59.8
click at [659, 61] on div "pencil4 About you" at bounding box center [650, 60] width 126 height 18
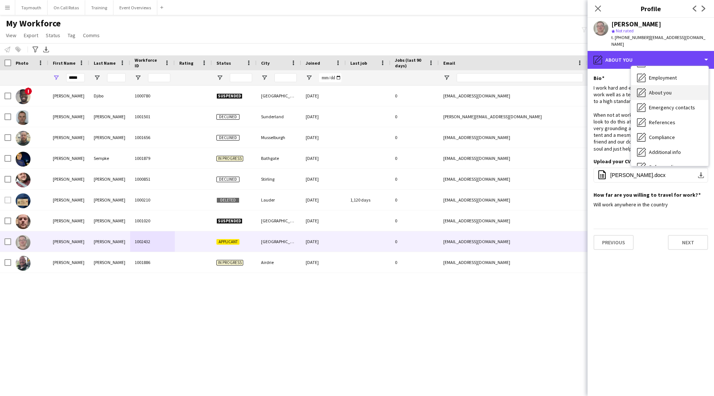
scroll to position [74, 0]
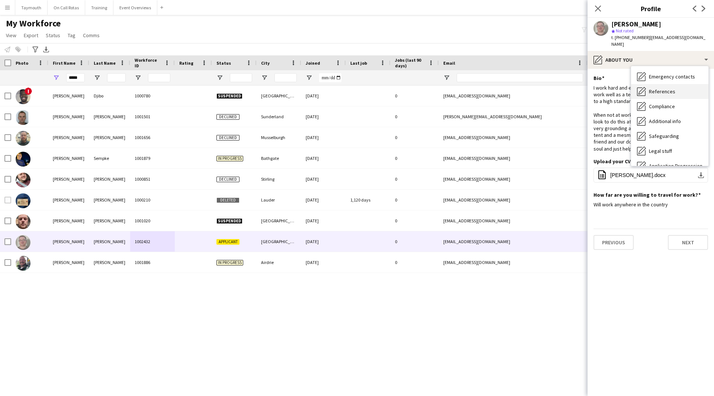
click at [662, 90] on div "References References" at bounding box center [669, 91] width 77 height 15
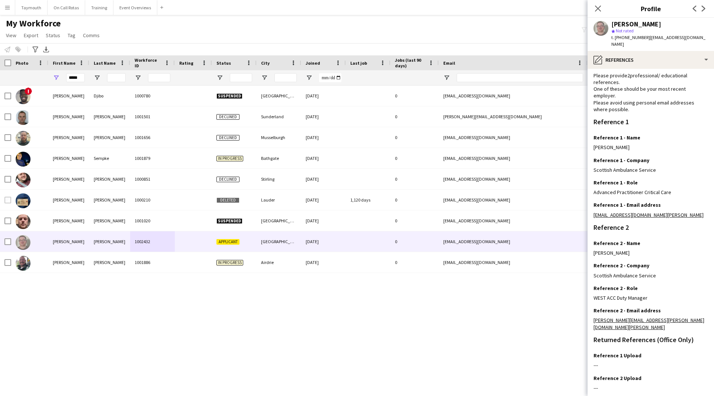
scroll to position [48, 0]
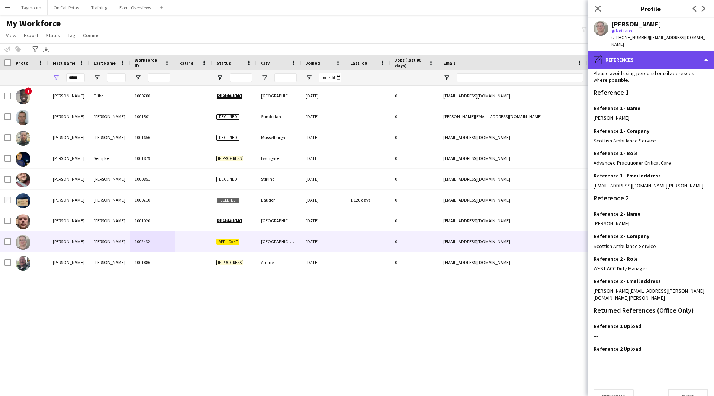
click at [678, 51] on div "pencil4 References" at bounding box center [650, 60] width 126 height 18
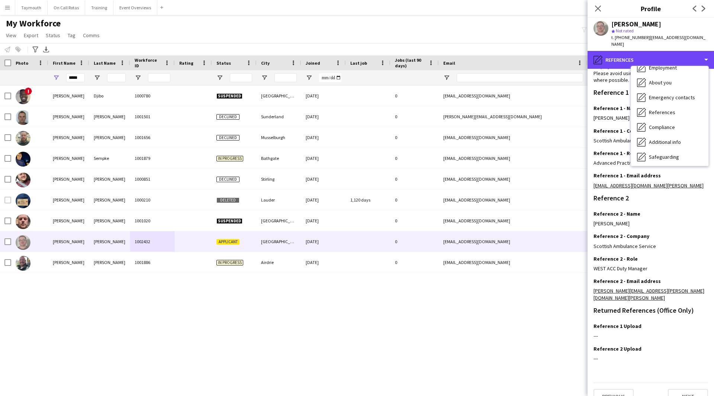
scroll to position [0, 0]
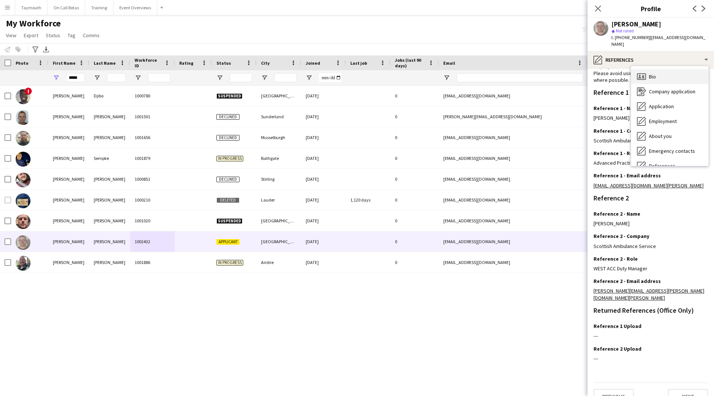
click at [677, 74] on div "Bio Bio" at bounding box center [669, 76] width 77 height 15
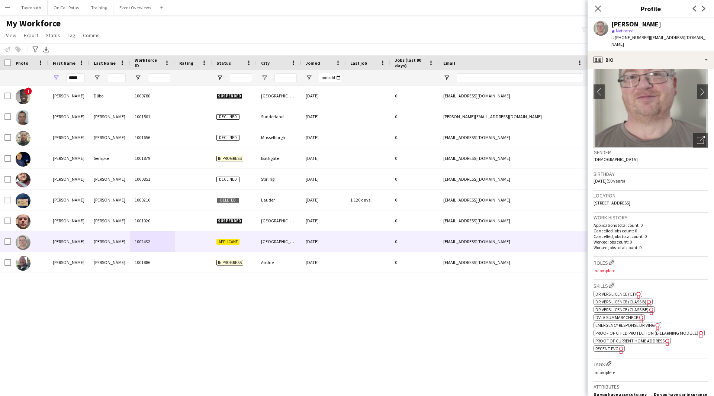
scroll to position [74, 0]
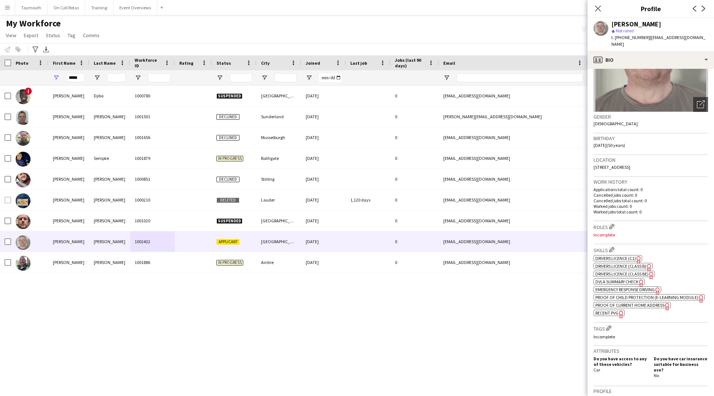
click at [639, 287] on span "Emergency Response Driving" at bounding box center [624, 290] width 59 height 6
drag, startPoint x: 80, startPoint y: 79, endPoint x: -33, endPoint y: 89, distance: 113.4
click at [0, 89] on html "Menu Boards Boards Boards All jobs Status Workforce Workforce My Workforce Recr…" at bounding box center [357, 198] width 714 height 396
click at [125, 10] on button "Event Overviews Close" at bounding box center [135, 7] width 44 height 14
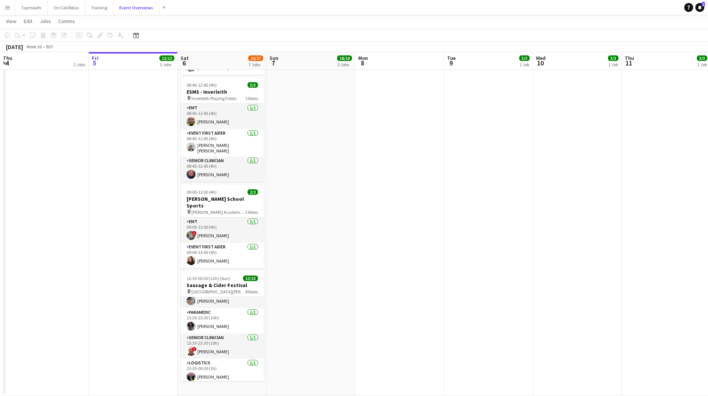
scroll to position [172, 0]
click at [3, 3] on button "Menu" at bounding box center [7, 7] width 15 height 15
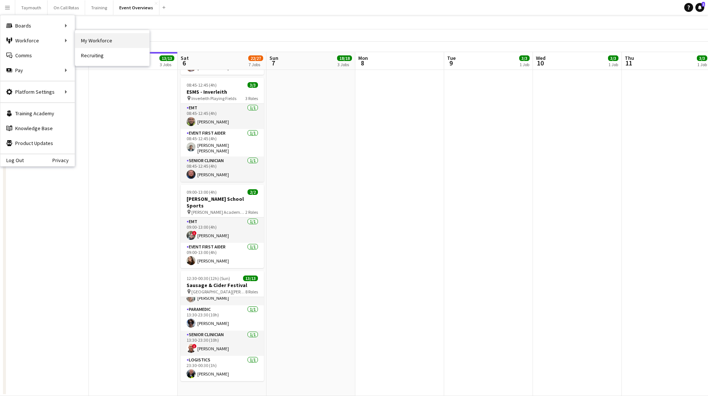
click at [90, 38] on link "My Workforce" at bounding box center [112, 40] width 74 height 15
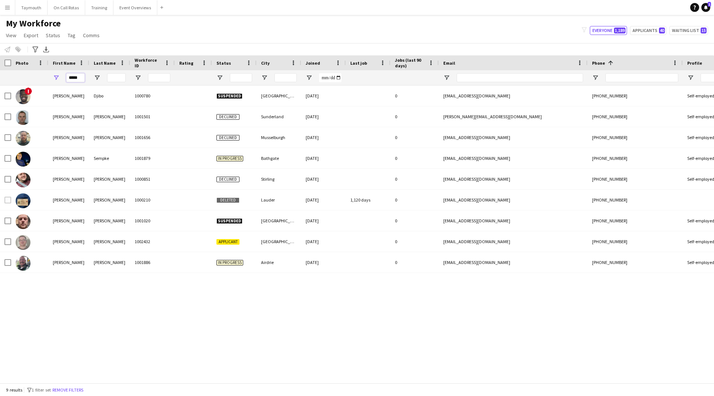
drag, startPoint x: 80, startPoint y: 80, endPoint x: -172, endPoint y: 32, distance: 256.5
click at [0, 32] on html "Menu Boards Boards Boards All jobs Status Workforce Workforce My Workforce Recr…" at bounding box center [357, 198] width 714 height 396
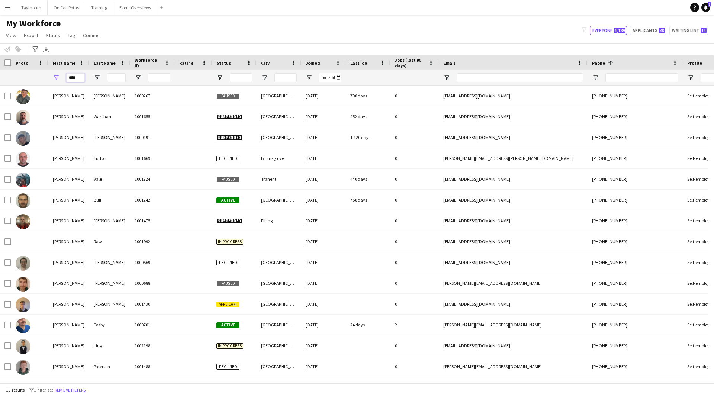
type input "****"
click at [114, 77] on input "Last Name Filter Input" at bounding box center [116, 77] width 19 height 9
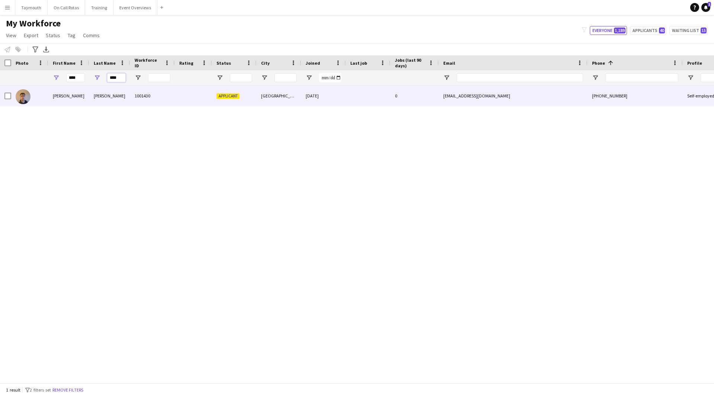
type input "****"
click at [125, 93] on div "[PERSON_NAME]" at bounding box center [109, 95] width 41 height 20
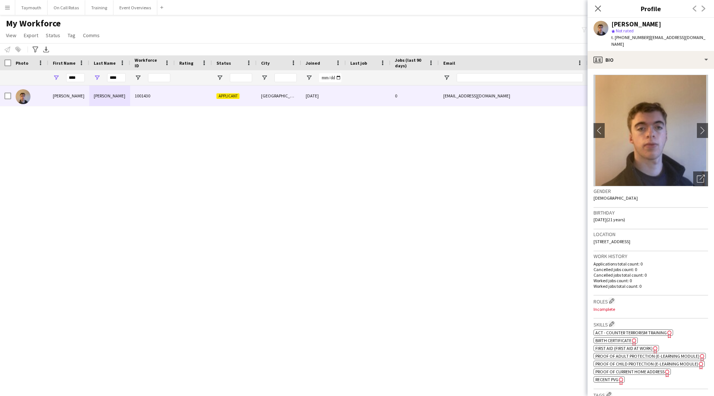
scroll to position [186, 0]
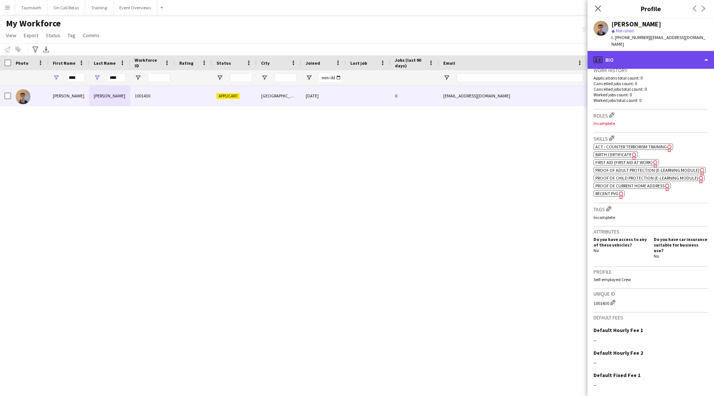
click at [646, 59] on div "profile Bio" at bounding box center [650, 60] width 126 height 18
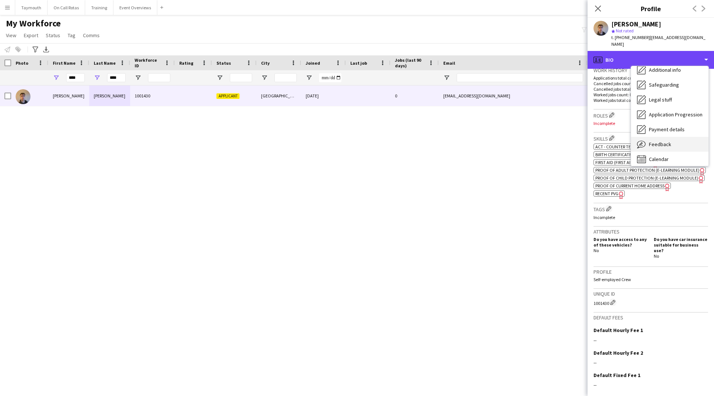
scroll to position [129, 0]
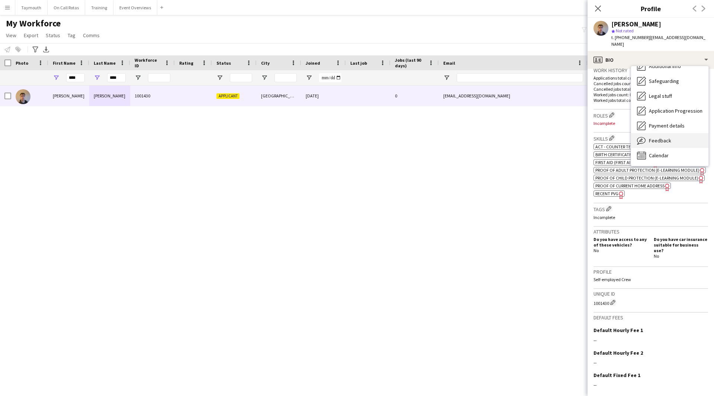
click at [670, 138] on div "Feedback Feedback" at bounding box center [669, 140] width 77 height 15
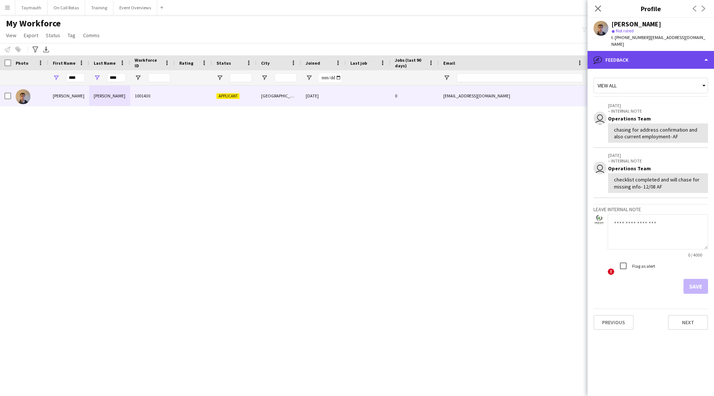
click at [665, 55] on div "bubble-pencil Feedback" at bounding box center [650, 60] width 126 height 18
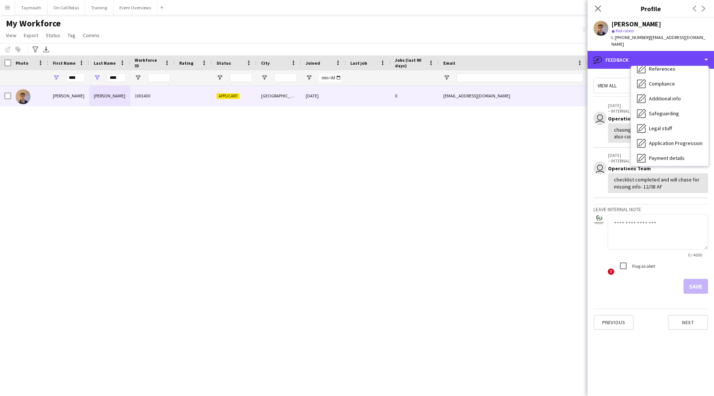
scroll to position [0, 0]
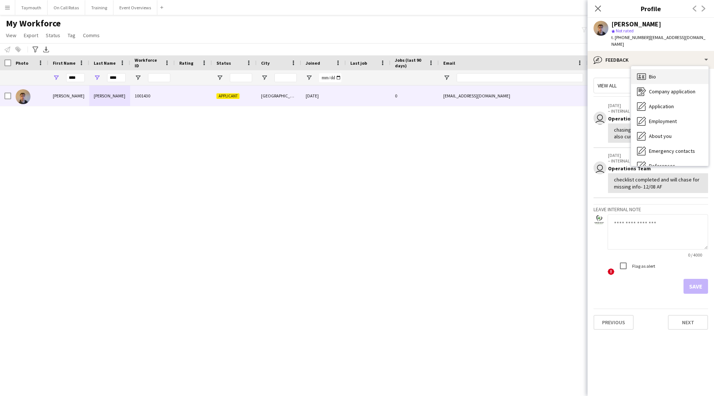
click at [679, 71] on div "Bio Bio" at bounding box center [669, 76] width 77 height 15
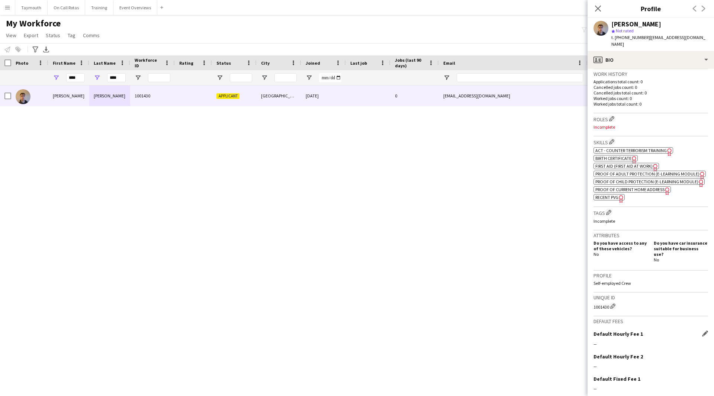
scroll to position [232, 0]
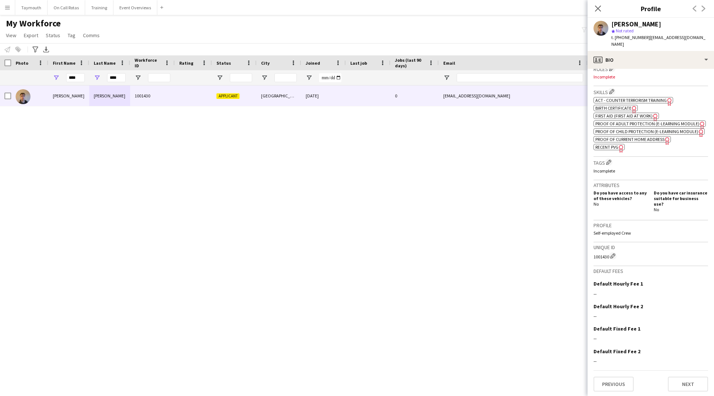
click at [676, 375] on div "Previous Next" at bounding box center [650, 380] width 114 height 21
click at [693, 378] on button "Next" at bounding box center [688, 384] width 40 height 15
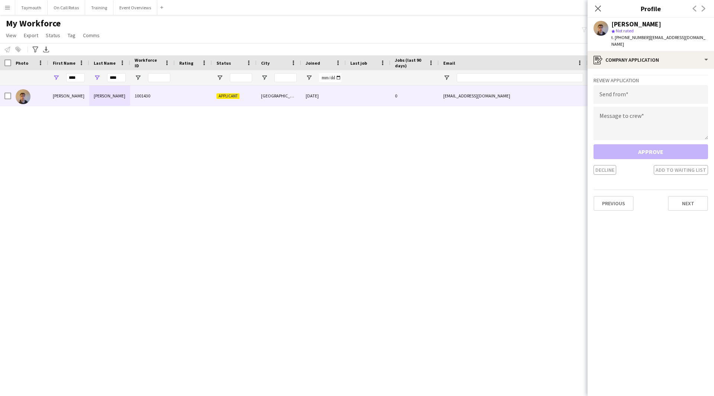
click at [683, 205] on app-crew-profile-application "Review Application Send from Message to crew Approve Decline Add to waiting lis…" at bounding box center [650, 232] width 126 height 327
click at [682, 200] on button "Next" at bounding box center [688, 203] width 40 height 15
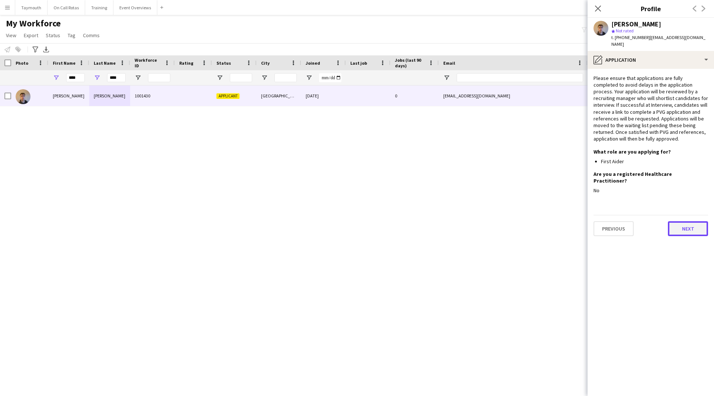
click at [679, 221] on button "Next" at bounding box center [688, 228] width 40 height 15
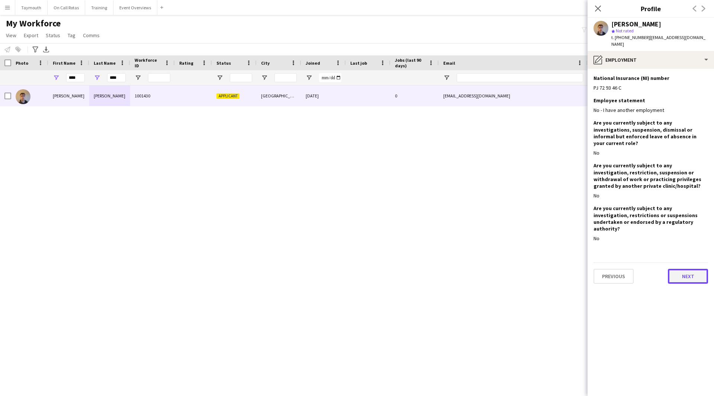
click at [677, 269] on button "Next" at bounding box center [688, 276] width 40 height 15
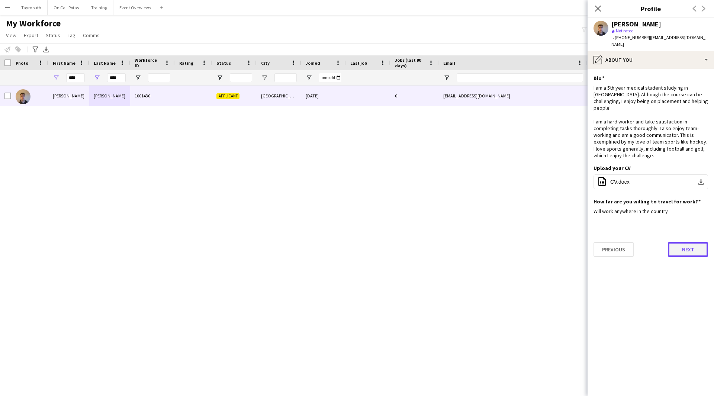
click at [680, 242] on button "Next" at bounding box center [688, 249] width 40 height 15
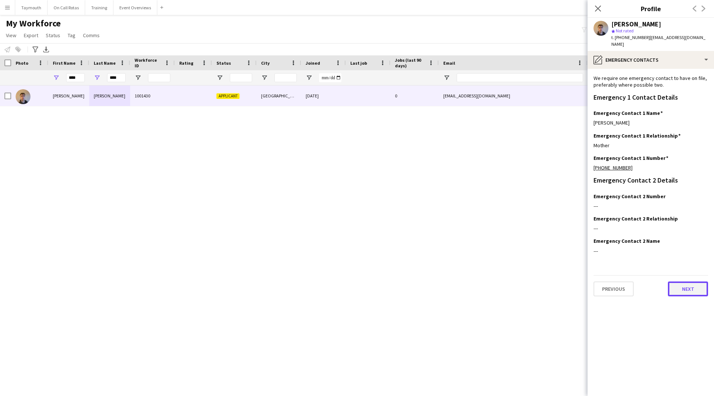
click at [681, 287] on button "Next" at bounding box center [688, 288] width 40 height 15
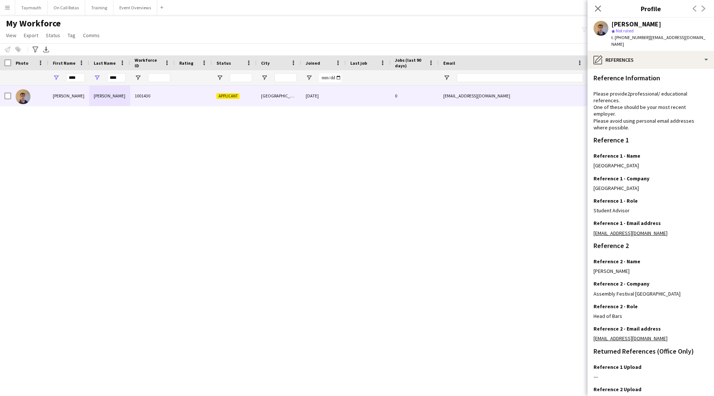
scroll to position [48, 0]
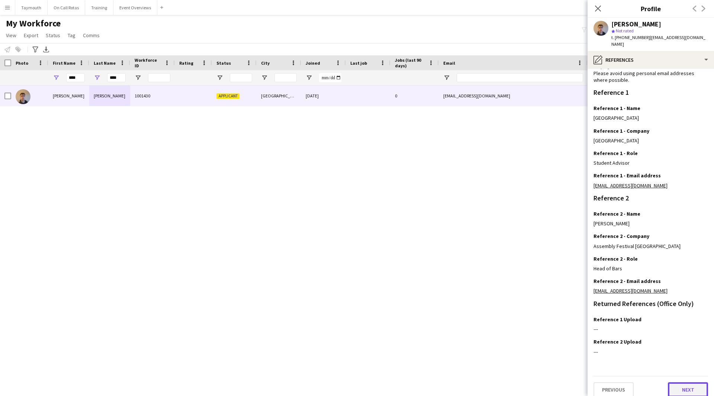
click at [682, 387] on button "Next" at bounding box center [688, 389] width 40 height 15
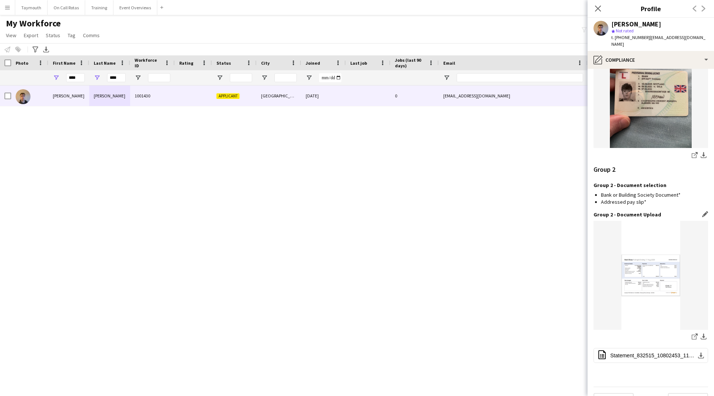
scroll to position [803, 0]
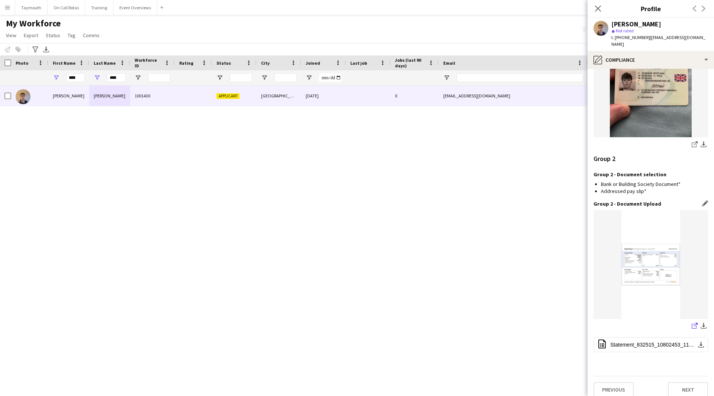
click at [691, 324] on icon at bounding box center [693, 326] width 5 height 5
click at [659, 51] on div "pencil4 Compliance" at bounding box center [650, 60] width 126 height 18
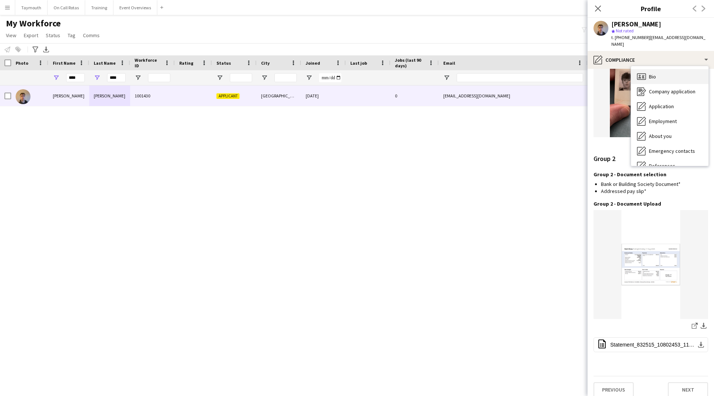
click at [671, 69] on div "Bio Bio" at bounding box center [669, 76] width 77 height 15
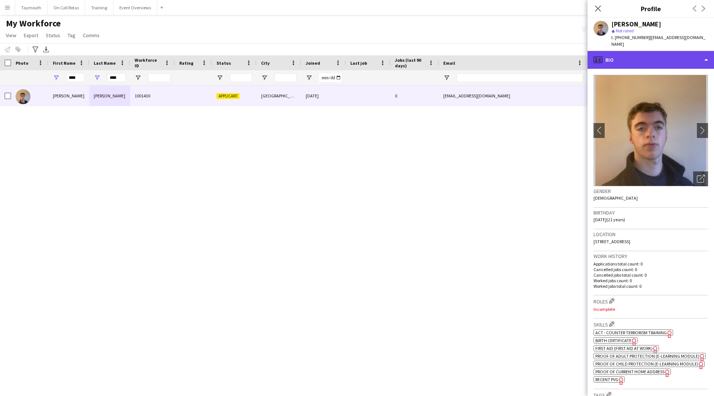
click at [662, 51] on div "profile Bio" at bounding box center [650, 60] width 126 height 18
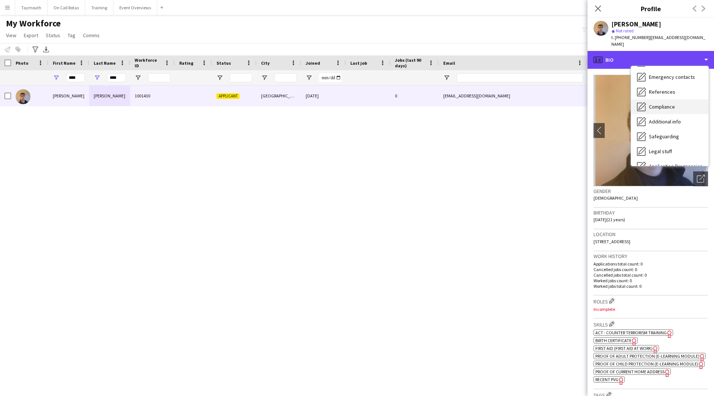
scroll to position [74, 0]
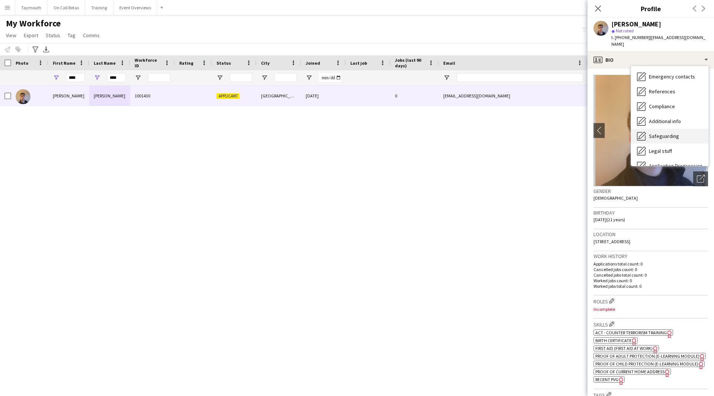
click at [664, 133] on span "Safeguarding" at bounding box center [664, 136] width 30 height 7
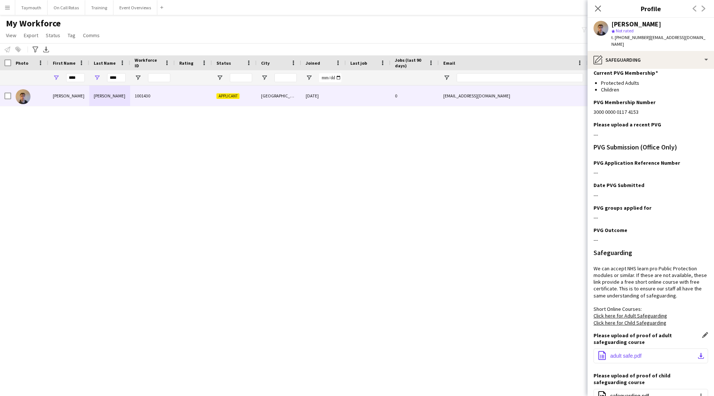
scroll to position [101, 0]
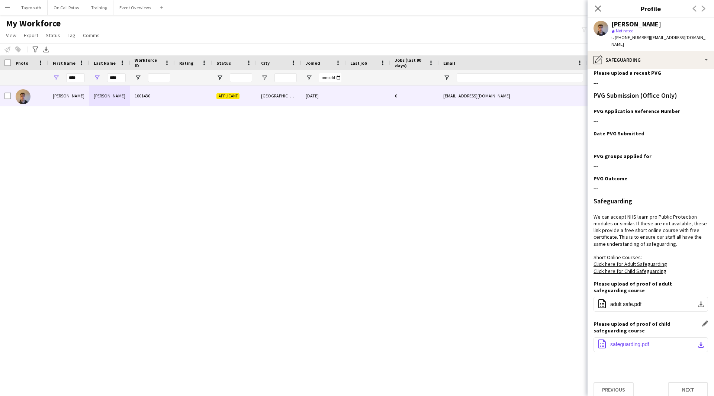
click at [683, 337] on button "office-file-sheet safeguarding.pdf download-bottom" at bounding box center [650, 344] width 114 height 15
click at [694, 297] on button "office-file-sheet adult safe.pdf download-bottom" at bounding box center [650, 304] width 114 height 15
click at [684, 382] on button "Next" at bounding box center [688, 389] width 40 height 15
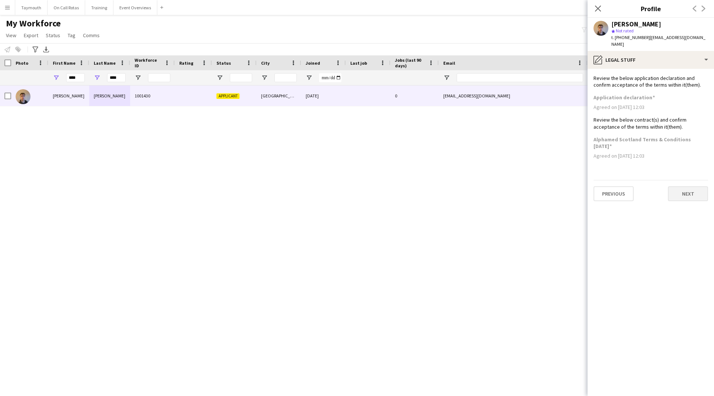
scroll to position [0, 0]
click at [691, 191] on button "Next" at bounding box center [688, 193] width 40 height 15
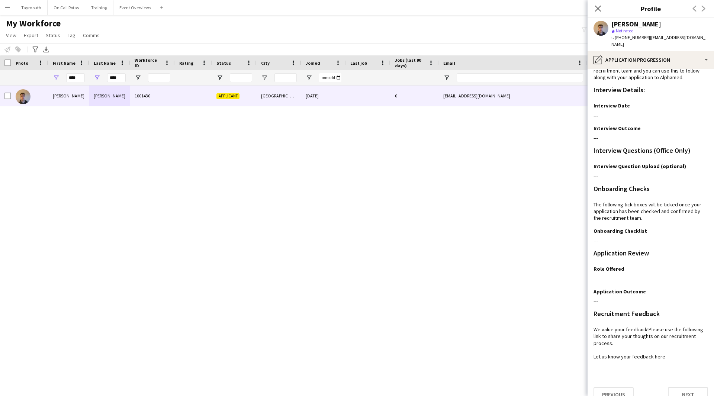
scroll to position [19, 0]
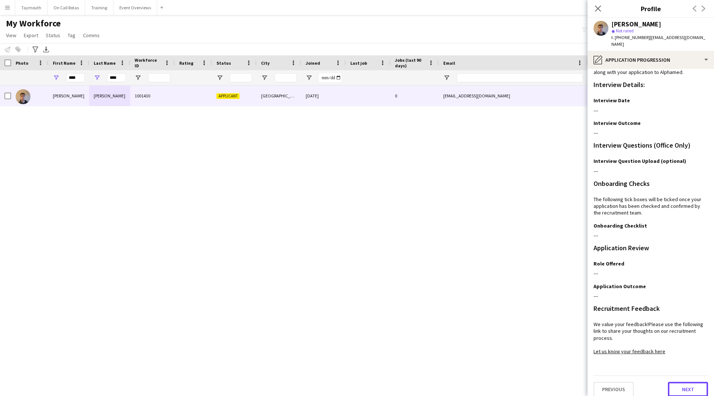
click at [685, 382] on button "Next" at bounding box center [688, 389] width 40 height 15
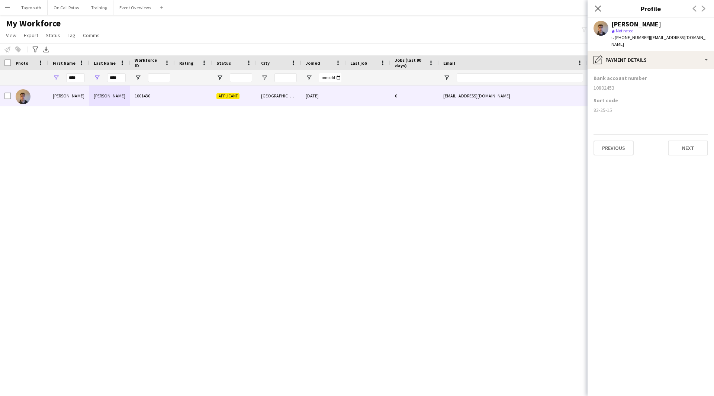
scroll to position [0, 0]
click at [679, 141] on button "Next" at bounding box center [688, 148] width 40 height 15
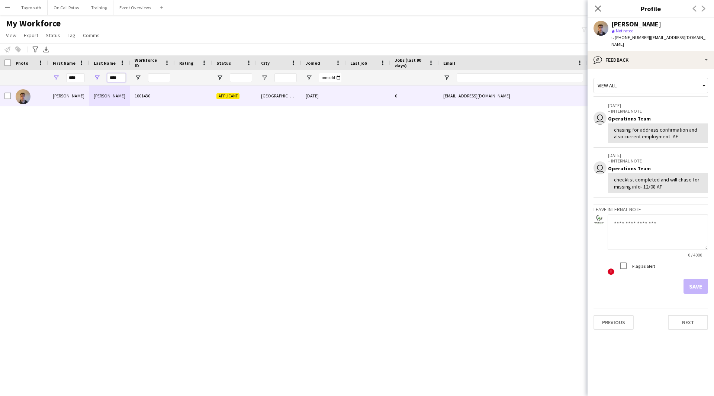
drag, startPoint x: 120, startPoint y: 77, endPoint x: 56, endPoint y: 61, distance: 66.3
click at [56, 61] on div "Workforce Details Photo First Name 1" at bounding box center [460, 70] width 920 height 30
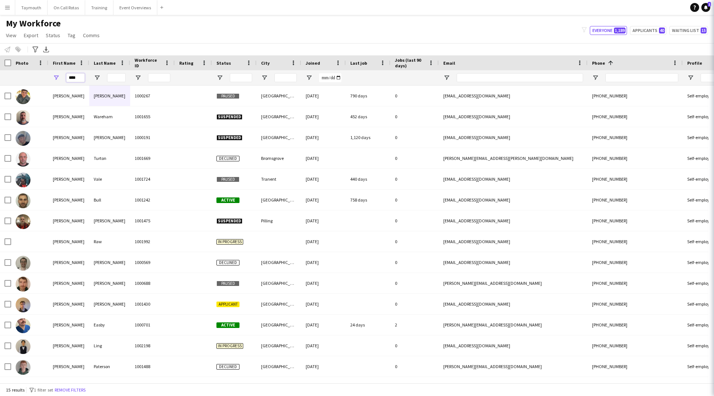
drag, startPoint x: 82, startPoint y: 78, endPoint x: -223, endPoint y: 32, distance: 308.9
click at [0, 32] on html "Menu Boards Boards Boards All jobs Status Workforce Workforce My Workforce Recr…" at bounding box center [357, 198] width 714 height 396
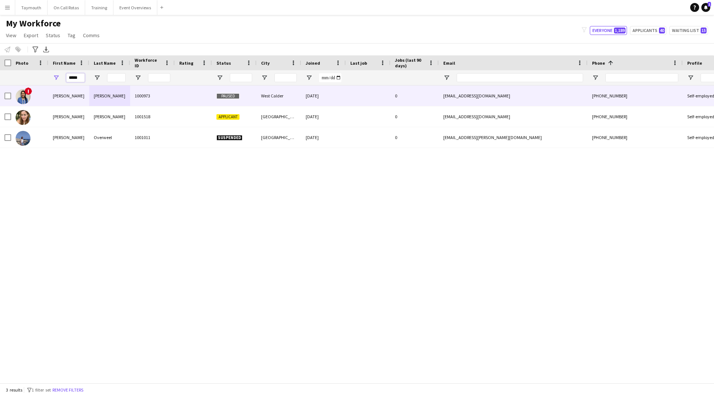
type input "*****"
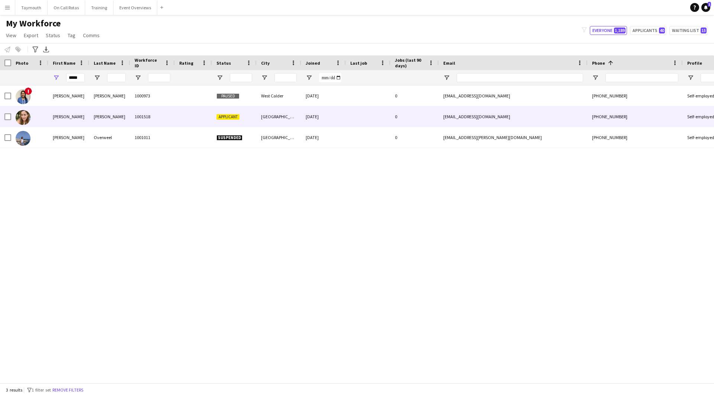
click at [123, 120] on div "[PERSON_NAME]" at bounding box center [109, 116] width 41 height 20
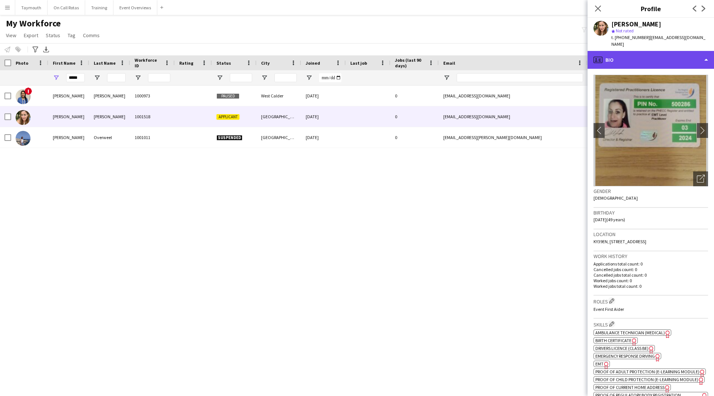
click at [652, 57] on div "profile Bio" at bounding box center [650, 60] width 126 height 18
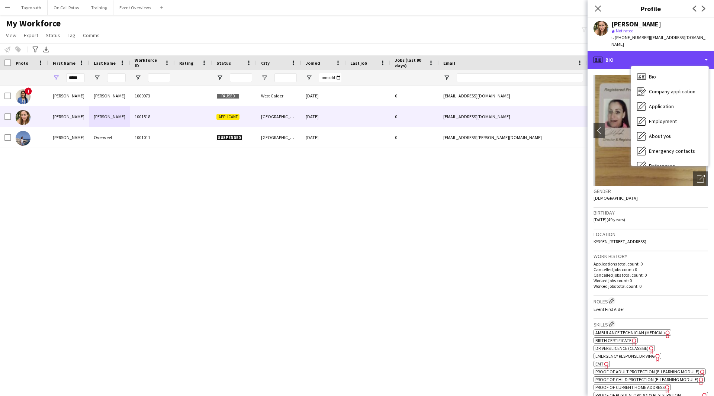
scroll to position [129, 0]
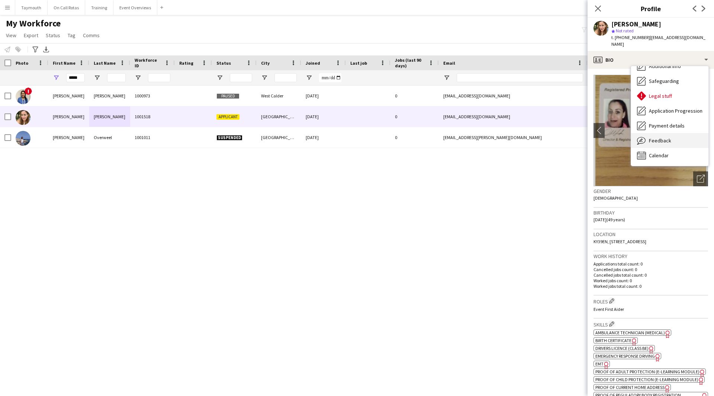
click at [666, 133] on div "Feedback Feedback" at bounding box center [669, 140] width 77 height 15
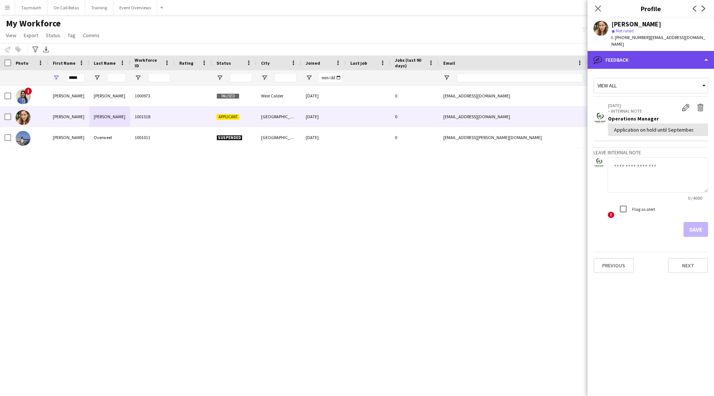
click at [665, 61] on div "bubble-pencil Feedback" at bounding box center [650, 60] width 126 height 18
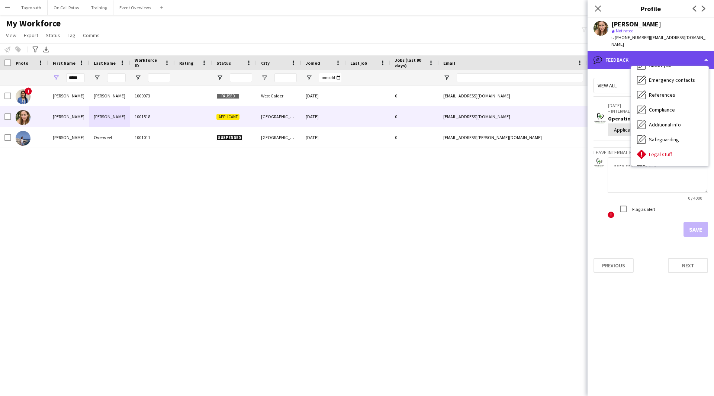
scroll to position [0, 0]
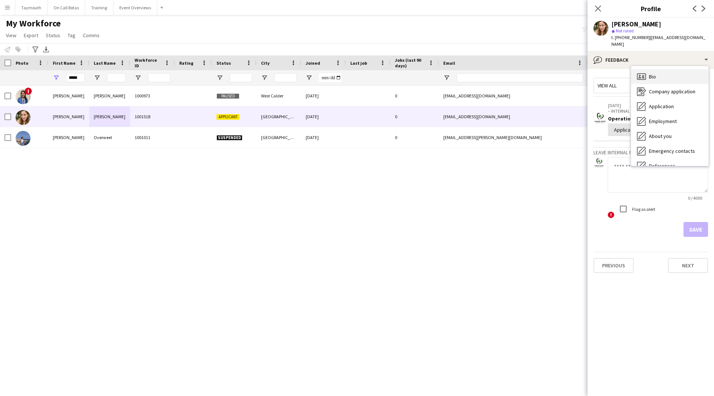
click at [656, 73] on span "Bio" at bounding box center [652, 76] width 7 height 7
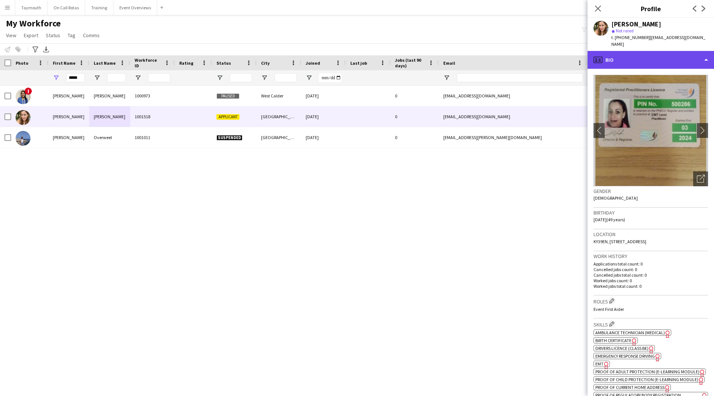
click at [652, 51] on div "profile Bio" at bounding box center [650, 60] width 126 height 18
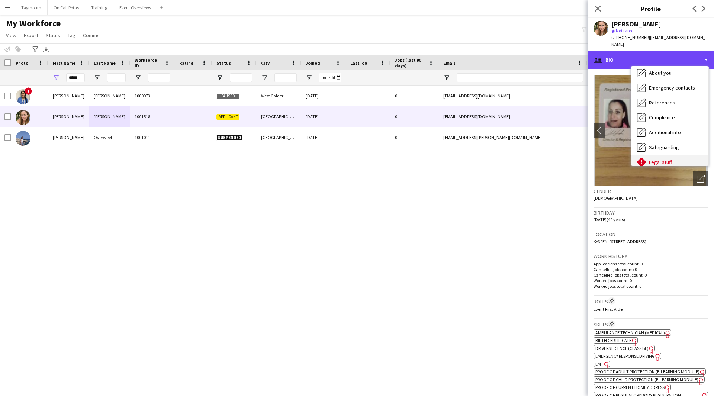
scroll to position [129, 0]
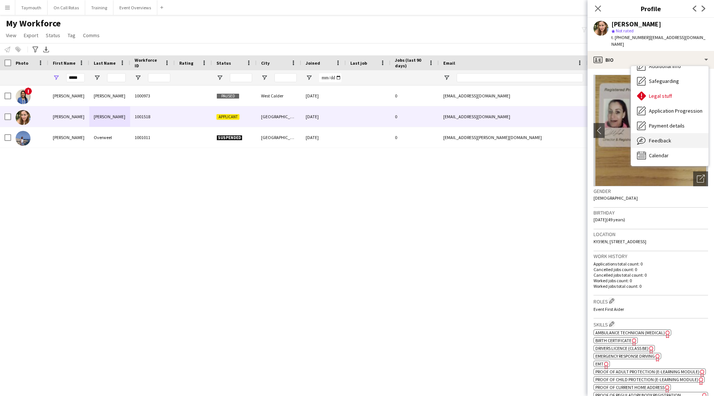
click at [661, 133] on div "Feedback Feedback" at bounding box center [669, 140] width 77 height 15
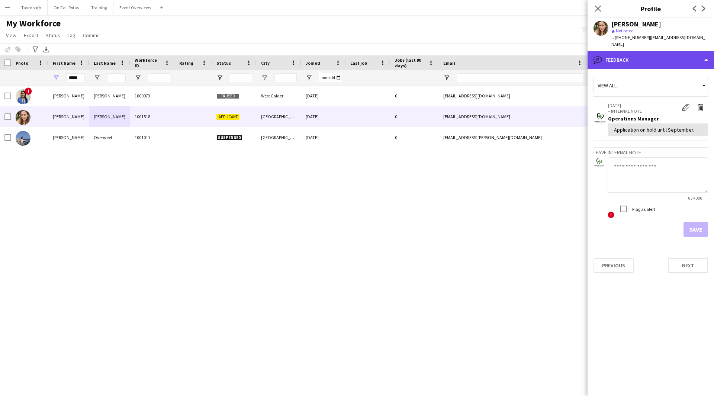
click at [671, 52] on div "bubble-pencil Feedback" at bounding box center [650, 60] width 126 height 18
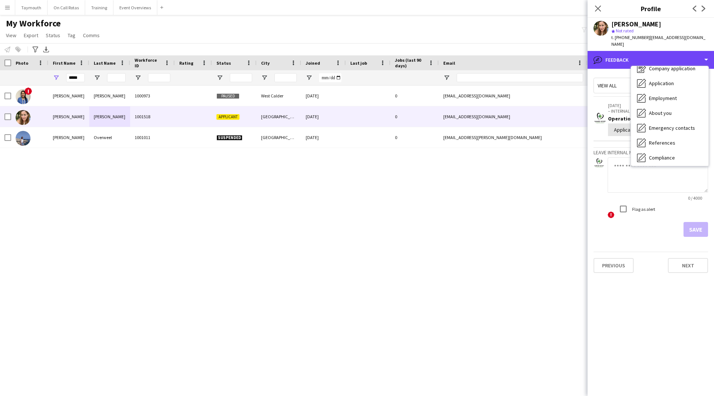
scroll to position [0, 0]
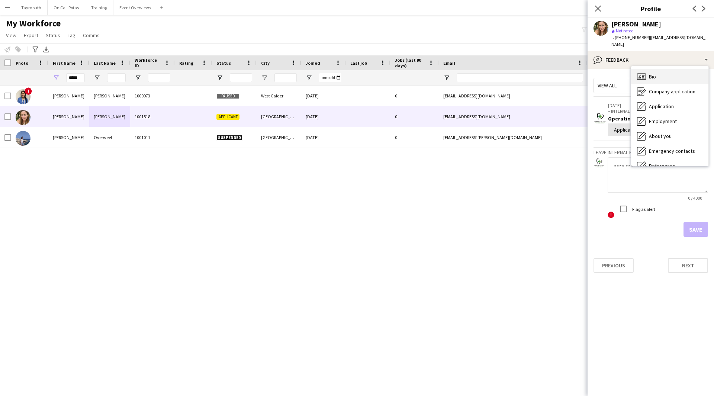
click at [670, 76] on div "Bio Bio" at bounding box center [669, 76] width 77 height 15
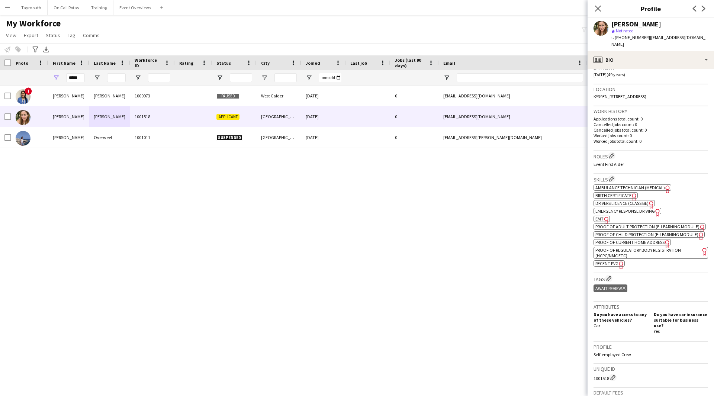
scroll to position [186, 0]
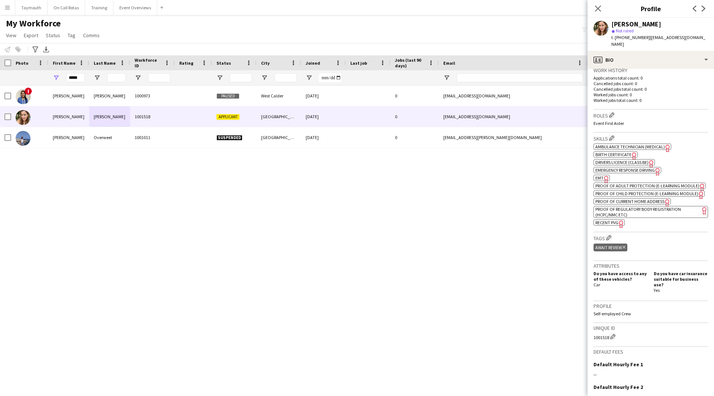
click at [659, 149] on span "Ambulance Technician (Medical)" at bounding box center [630, 147] width 70 height 6
click at [656, 40] on span "| [EMAIL_ADDRESS][DOMAIN_NAME]" at bounding box center [658, 41] width 94 height 12
click at [659, 54] on div "profile Bio" at bounding box center [650, 60] width 126 height 18
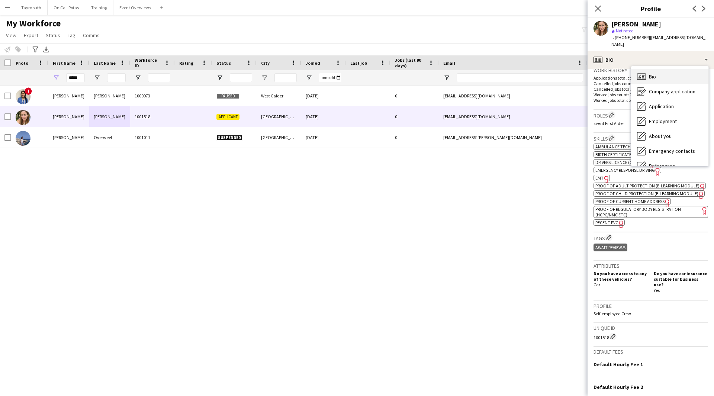
click at [666, 72] on div "Bio Bio" at bounding box center [669, 76] width 77 height 15
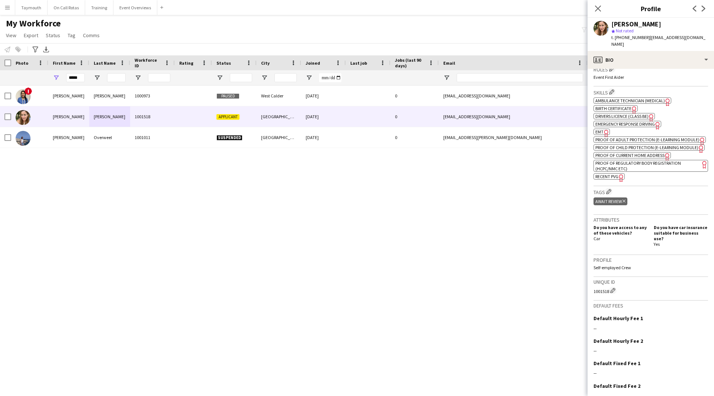
scroll to position [274, 0]
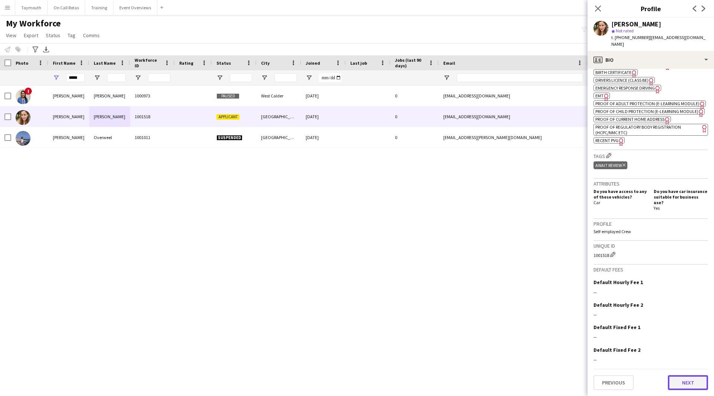
click at [699, 377] on button "Next" at bounding box center [688, 382] width 40 height 15
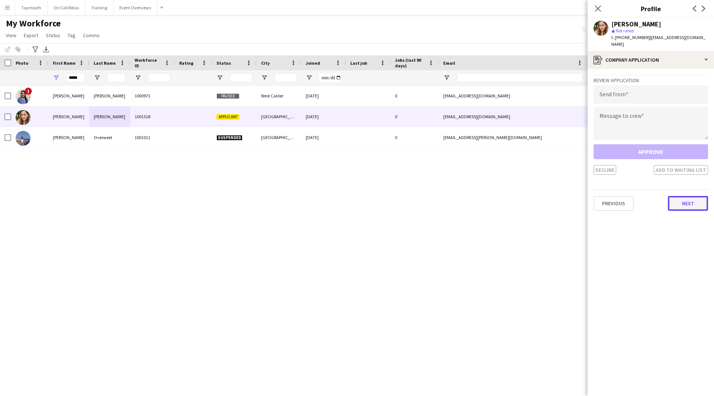
click at [684, 196] on button "Next" at bounding box center [688, 203] width 40 height 15
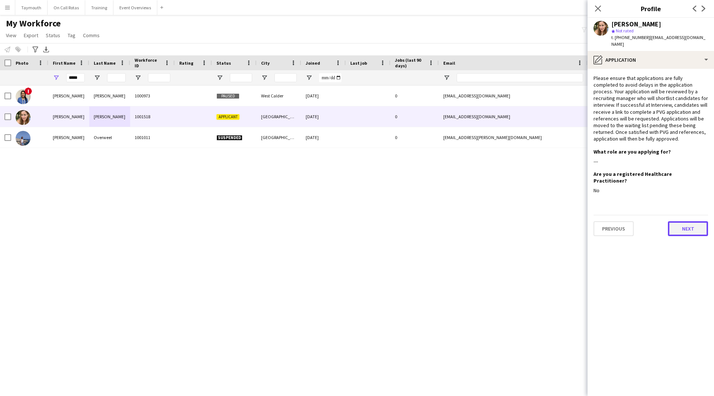
click at [684, 221] on button "Next" at bounding box center [688, 228] width 40 height 15
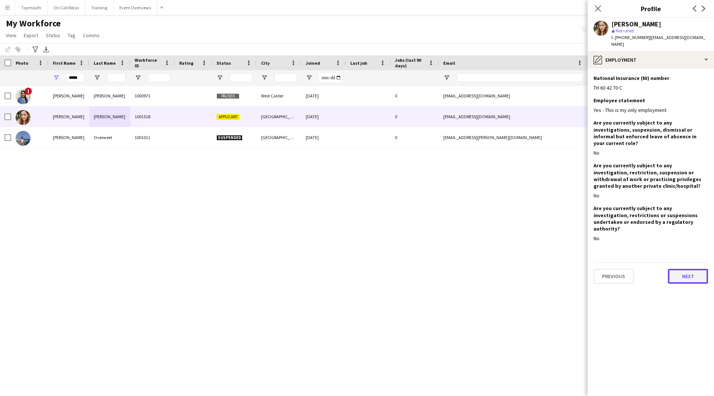
click at [685, 269] on button "Next" at bounding box center [688, 276] width 40 height 15
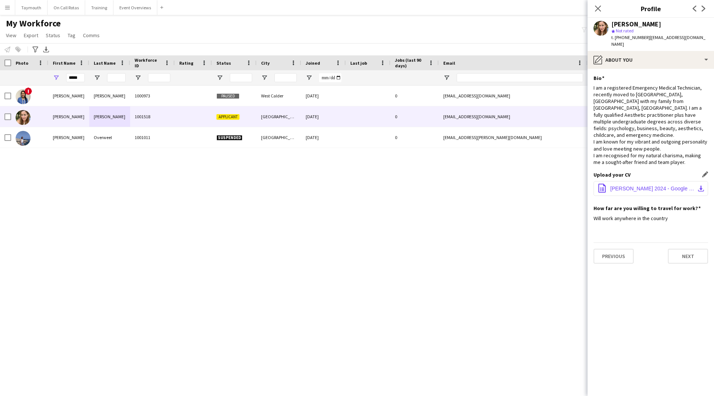
click at [658, 185] on span "[PERSON_NAME] 2024 - Google Docs.pdf" at bounding box center [652, 188] width 84 height 6
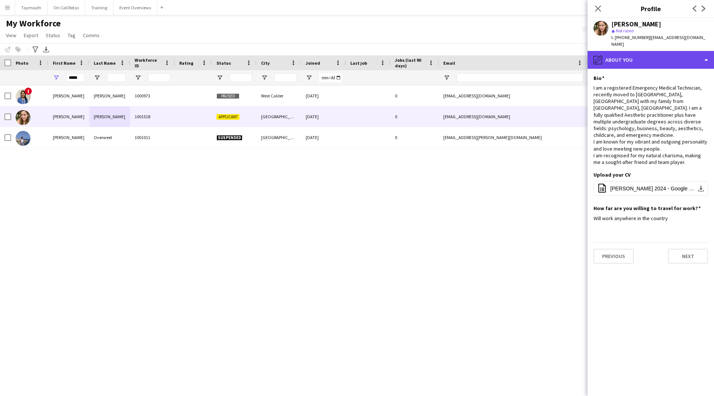
click at [666, 54] on div "pencil4 About you" at bounding box center [650, 60] width 126 height 18
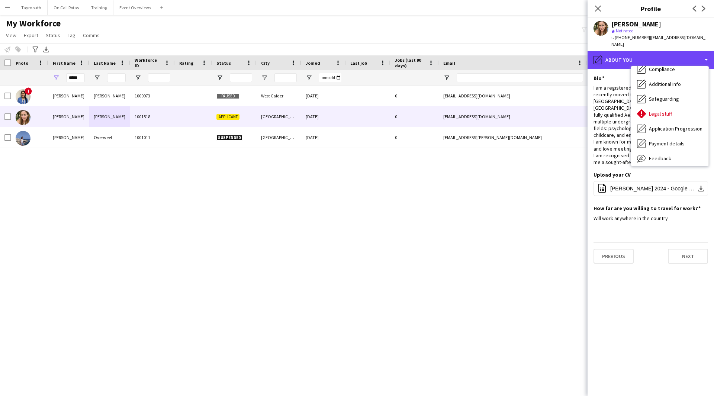
scroll to position [74, 0]
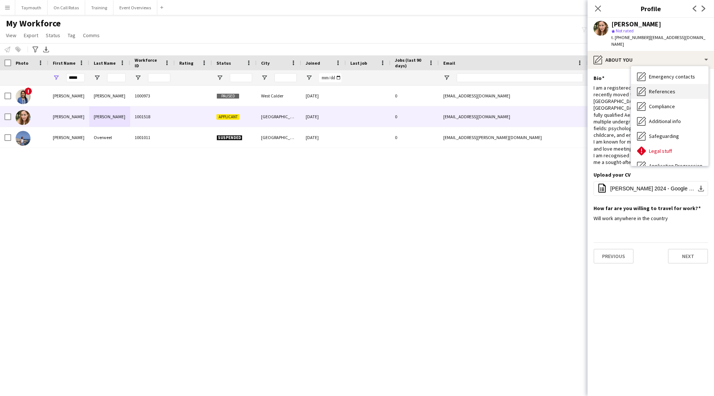
click at [672, 89] on div "References References" at bounding box center [669, 91] width 77 height 15
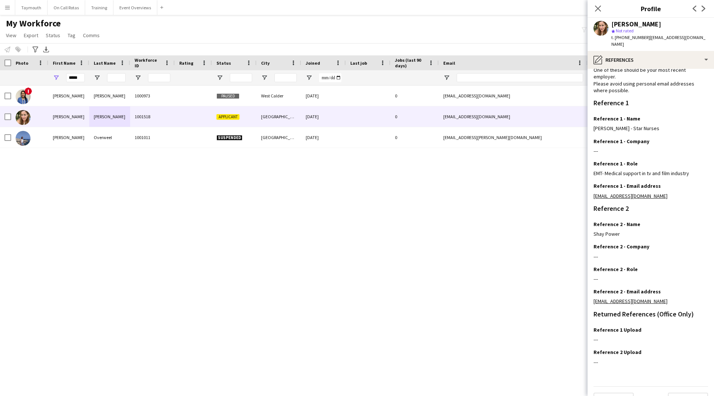
scroll to position [48, 0]
